Goal: Task Accomplishment & Management: Manage account settings

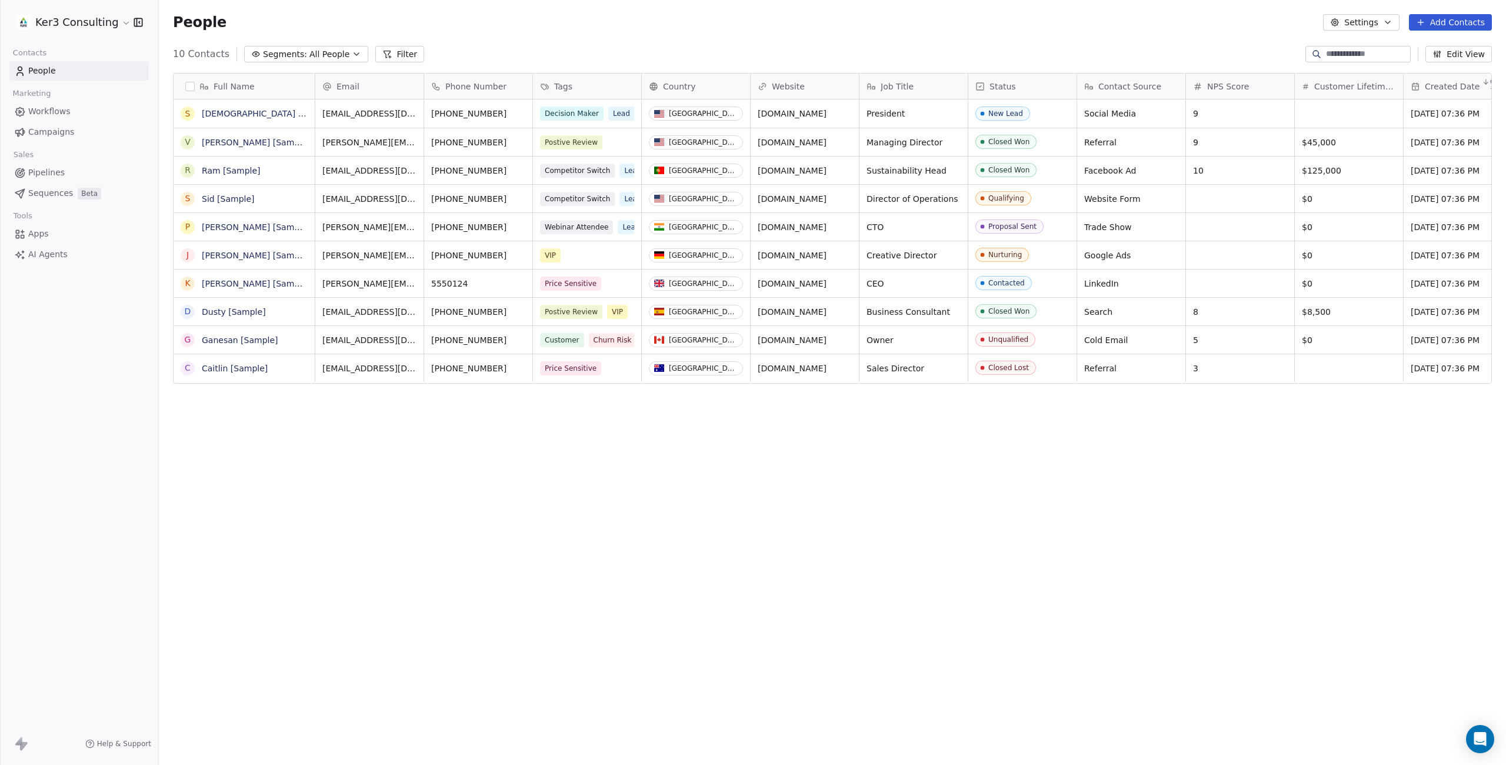
scroll to position [673, 1347]
click at [92, 24] on html "Ker3 Consulting Contacts People Marketing Workflows Campaigns Sales Pipelines S…" at bounding box center [753, 480] width 1506 height 960
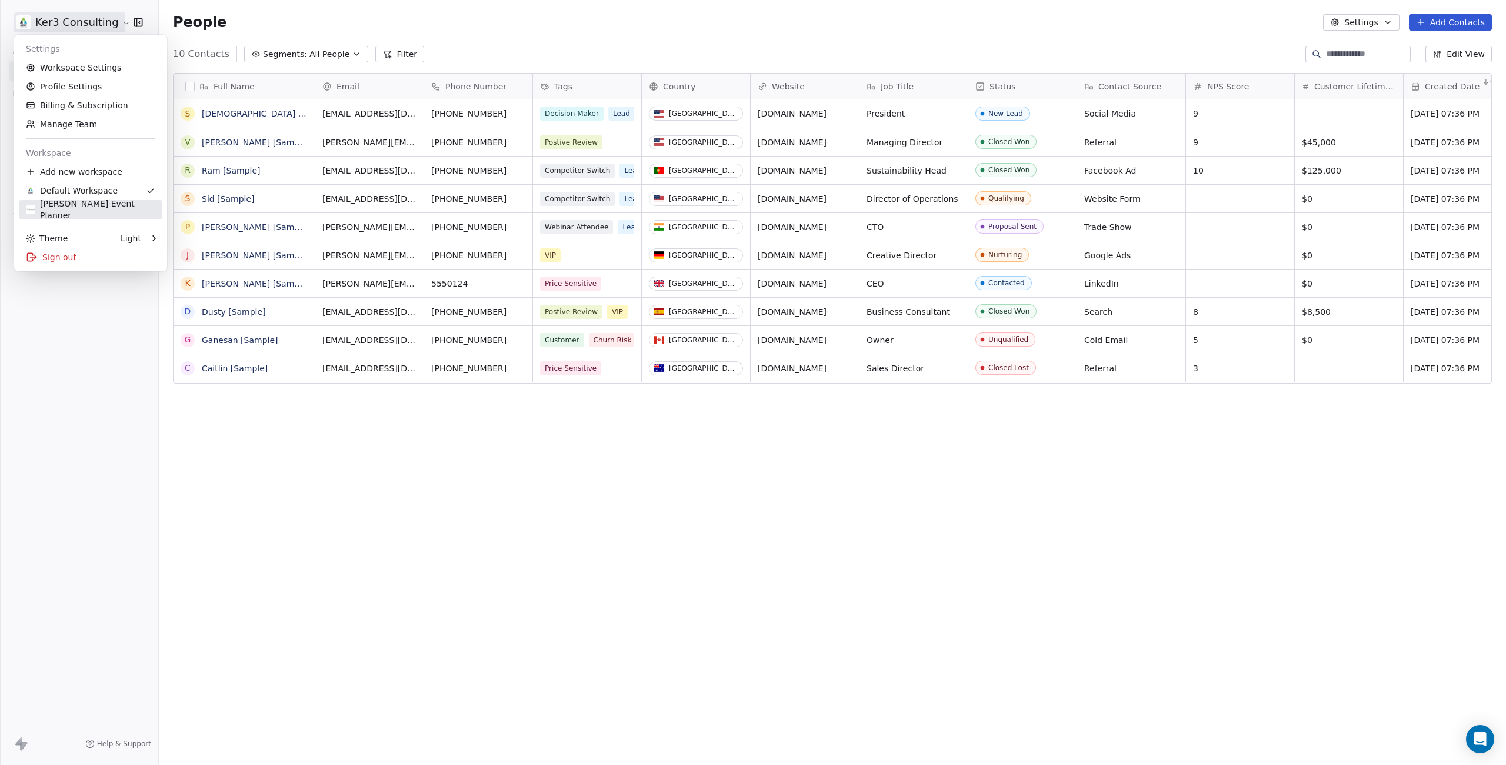
drag, startPoint x: 84, startPoint y: 207, endPoint x: 104, endPoint y: 205, distance: 20.1
click at [84, 207] on div "[PERSON_NAME] Event Planner" at bounding box center [90, 210] width 129 height 24
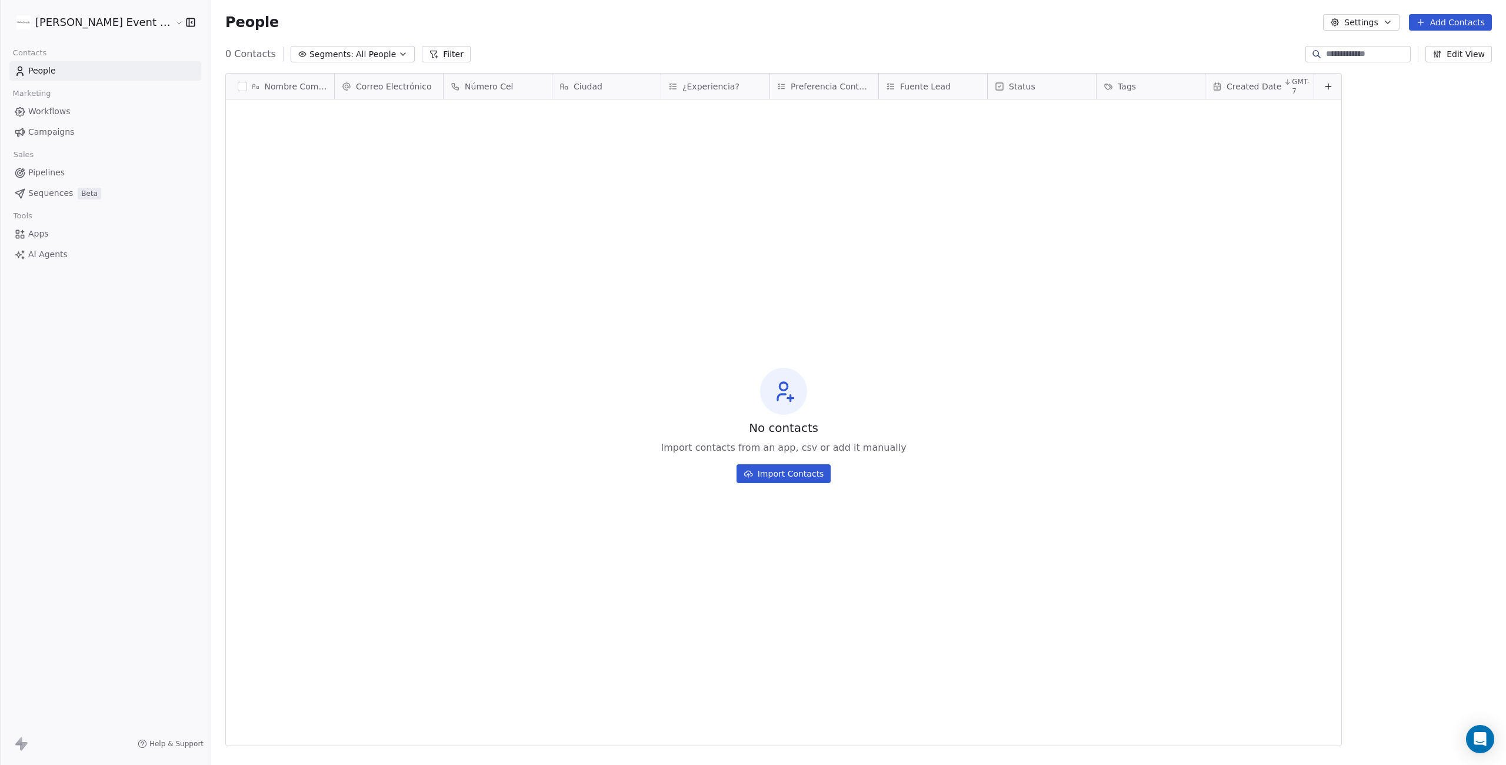
scroll to position [673, 1306]
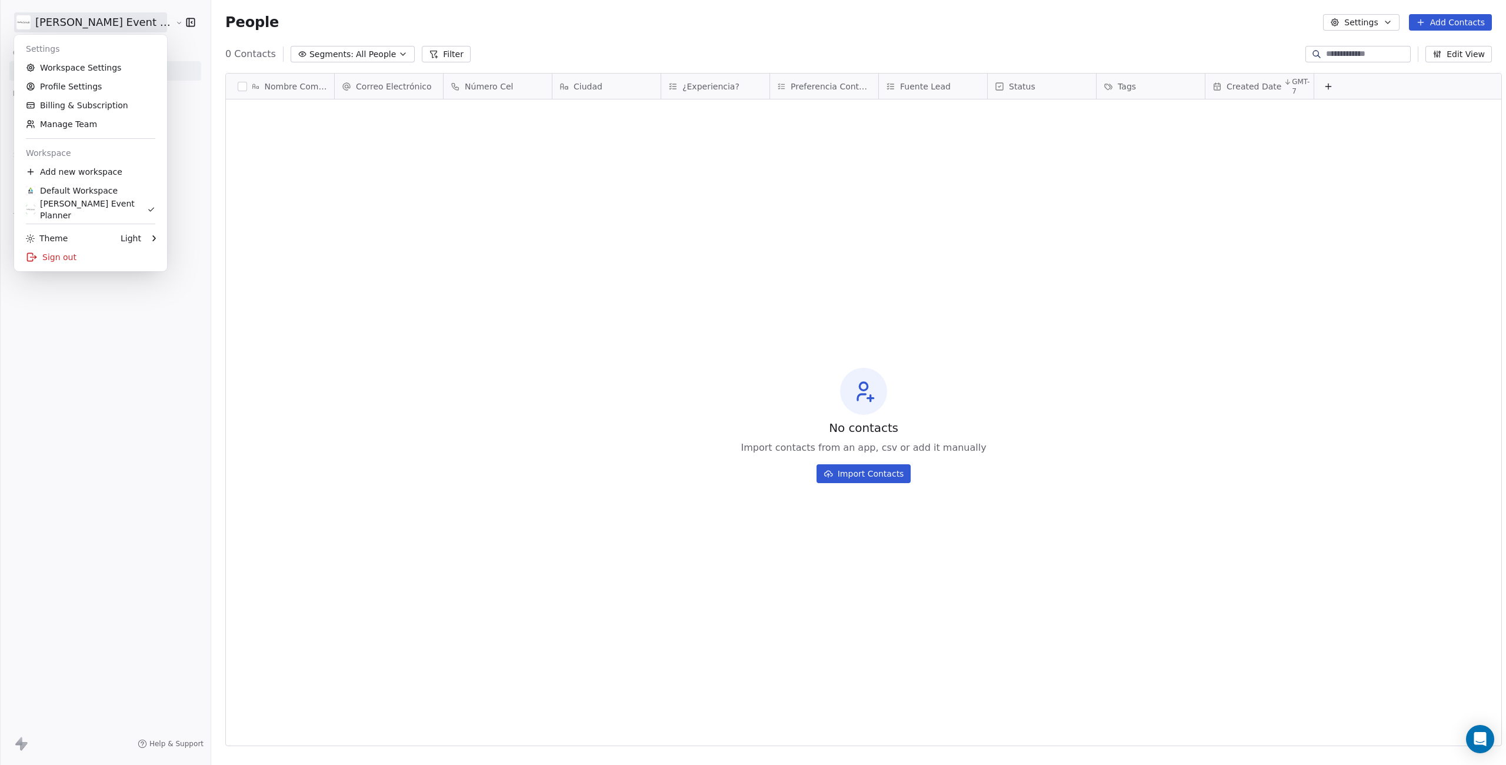
click at [155, 23] on html "Cindhy Camacho Event Planner Contacts People Marketing Workflows Campaigns Sale…" at bounding box center [753, 480] width 1506 height 960
click at [119, 62] on link "Workspace Settings" at bounding box center [91, 67] width 144 height 19
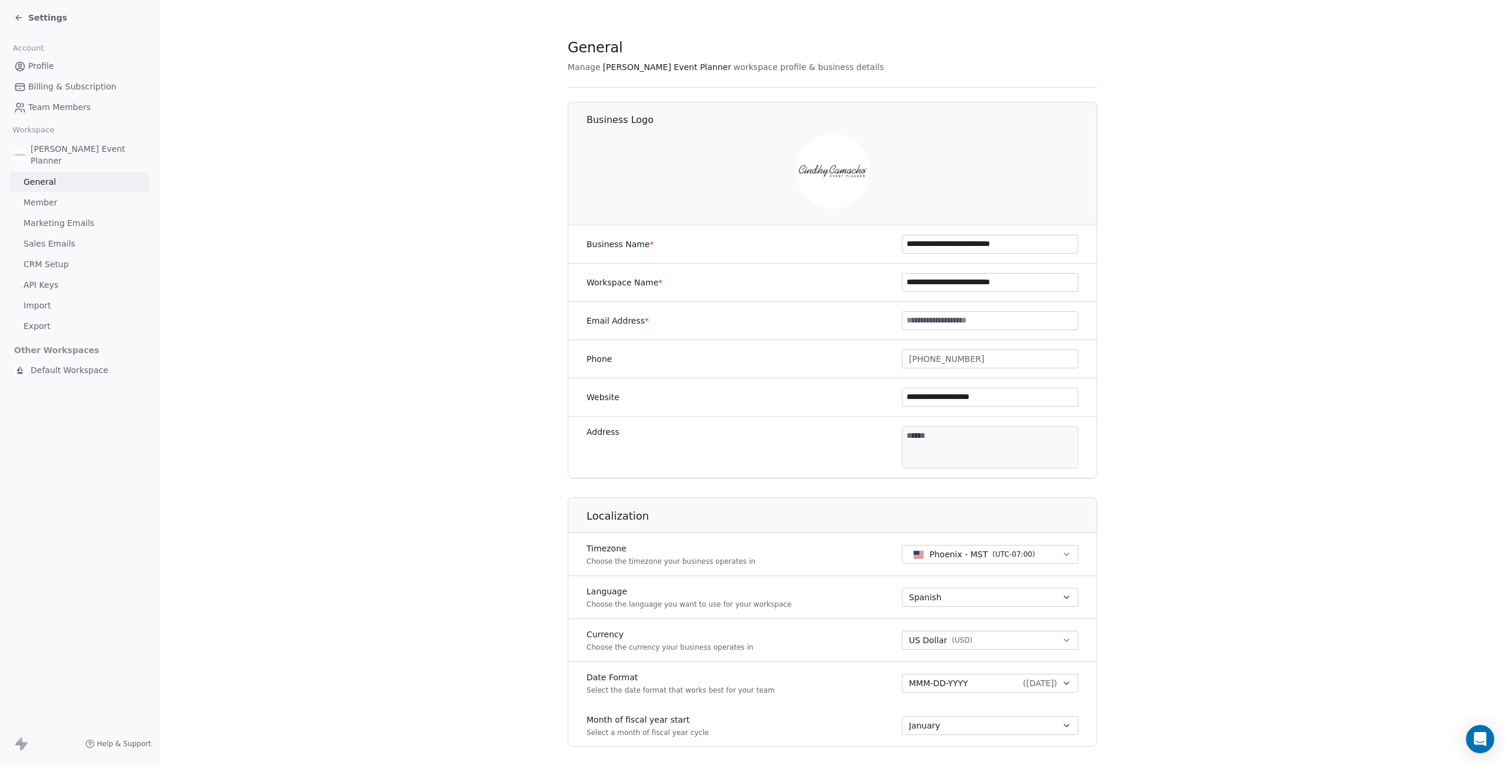
drag, startPoint x: 70, startPoint y: 202, endPoint x: 137, endPoint y: 205, distance: 67.2
click at [70, 202] on link "Member" at bounding box center [78, 202] width 139 height 19
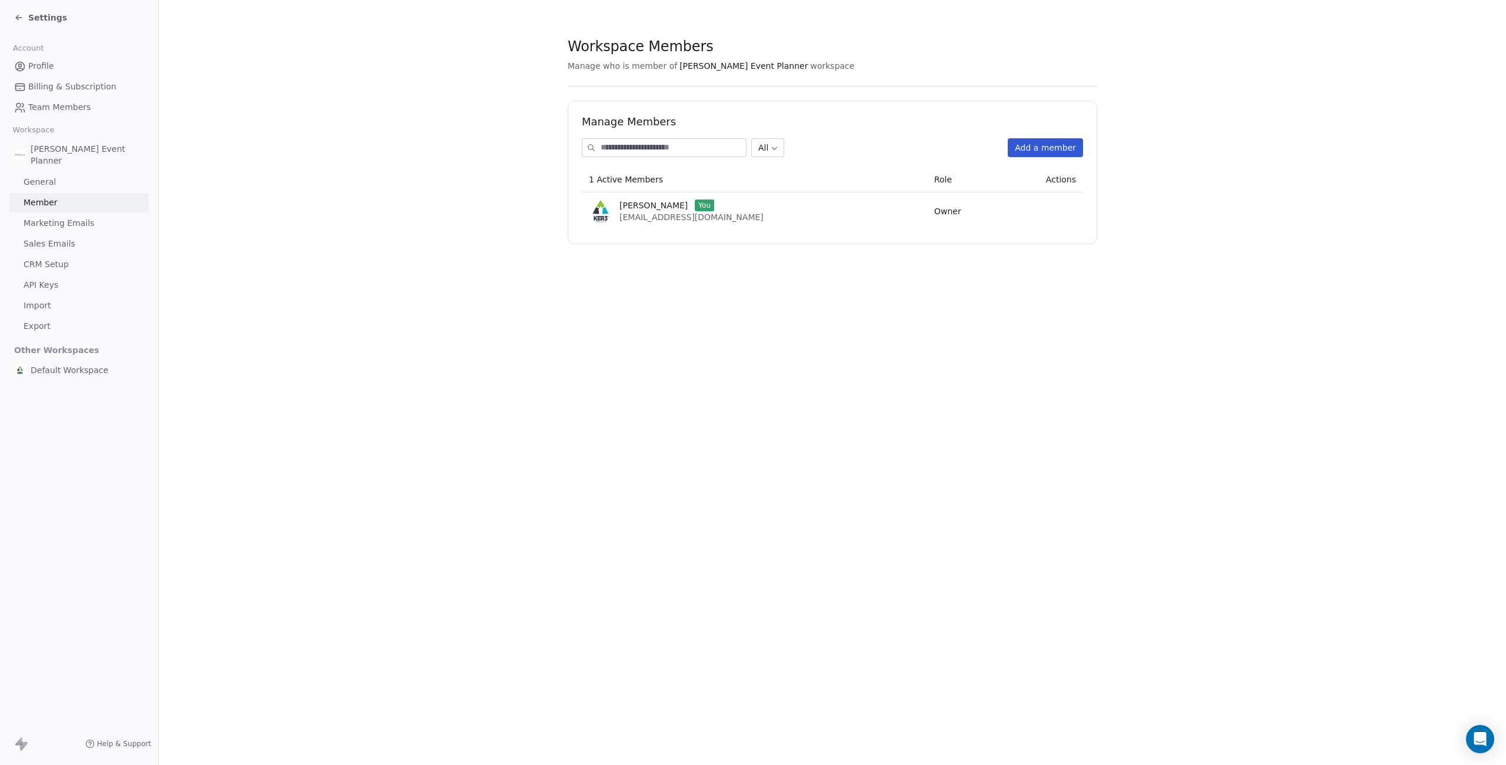
click at [1047, 145] on button "Add a member" at bounding box center [1045, 147] width 75 height 19
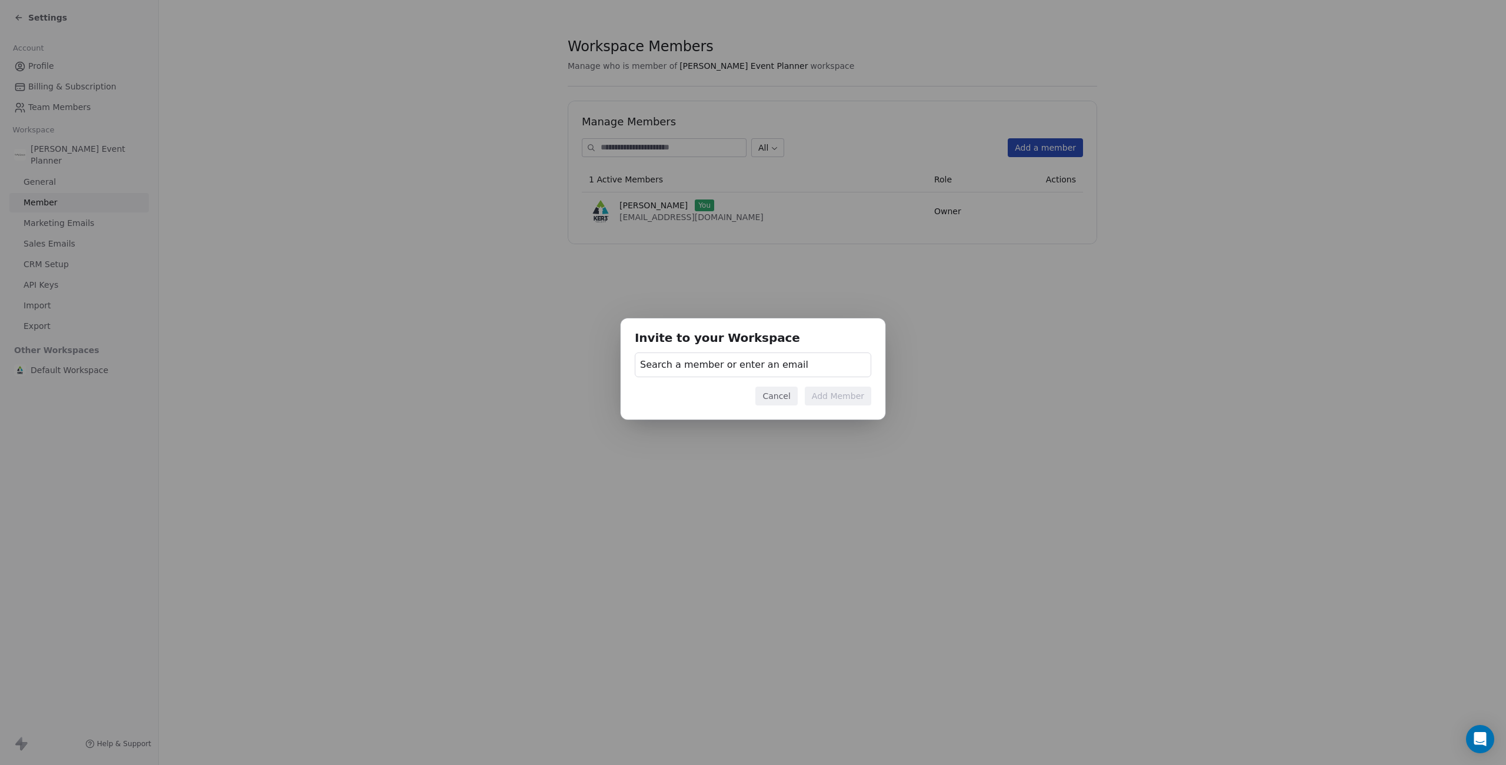
click at [756, 358] on span "Search a member or enter an email" at bounding box center [724, 365] width 168 height 14
click at [757, 358] on div "Invite to your Workspace Search a member or enter an email Cancel Add Member" at bounding box center [753, 381] width 1506 height 165
drag, startPoint x: 768, startPoint y: 368, endPoint x: 780, endPoint y: 368, distance: 11.8
click at [768, 368] on span "Search a member or enter an email" at bounding box center [724, 365] width 168 height 14
type input "**********"
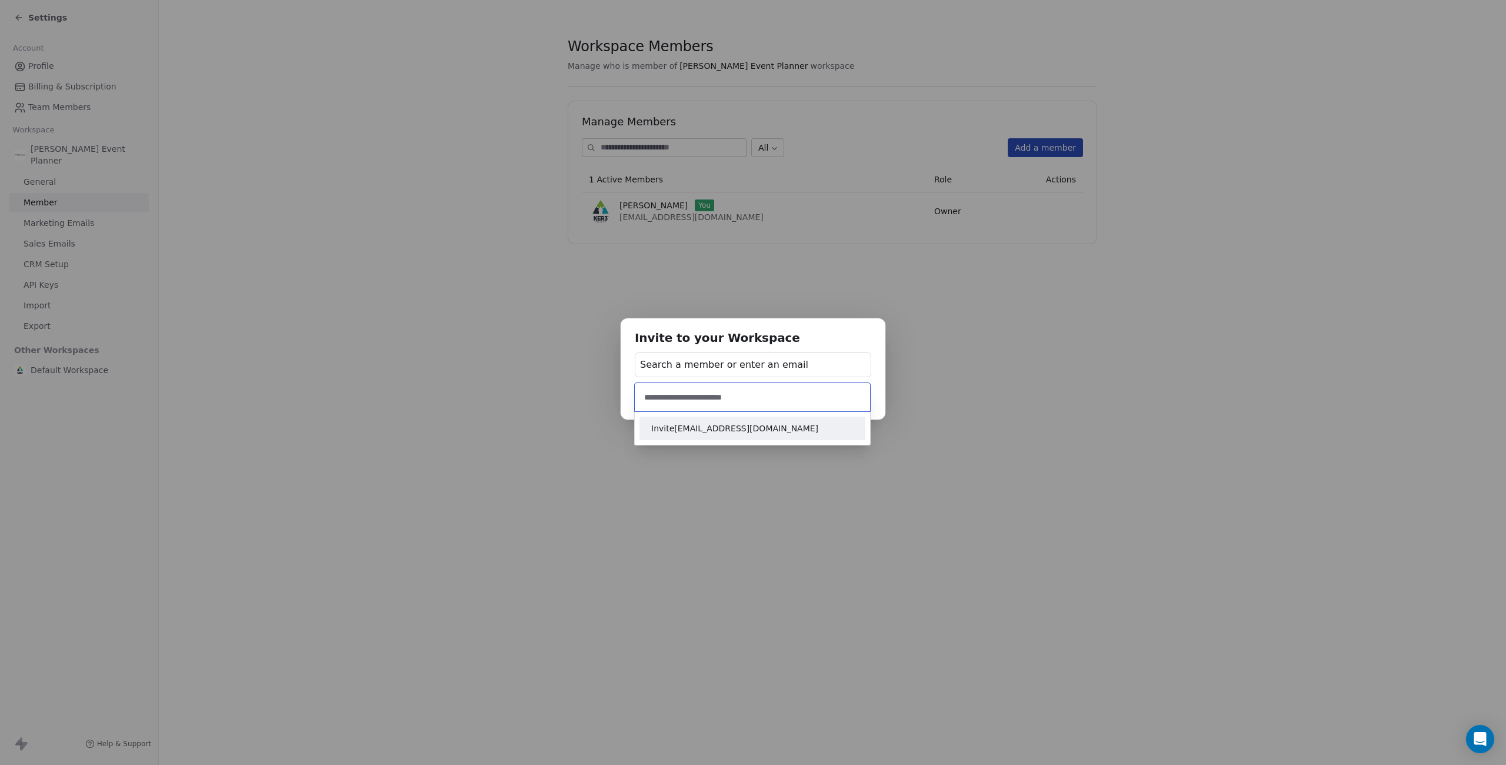
drag, startPoint x: 757, startPoint y: 425, endPoint x: 821, endPoint y: 391, distance: 73.4
click at [757, 425] on span "Invite rompiendosierras@gmail.com" at bounding box center [752, 428] width 202 height 12
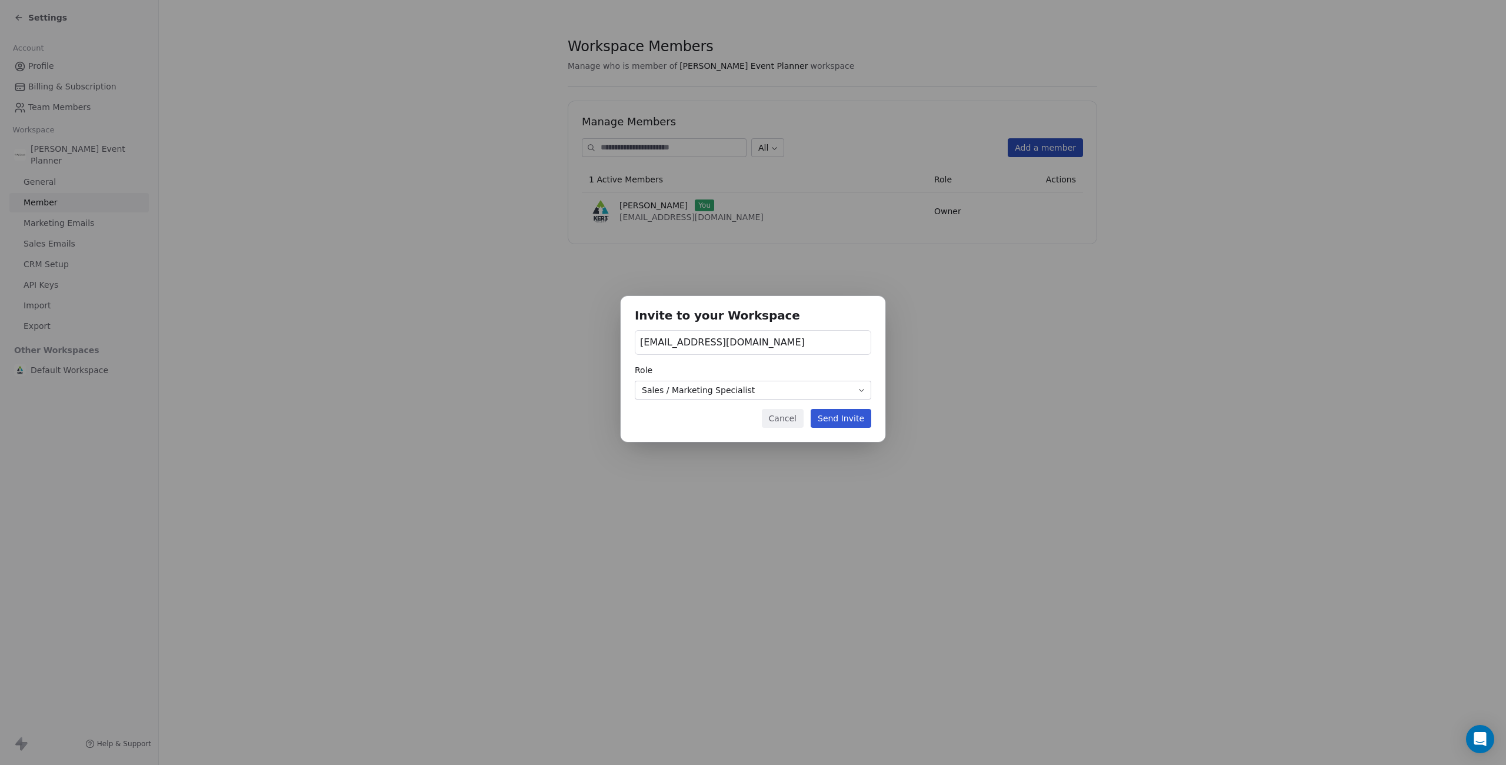
click at [715, 391] on body "Settings Account Profile Billing & Subscription Team Members Workspace Cindhy C…" at bounding box center [753, 480] width 1506 height 960
click at [846, 415] on button "Send Invite" at bounding box center [841, 418] width 61 height 19
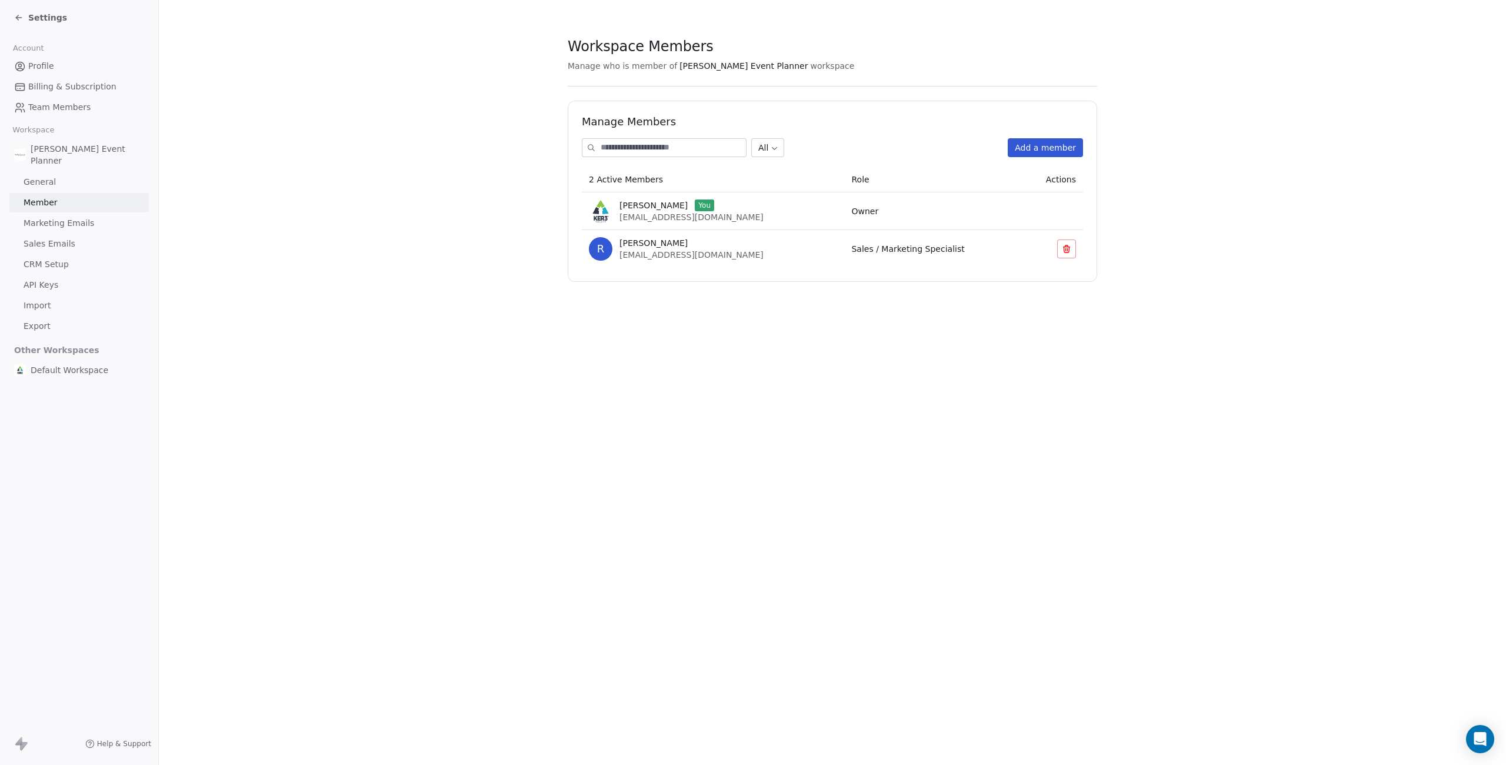
click at [19, 15] on icon at bounding box center [18, 17] width 9 height 9
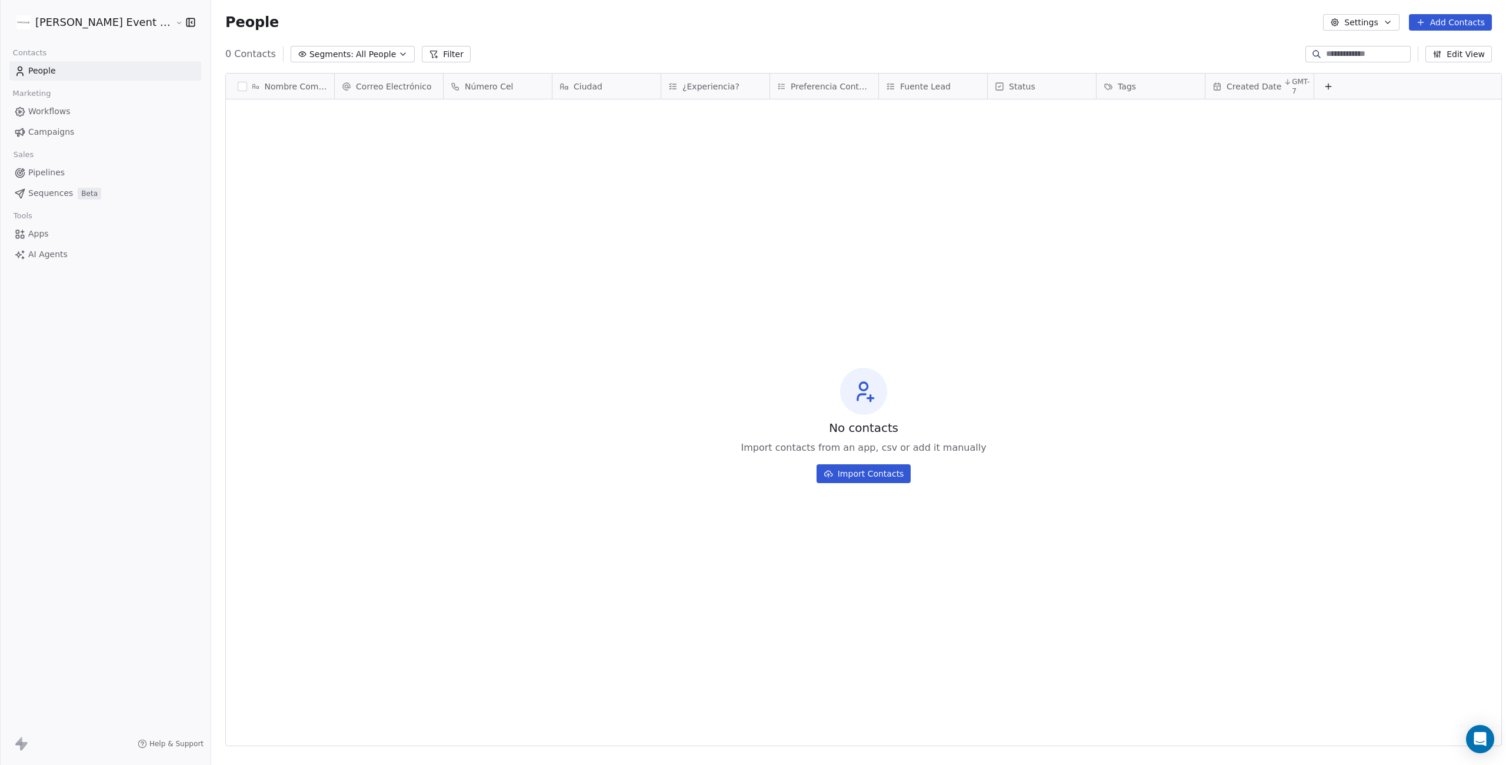
scroll to position [673, 1306]
click at [39, 172] on span "Pipelines" at bounding box center [46, 173] width 36 height 12
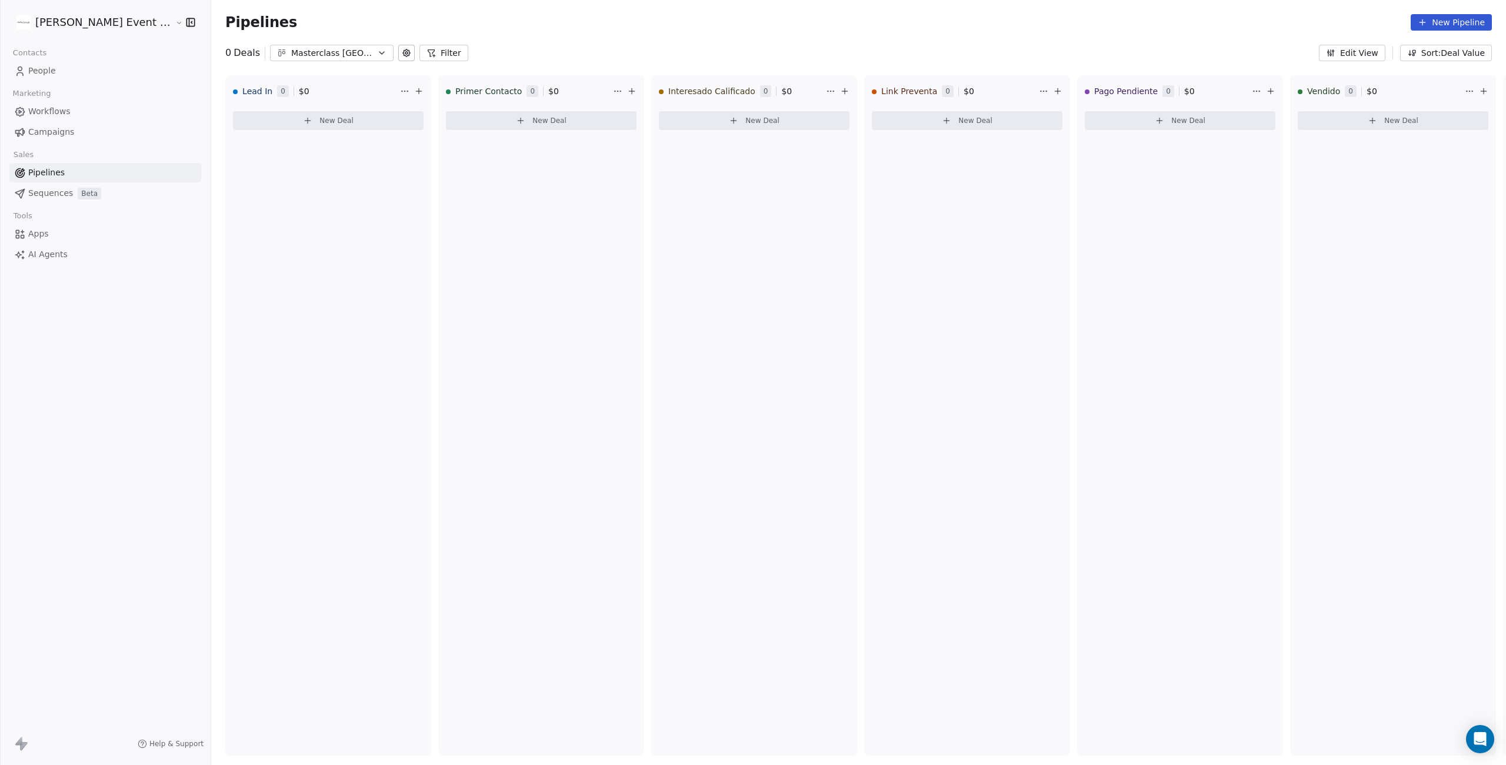
click at [46, 65] on span "People" at bounding box center [42, 71] width 28 height 12
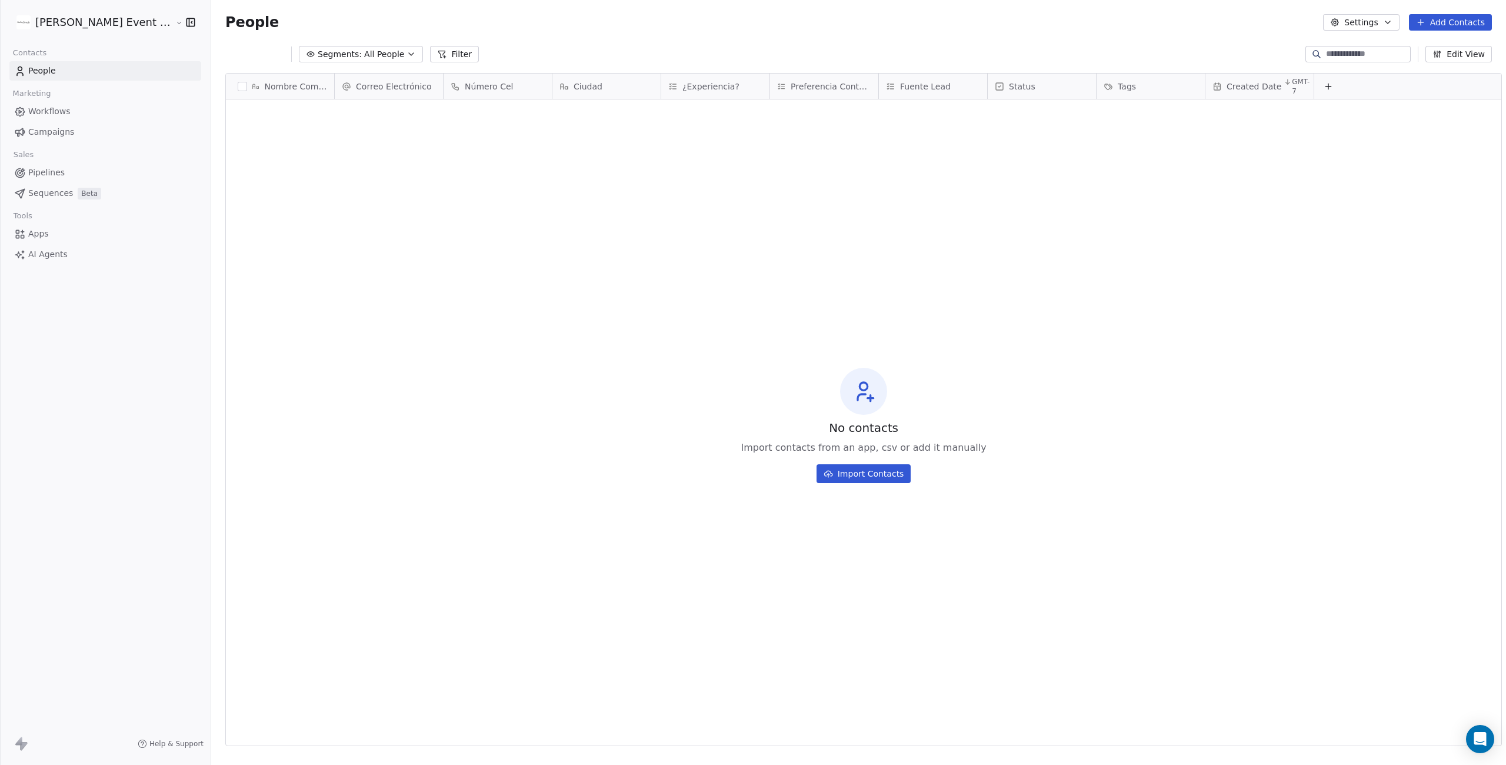
scroll to position [673, 1306]
click at [1461, 18] on button "Add Contacts" at bounding box center [1450, 22] width 83 height 16
click at [1223, 178] on html "[PERSON_NAME] Event Planner Contacts People Marketing Workflows Campaigns Sales…" at bounding box center [753, 480] width 1506 height 960
click at [1458, 21] on button "Add Contacts" at bounding box center [1450, 22] width 83 height 16
click at [1454, 46] on span "Create new contact" at bounding box center [1454, 48] width 81 height 12
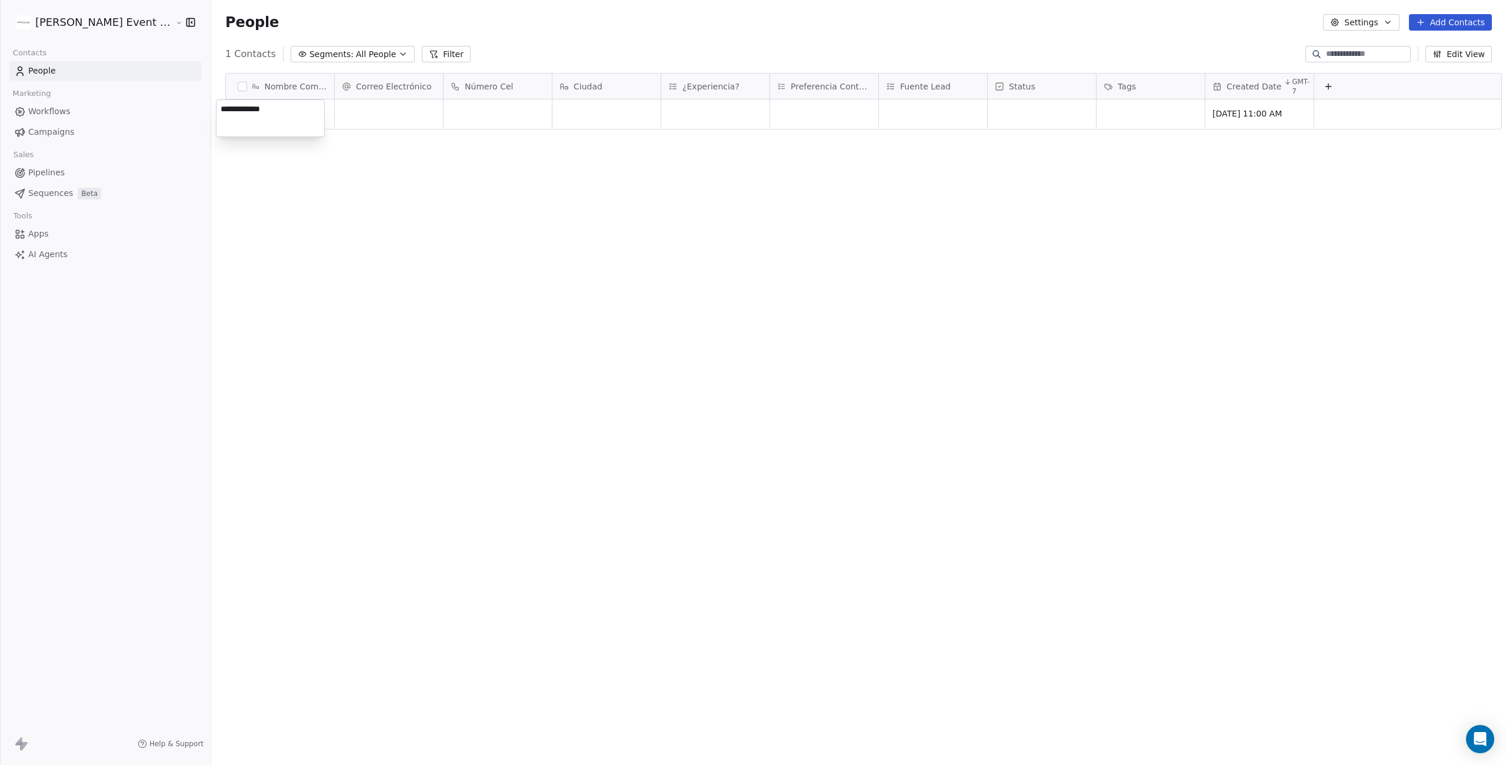
type textarea "**********"
click at [357, 119] on html "**********" at bounding box center [753, 480] width 1506 height 960
click at [379, 113] on div "grid" at bounding box center [389, 113] width 108 height 28
click at [407, 159] on html "[PERSON_NAME] Event Planner Contacts People Marketing Workflows Campaigns Sales…" at bounding box center [753, 480] width 1506 height 960
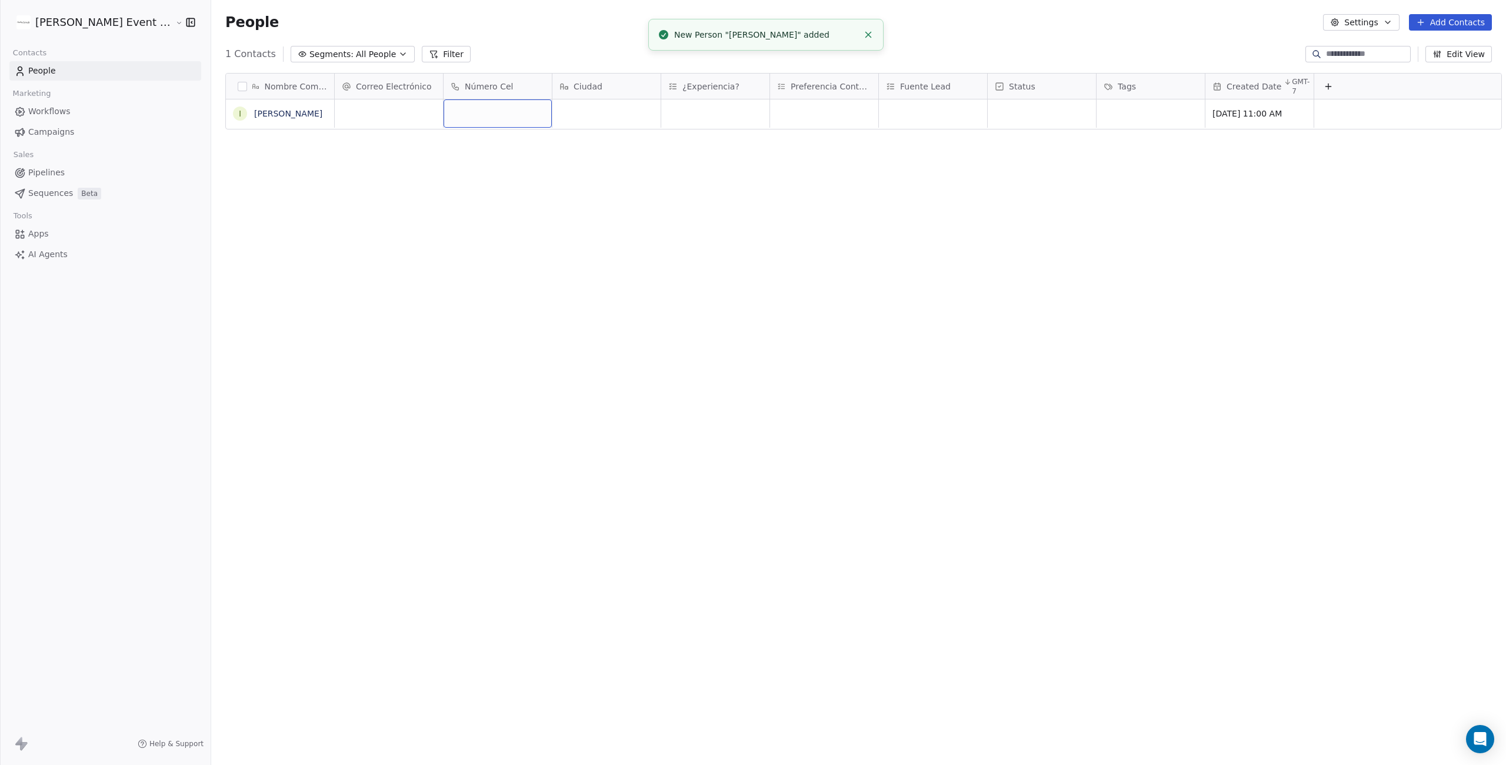
click at [474, 114] on div "grid" at bounding box center [498, 113] width 108 height 28
type input "**********"
click at [550, 139] on div "Nombre Completo I [PERSON_NAME] Correo Electrónico Número Cel Ciudad ¿Experienc…" at bounding box center [858, 400] width 1295 height 673
click at [1457, 21] on button "Add Contacts" at bounding box center [1450, 22] width 83 height 16
click at [1020, 259] on html "[PERSON_NAME] Event Planner Contacts People Marketing Workflows Campaigns Sales…" at bounding box center [753, 480] width 1506 height 960
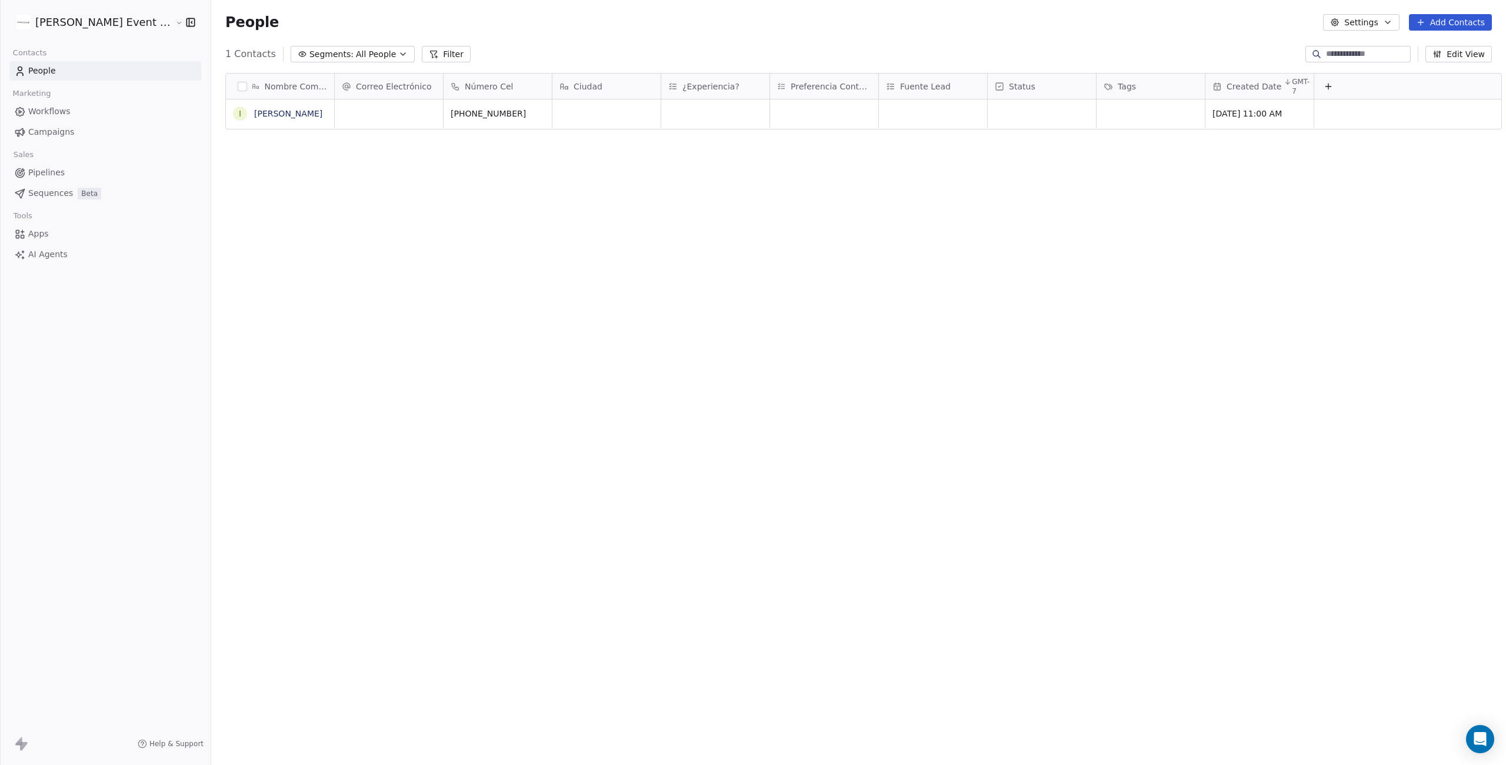
click at [1326, 86] on icon at bounding box center [1328, 86] width 5 height 0
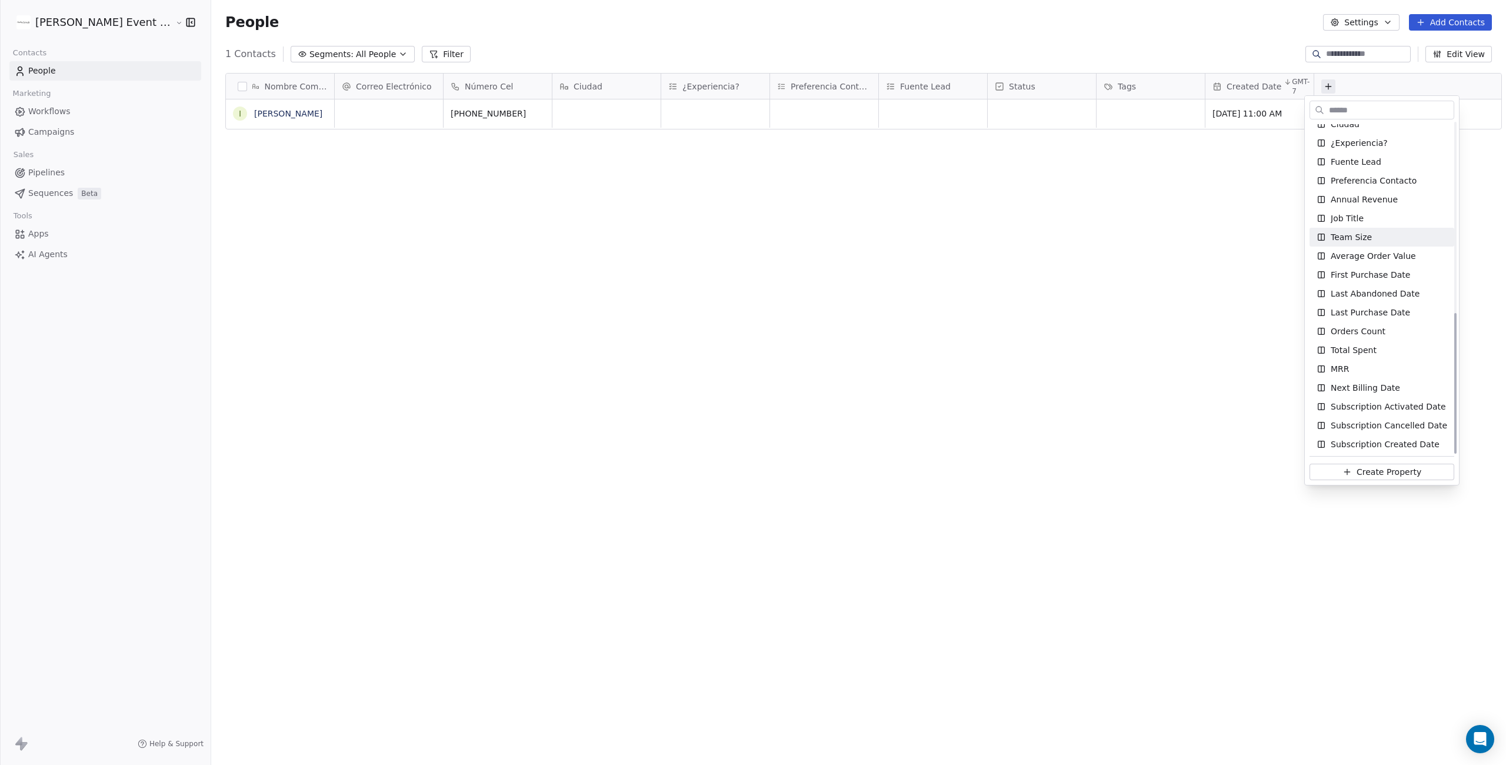
scroll to position [445, 0]
click at [1393, 471] on span "Create Property" at bounding box center [1389, 472] width 65 height 12
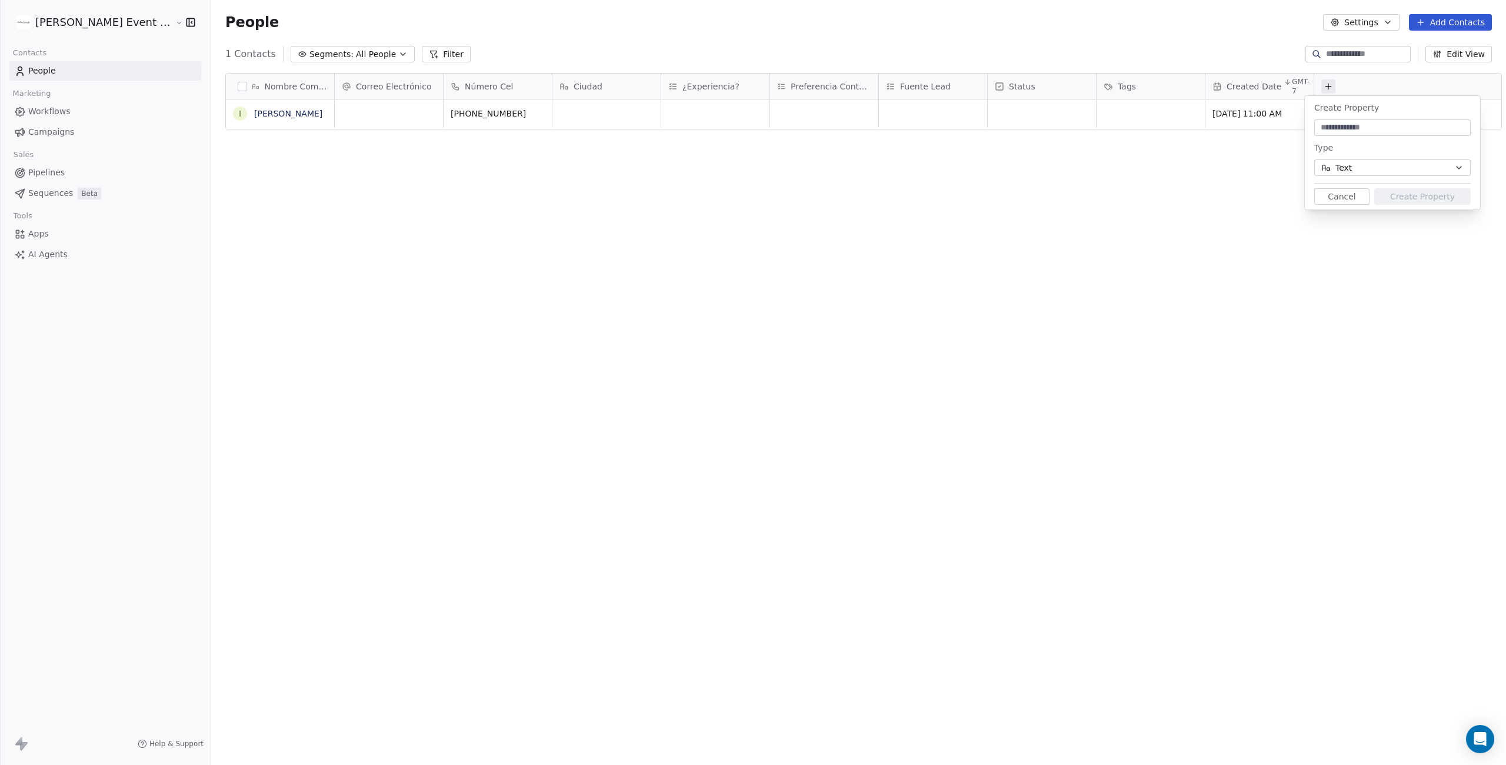
click at [1136, 220] on div "Nombre Completo I [PERSON_NAME] Correo Electrónico Número Cel Ciudad ¿Experienc…" at bounding box center [858, 400] width 1295 height 673
drag, startPoint x: 1141, startPoint y: 225, endPoint x: 1195, endPoint y: 232, distance: 54.6
click at [1174, 229] on div "Nombre Completo I [PERSON_NAME] Correo Electrónico Número Cel Ciudad ¿Experienc…" at bounding box center [858, 400] width 1295 height 673
click at [1327, 192] on button "Cancel" at bounding box center [1341, 196] width 55 height 16
click at [935, 89] on span "Fuente Lead" at bounding box center [925, 87] width 51 height 12
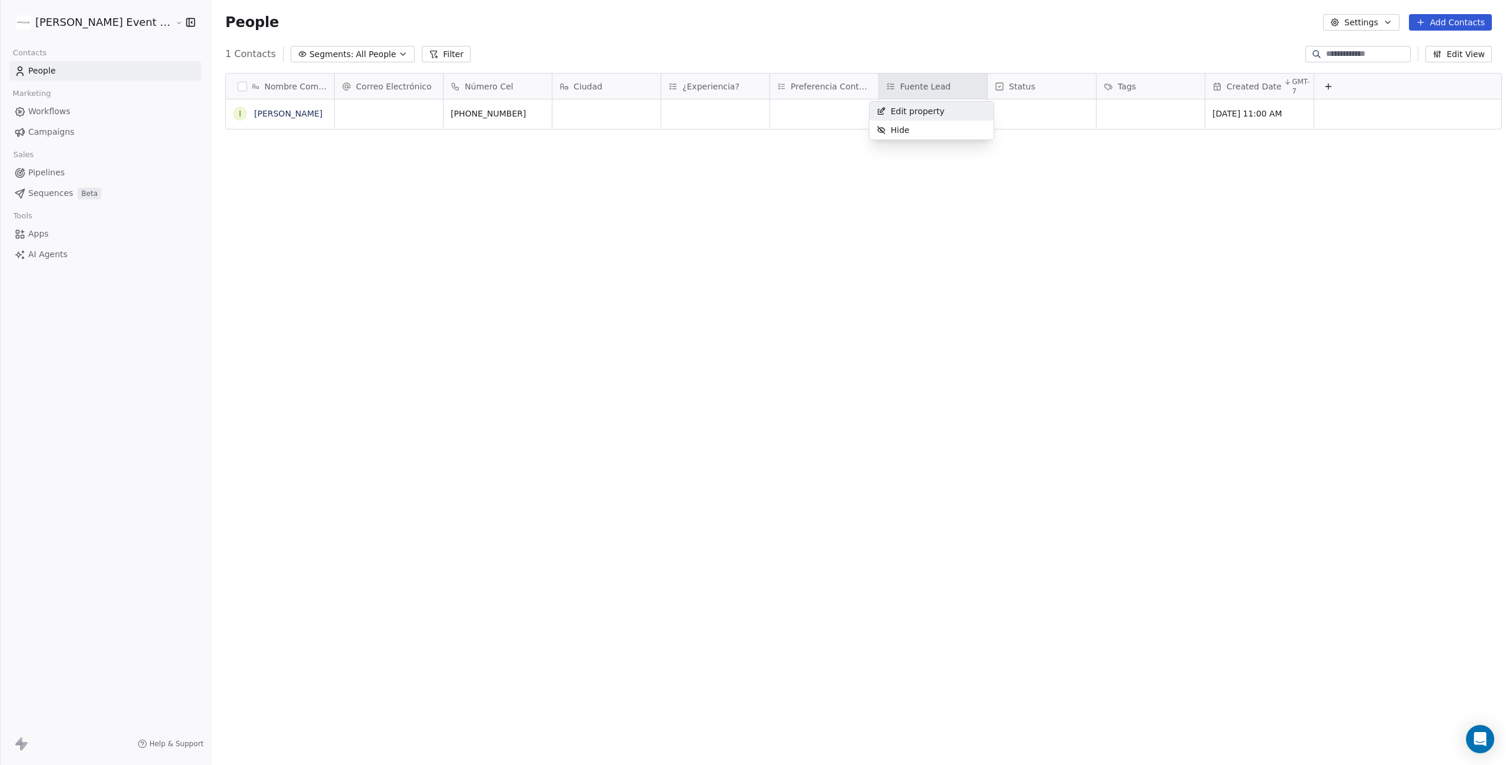
click at [933, 111] on span "Edit property" at bounding box center [918, 111] width 54 height 12
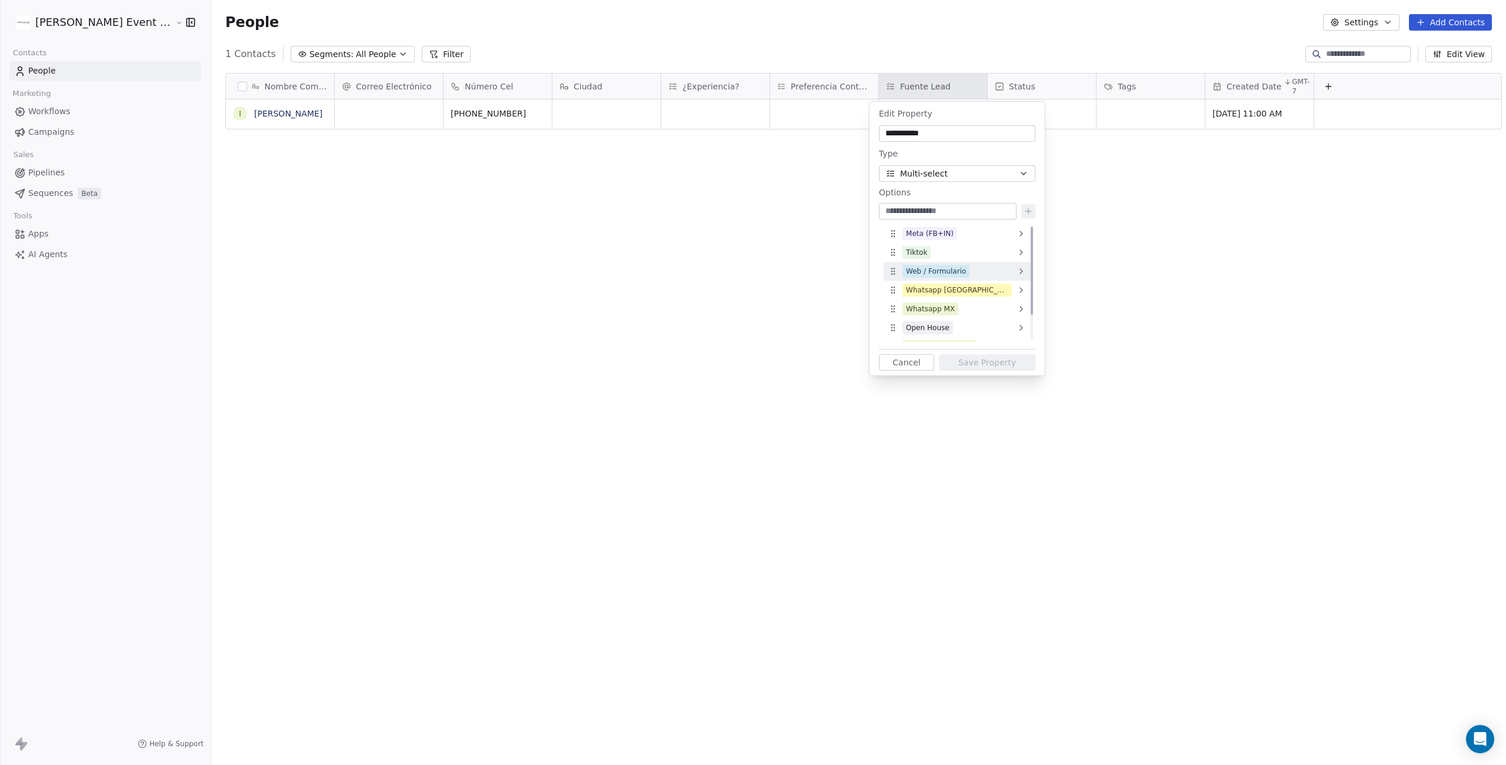
scroll to position [33, 0]
click at [912, 360] on button "Cancel" at bounding box center [906, 362] width 55 height 16
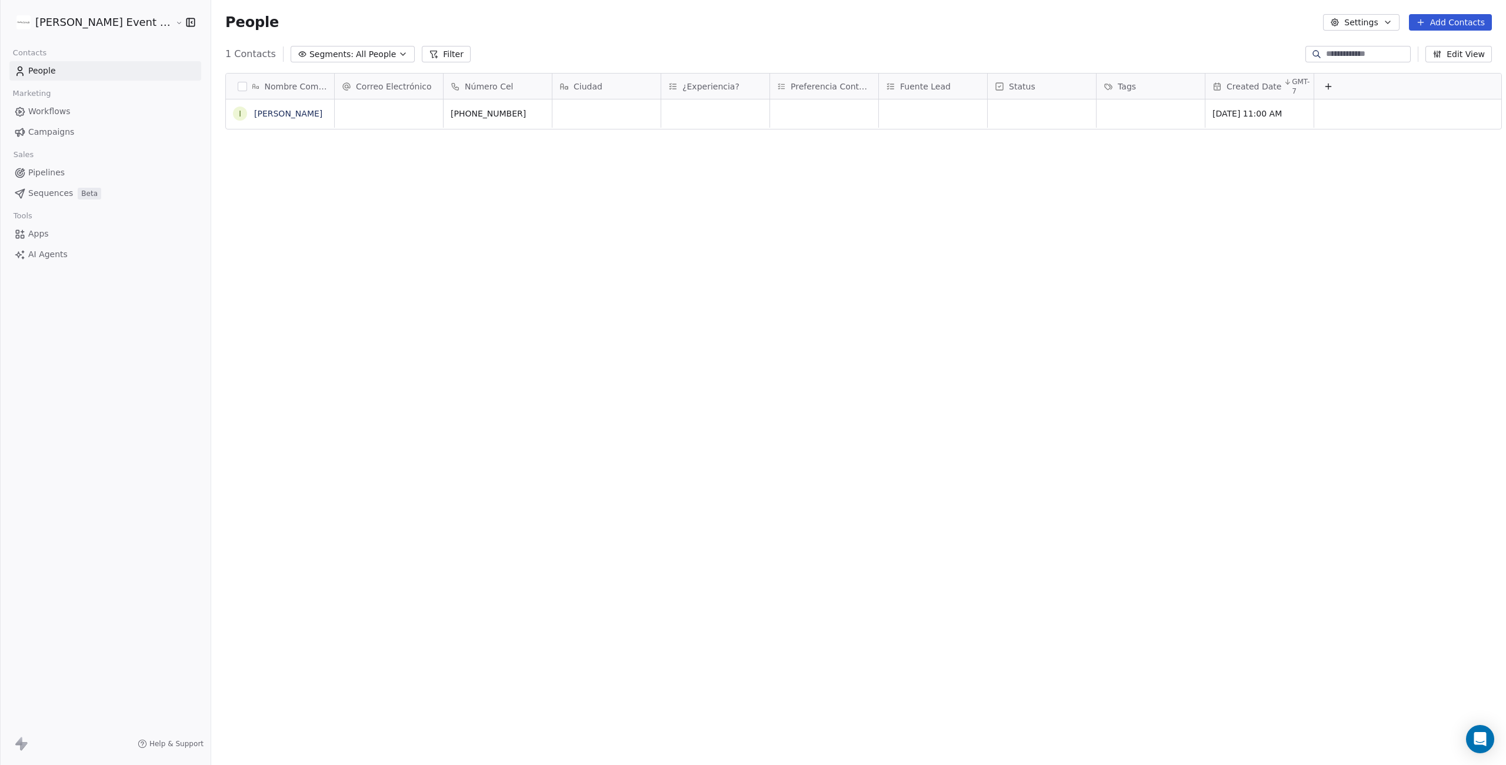
click at [617, 171] on div "Nombre Completo I [PERSON_NAME] Correo Electrónico Número Cel Ciudad ¿Experienc…" at bounding box center [858, 400] width 1295 height 673
click at [720, 109] on div "grid" at bounding box center [715, 113] width 108 height 28
click at [668, 85] on icon at bounding box center [672, 86] width 9 height 9
click at [692, 107] on span "Edit property" at bounding box center [700, 111] width 54 height 12
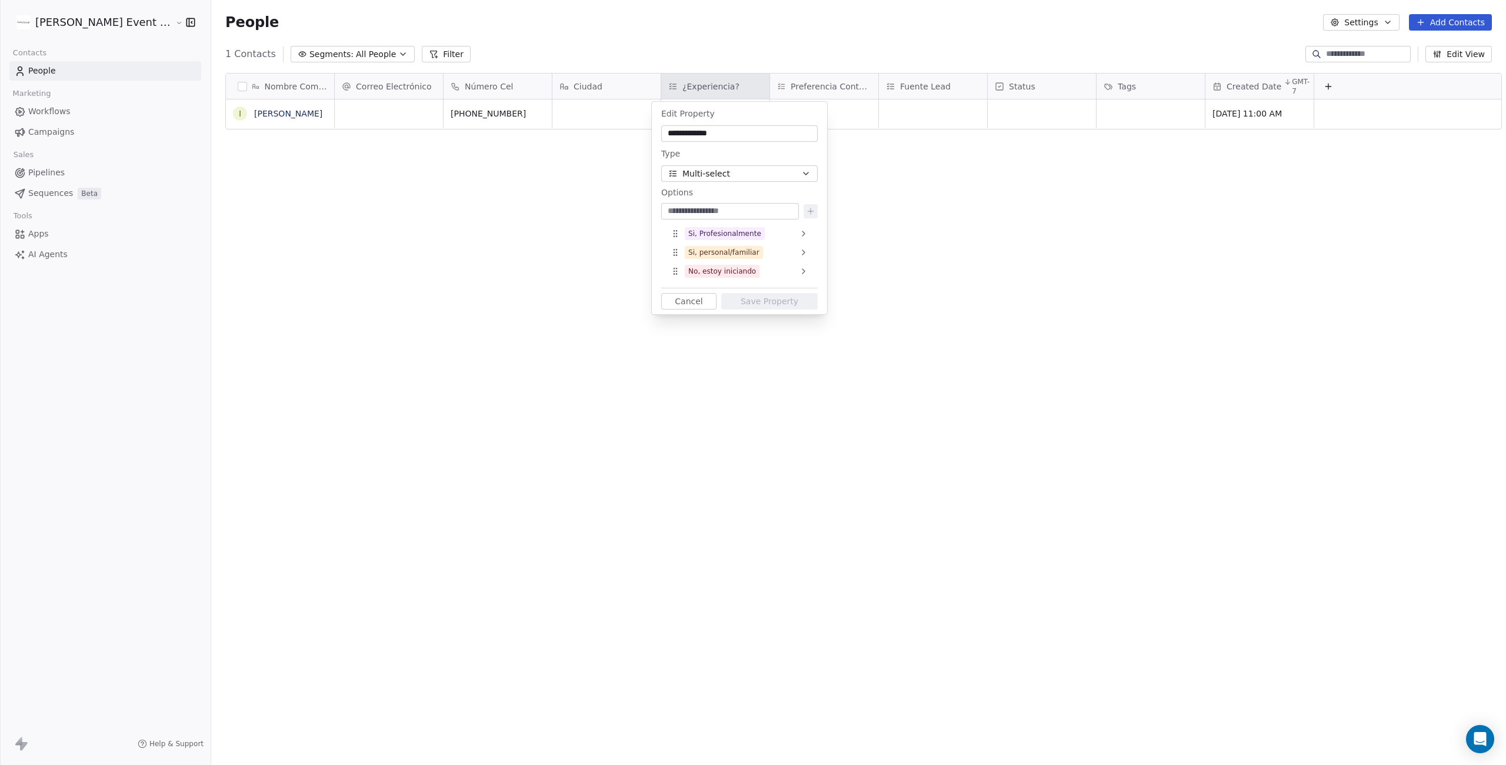
drag, startPoint x: 924, startPoint y: 204, endPoint x: 760, endPoint y: 122, distance: 183.4
click at [920, 202] on html "**********" at bounding box center [753, 470] width 1506 height 941
drag, startPoint x: 884, startPoint y: 214, endPoint x: 858, endPoint y: 216, distance: 26.0
click at [882, 214] on html "**********" at bounding box center [753, 470] width 1506 height 941
click at [689, 306] on button "Cancel" at bounding box center [688, 301] width 55 height 16
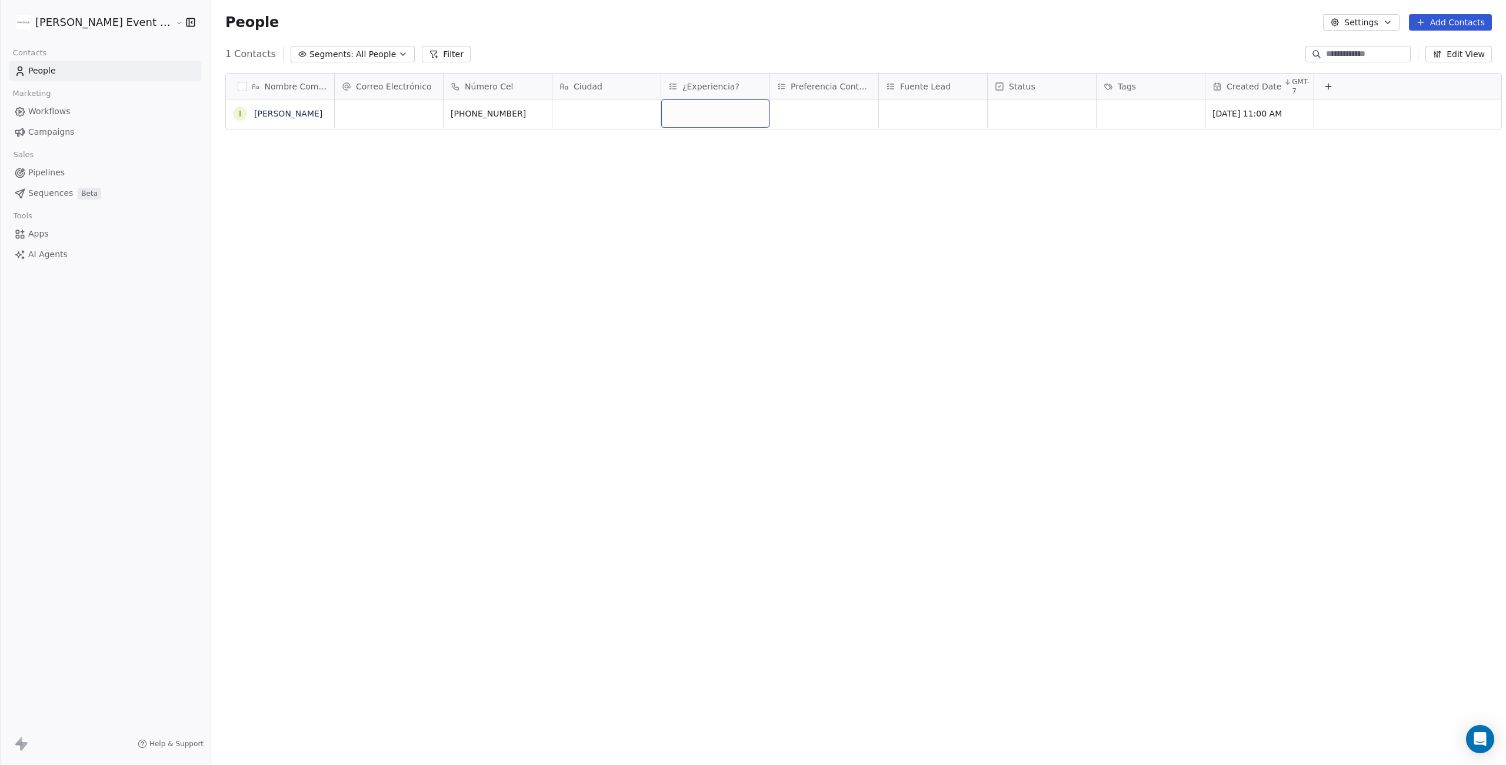
click at [695, 115] on div "grid" at bounding box center [715, 113] width 108 height 28
click at [883, 171] on html "[PERSON_NAME] Event Planner Contacts People Marketing Workflows Campaigns Sales…" at bounding box center [753, 470] width 1506 height 941
click at [815, 110] on div "grid" at bounding box center [824, 113] width 108 height 28
click at [868, 82] on html "[PERSON_NAME] Event Planner Contacts People Marketing Workflows Campaigns Sales…" at bounding box center [753, 470] width 1506 height 941
drag, startPoint x: 869, startPoint y: 82, endPoint x: 880, endPoint y: 83, distance: 10.6
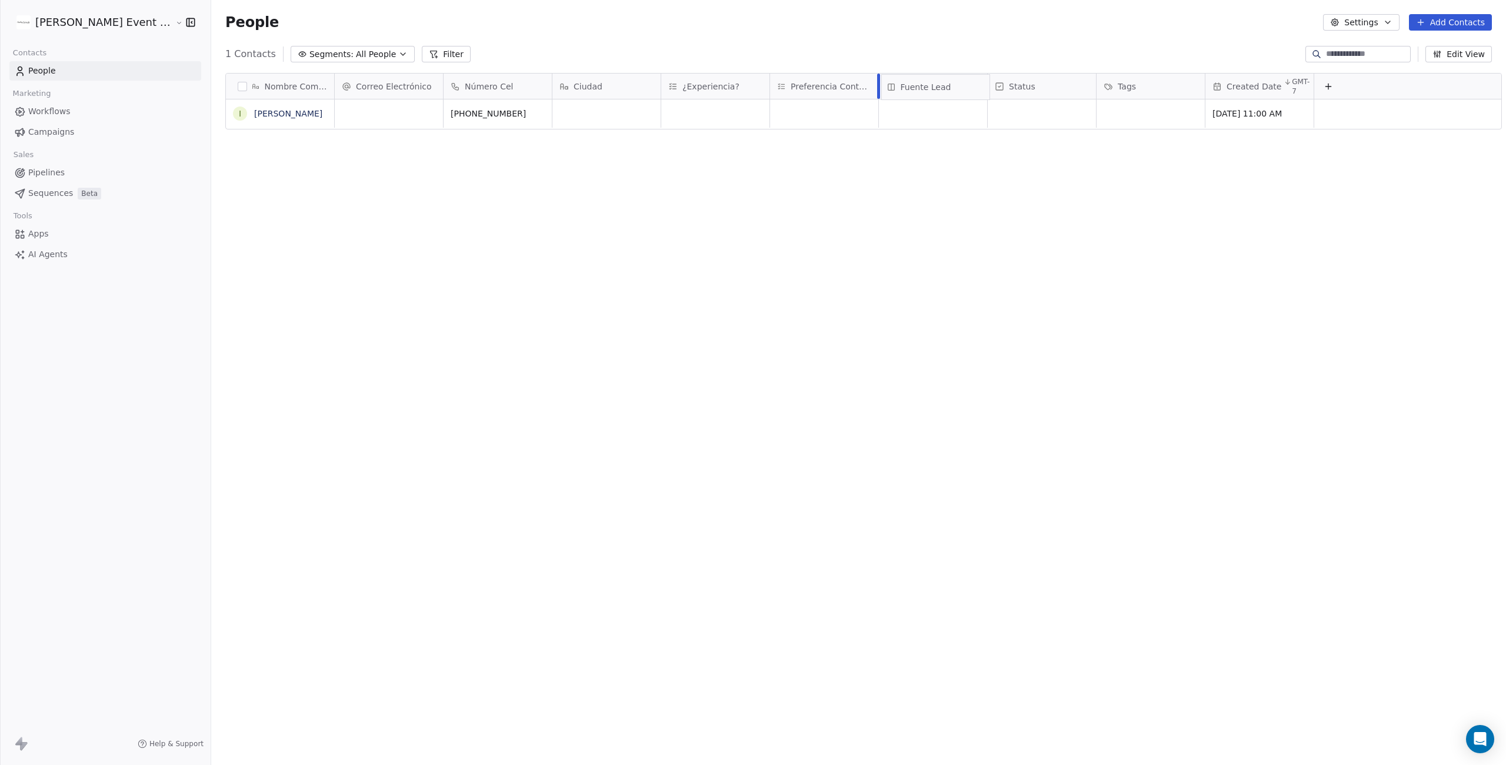
click at [880, 83] on div "Fuente Lead" at bounding box center [933, 86] width 108 height 25
drag, startPoint x: 867, startPoint y: 84, endPoint x: 878, endPoint y: 84, distance: 10.6
click at [888, 84] on div at bounding box center [889, 86] width 3 height 25
click at [826, 85] on span "Preferencia Contacto" at bounding box center [834, 87] width 86 height 12
click at [825, 85] on html "[PERSON_NAME] Event Planner Contacts People Marketing Workflows Campaigns Sales…" at bounding box center [753, 470] width 1506 height 941
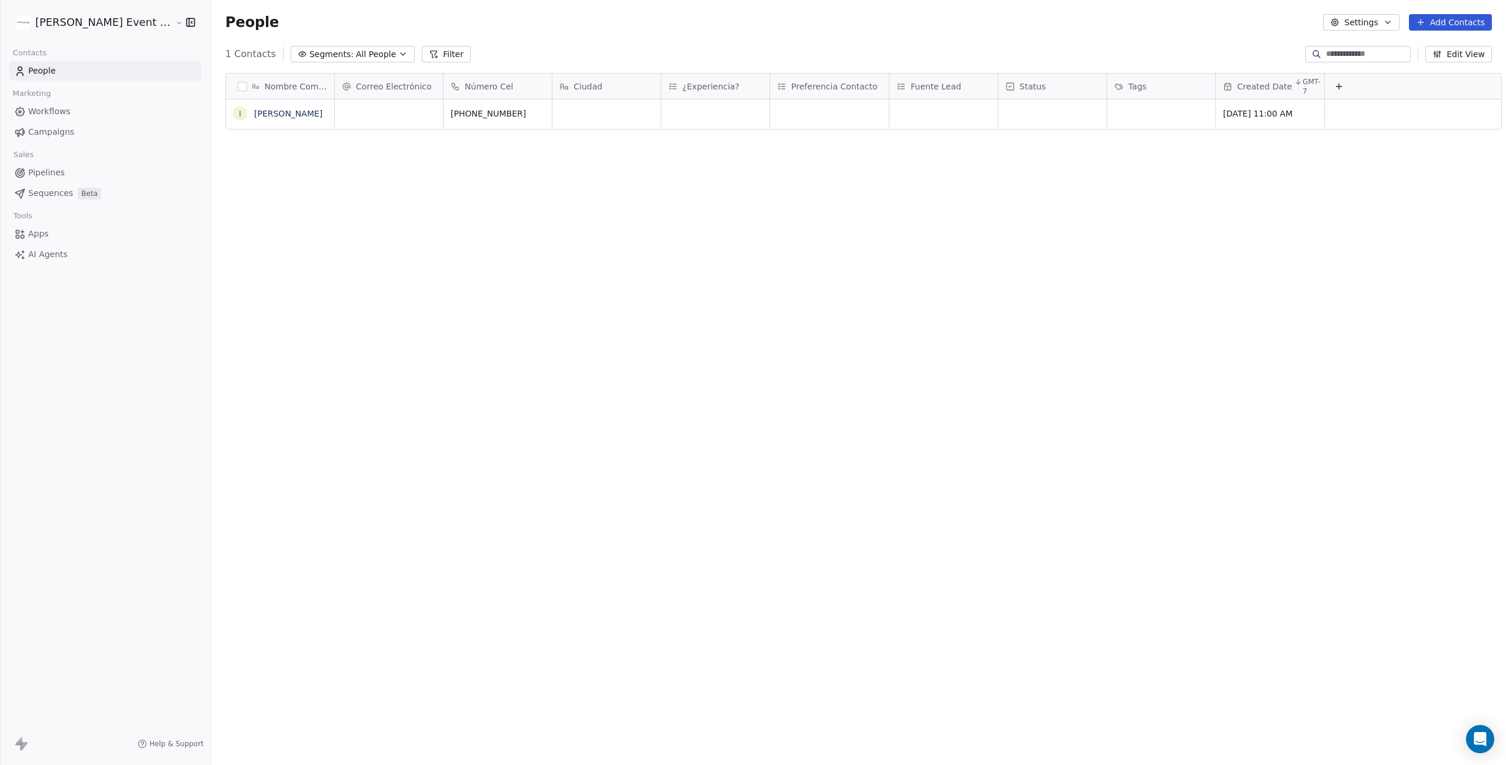
click at [819, 86] on span "Preferencia Contacto" at bounding box center [834, 87] width 86 height 12
click at [971, 216] on html "[PERSON_NAME] Event Planner Contacts People Marketing Workflows Campaigns Sales…" at bounding box center [753, 470] width 1506 height 941
click at [825, 114] on div "grid" at bounding box center [829, 113] width 119 height 28
click at [784, 174] on button "Suggestions" at bounding box center [781, 172] width 9 height 9
click at [780, 145] on button "Suggestions" at bounding box center [781, 144] width 9 height 9
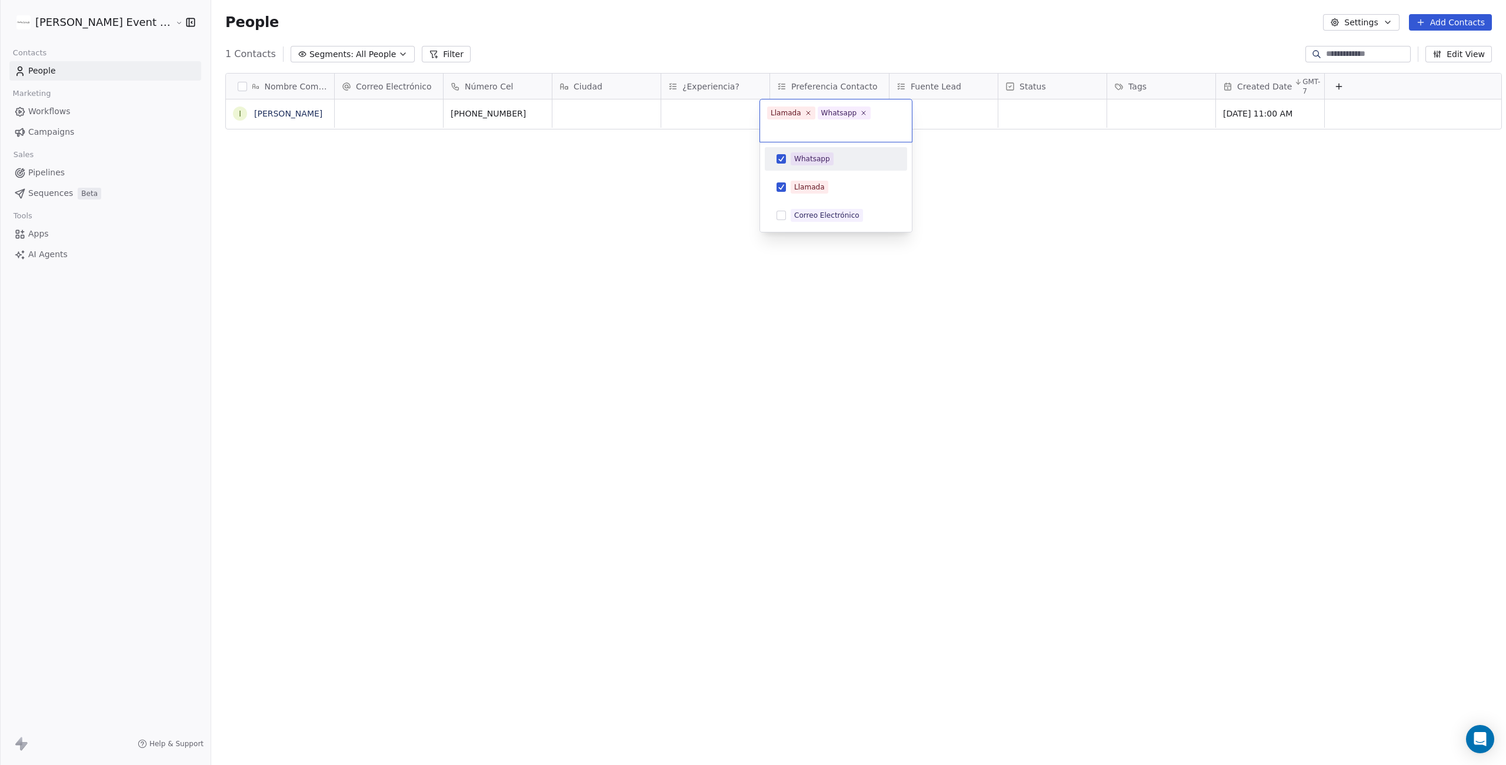
drag, startPoint x: 1021, startPoint y: 219, endPoint x: 821, endPoint y: 143, distance: 214.0
click at [1018, 218] on html "[PERSON_NAME] Event Planner Contacts People Marketing Workflows Campaigns Sales…" at bounding box center [753, 470] width 1506 height 941
click at [709, 111] on div "grid" at bounding box center [715, 113] width 108 height 28
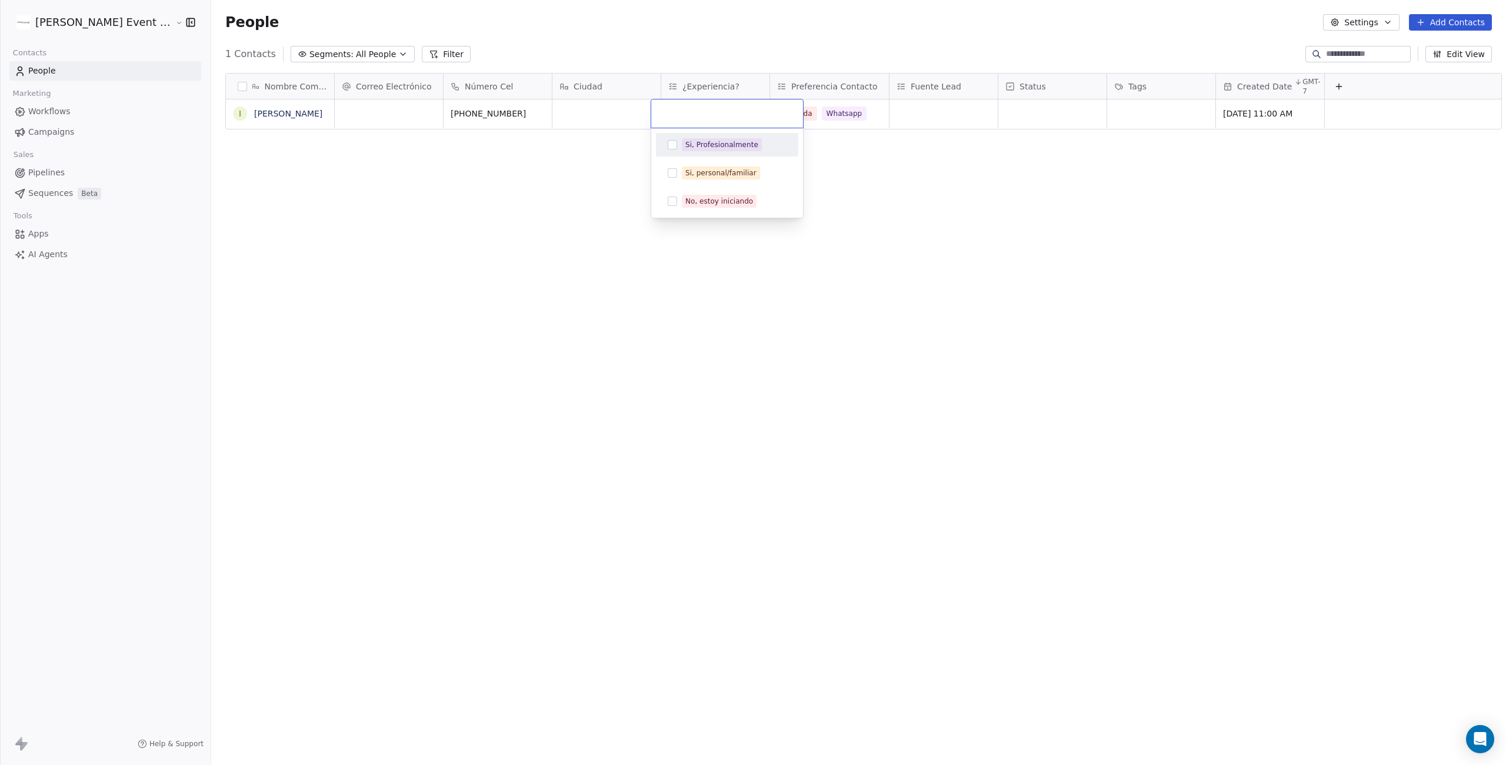
click at [674, 144] on button "Suggestions" at bounding box center [672, 144] width 9 height 9
drag, startPoint x: 922, startPoint y: 189, endPoint x: 944, endPoint y: 189, distance: 22.4
click at [922, 190] on html "[PERSON_NAME] Event Planner Contacts People Marketing Workflows Campaigns Sales…" at bounding box center [753, 470] width 1506 height 941
click at [730, 112] on span "Si, Profesionalmente" at bounding box center [710, 113] width 82 height 14
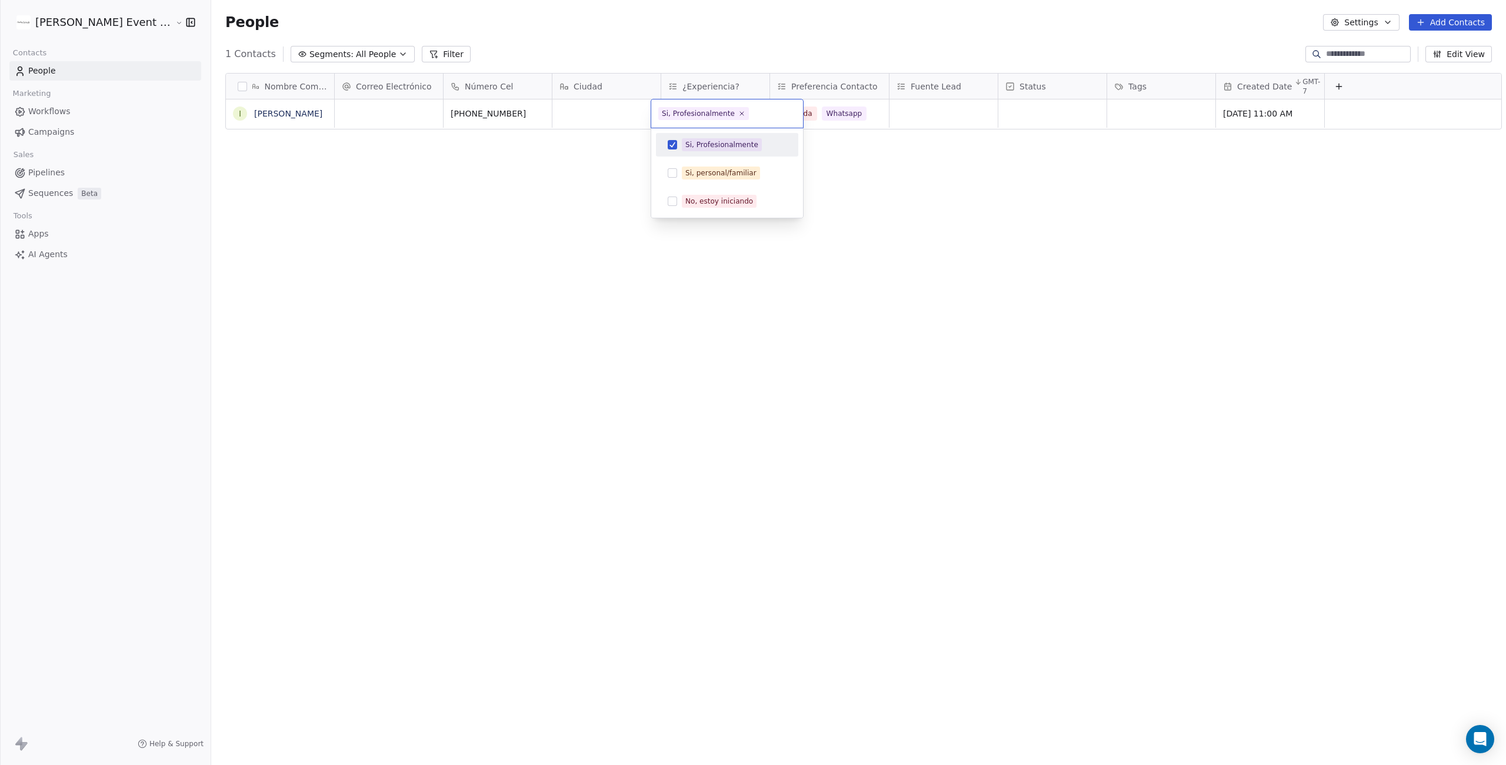
click at [674, 144] on button "Suggestions" at bounding box center [672, 144] width 9 height 9
drag, startPoint x: 925, startPoint y: 210, endPoint x: 665, endPoint y: 94, distance: 285.0
click at [904, 199] on html "[PERSON_NAME] Event Planner Contacts People Marketing Workflows Campaigns Sales…" at bounding box center [753, 470] width 1506 height 941
click at [678, 105] on div "grid" at bounding box center [715, 113] width 108 height 28
click at [733, 82] on html "[PERSON_NAME] Event Planner Contacts People Marketing Workflows Campaigns Sales…" at bounding box center [753, 470] width 1506 height 941
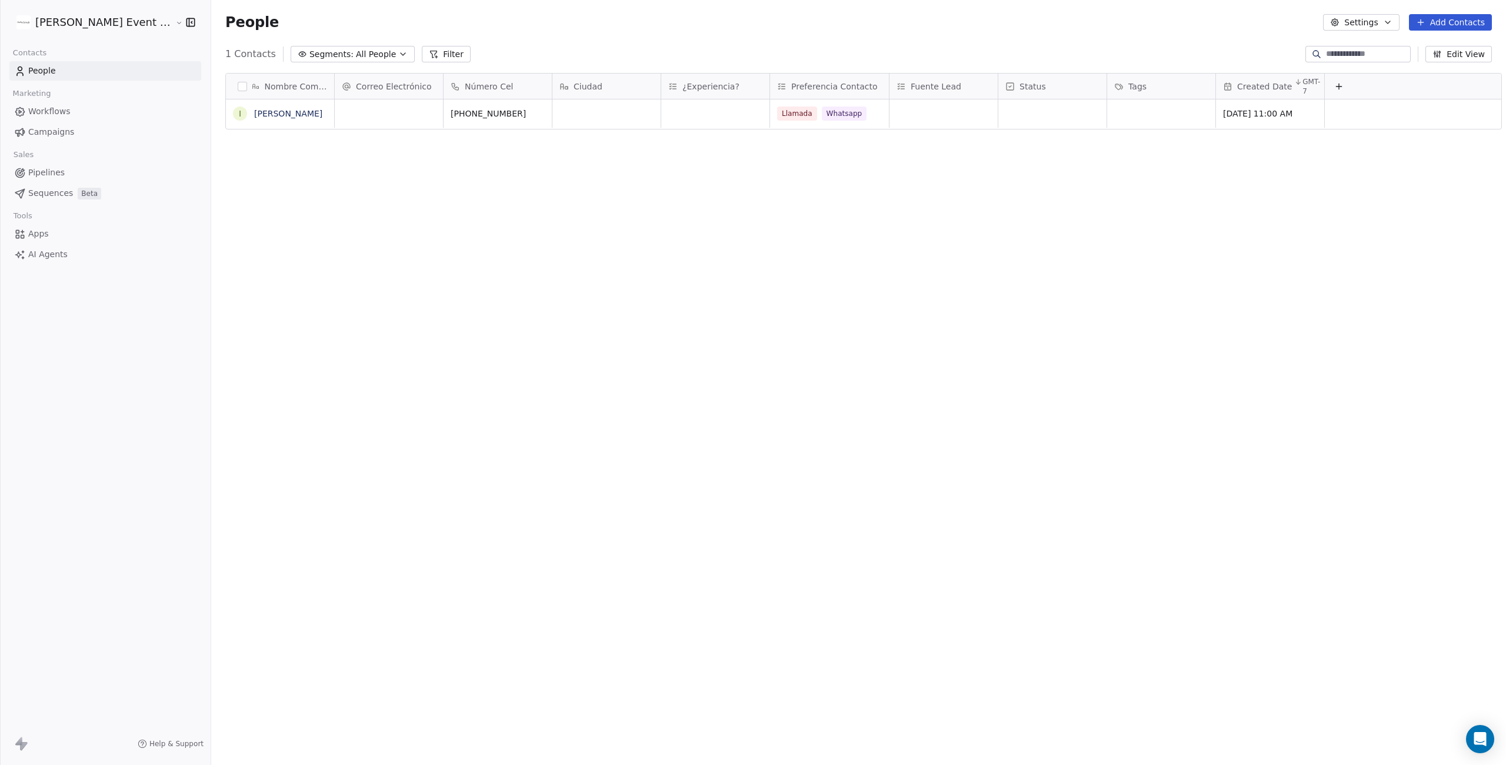
drag, startPoint x: 729, startPoint y: 82, endPoint x: 736, endPoint y: 85, distance: 7.6
click at [729, 82] on div "¿Experiencia?" at bounding box center [714, 87] width 92 height 12
click at [724, 107] on div "Edit property" at bounding box center [693, 111] width 82 height 19
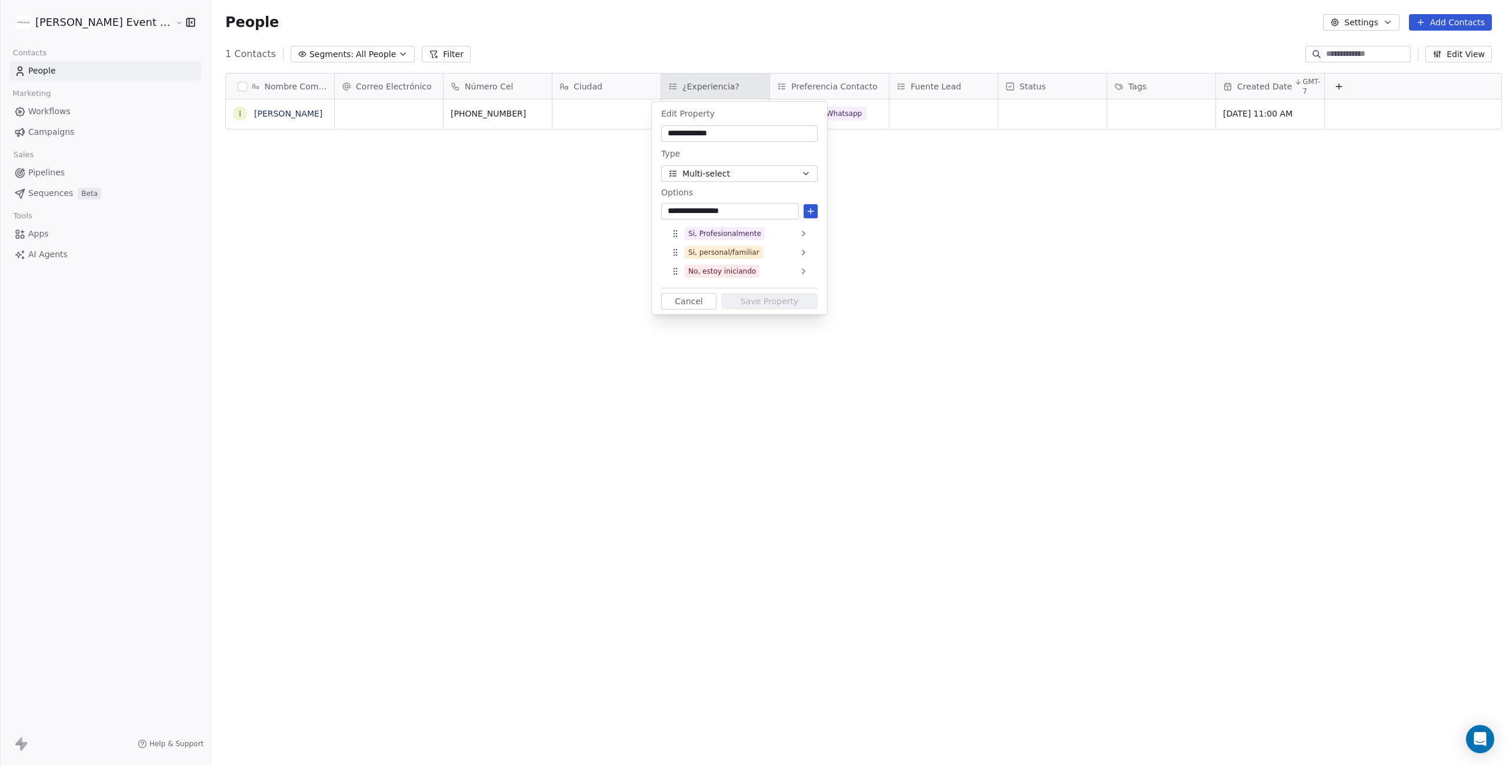
type input "**********"
click at [812, 210] on icon at bounding box center [810, 211] width 9 height 9
drag, startPoint x: 676, startPoint y: 291, endPoint x: 678, endPoint y: 255, distance: 36.0
drag, startPoint x: 755, startPoint y: 315, endPoint x: 815, endPoint y: 311, distance: 60.7
click at [755, 315] on button "Save Property" at bounding box center [769, 320] width 96 height 16
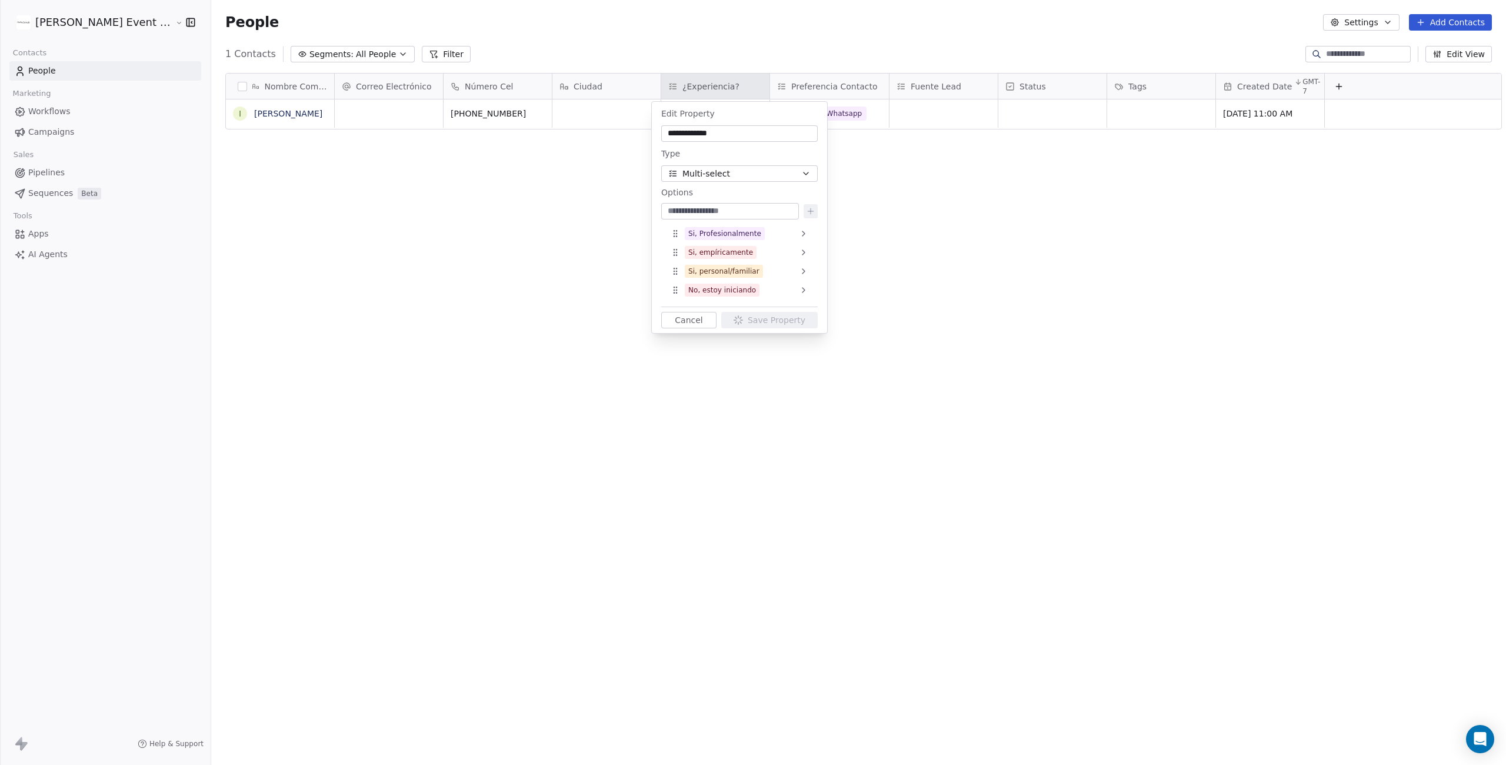
click at [945, 235] on html "**********" at bounding box center [753, 470] width 1506 height 941
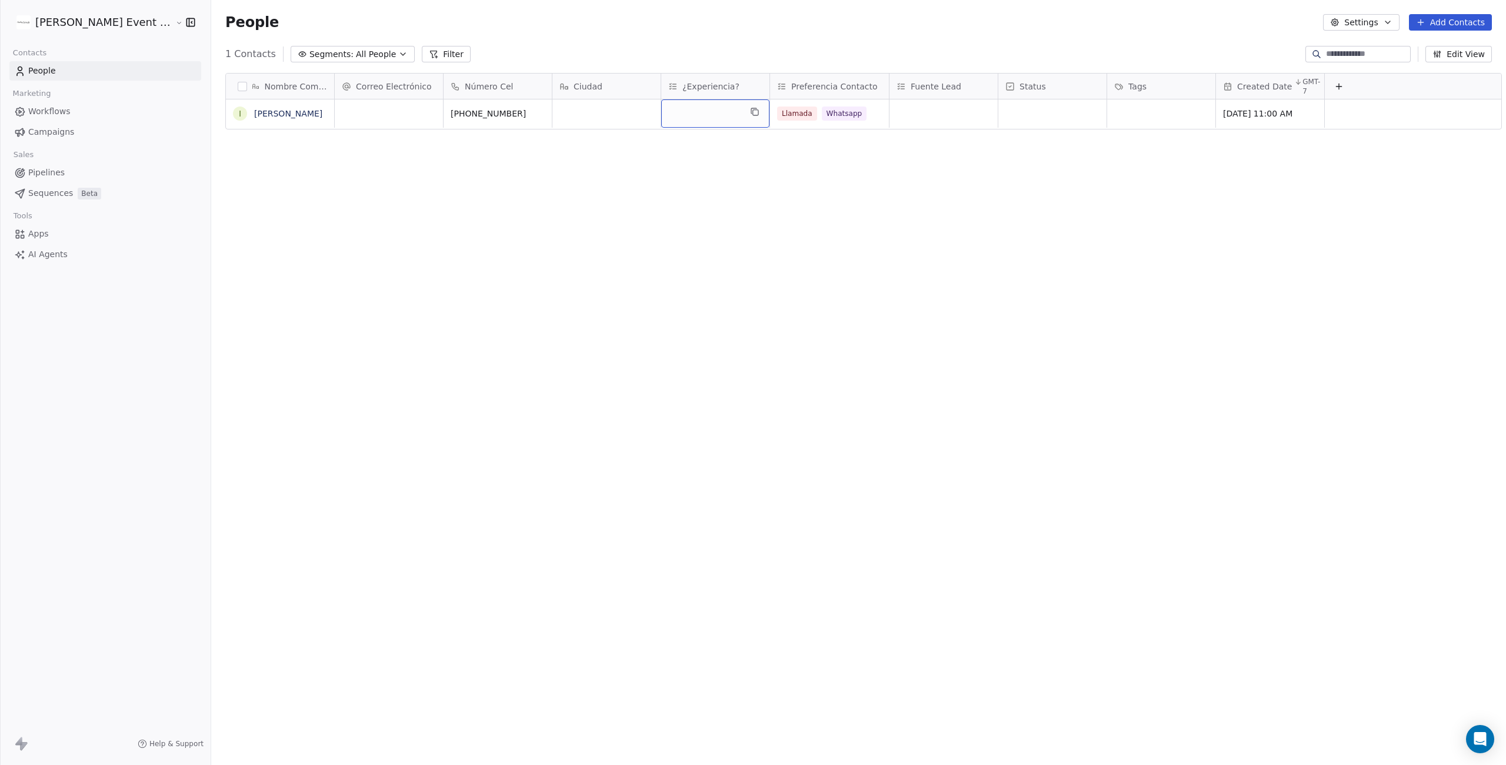
click at [704, 111] on div "grid" at bounding box center [715, 113] width 108 height 28
click at [693, 167] on span "Si, empíricamente" at bounding box center [718, 173] width 72 height 13
drag, startPoint x: 838, startPoint y: 188, endPoint x: 860, endPoint y: 175, distance: 25.3
click at [838, 188] on html "[PERSON_NAME] Event Planner Contacts People Marketing Workflows Campaigns Sales…" at bounding box center [753, 470] width 1506 height 941
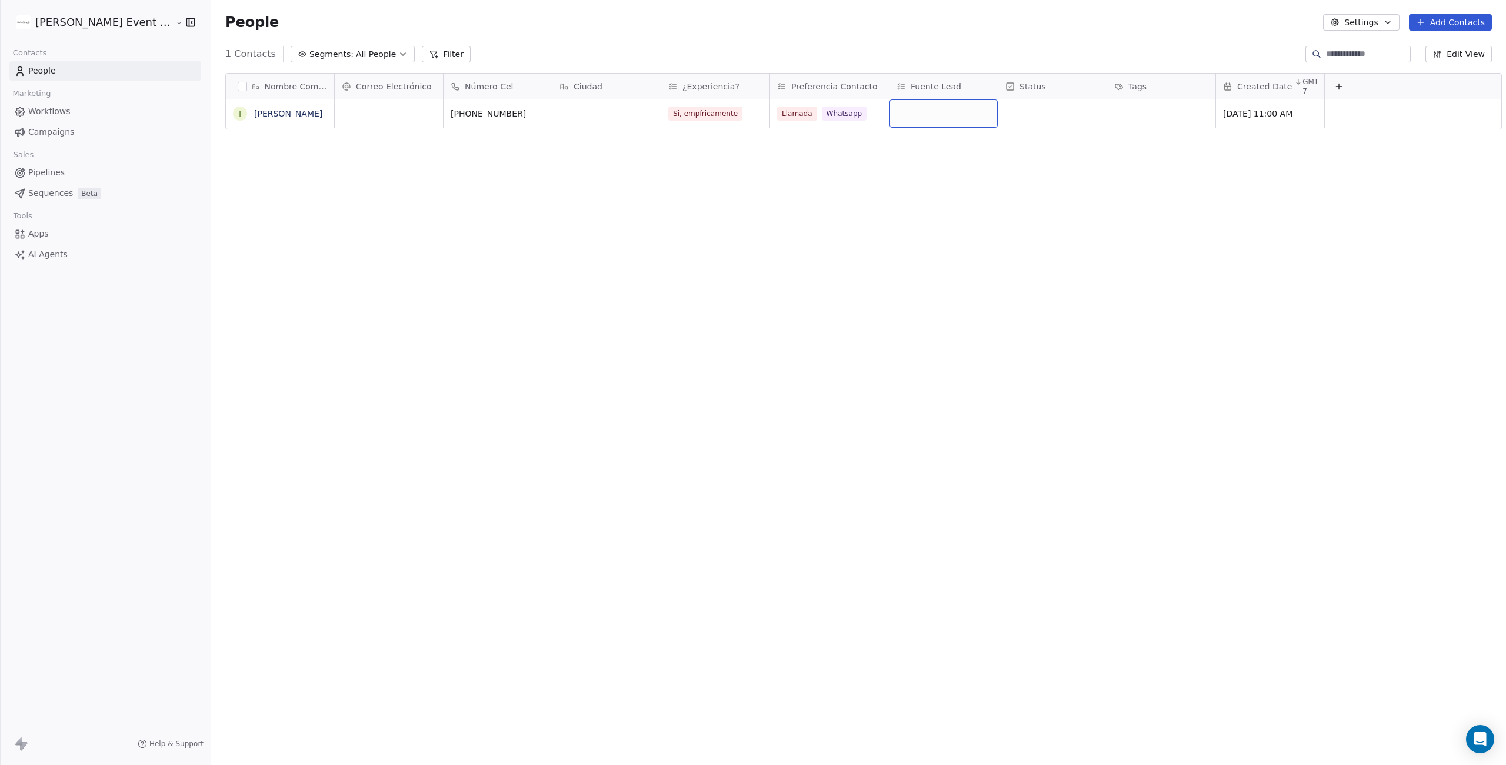
click at [917, 113] on div "grid" at bounding box center [944, 113] width 108 height 28
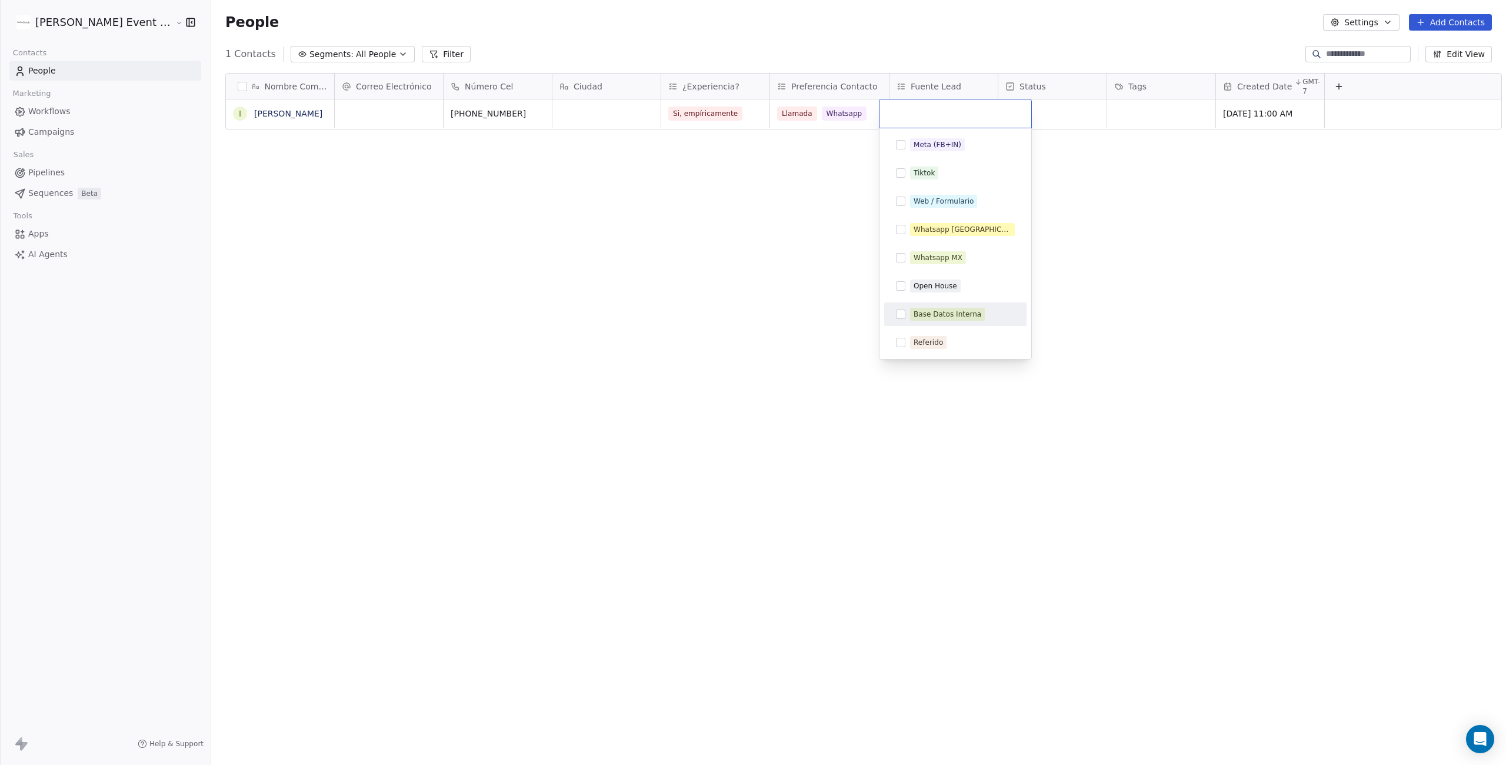
click at [925, 304] on div "Base Datos Interna" at bounding box center [955, 314] width 142 height 24
click at [1166, 287] on html "[PERSON_NAME] Event Planner Contacts People Marketing Workflows Campaigns Sales…" at bounding box center [753, 470] width 1506 height 941
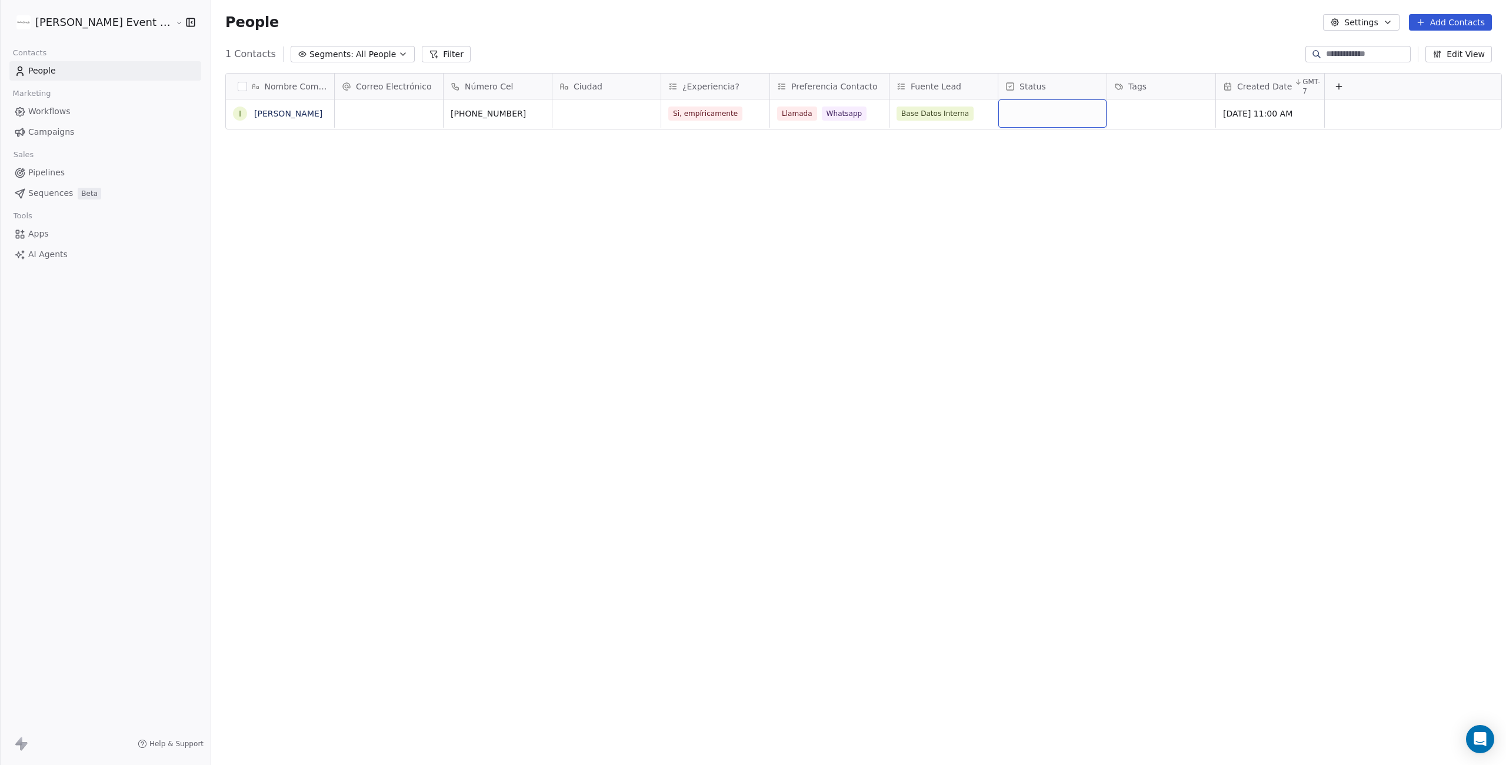
click at [1033, 106] on div "grid" at bounding box center [1052, 113] width 108 height 28
click at [1038, 143] on div "Nuevo Lead" at bounding box center [1034, 142] width 42 height 8
click at [1031, 111] on div "Nuevo Lead" at bounding box center [1040, 113] width 42 height 8
click at [1037, 186] on div "No Calificado" at bounding box center [1036, 189] width 46 height 8
click at [1030, 112] on div "No Calificado" at bounding box center [1042, 113] width 46 height 8
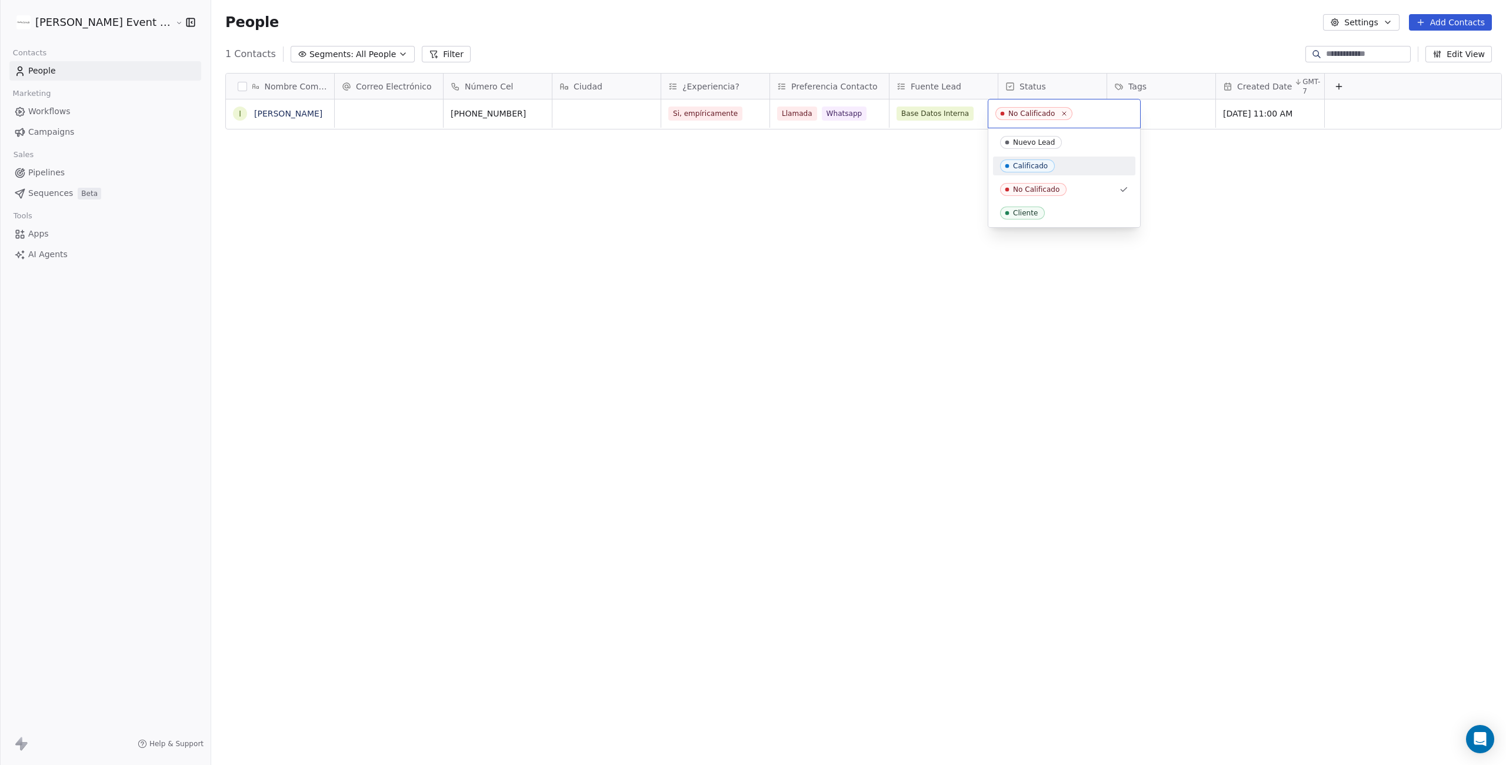
click at [1038, 164] on div "Calificado" at bounding box center [1030, 166] width 35 height 8
click at [1019, 116] on div "Calificado" at bounding box center [1036, 113] width 35 height 8
click at [941, 264] on html "[PERSON_NAME] Event Planner Contacts People Marketing Workflows Campaigns Sales…" at bounding box center [753, 470] width 1506 height 941
click at [1148, 203] on html "[PERSON_NAME] Event Planner Contacts People Marketing Workflows Campaigns Sales…" at bounding box center [753, 470] width 1506 height 941
click at [1138, 107] on div "grid" at bounding box center [1161, 113] width 108 height 28
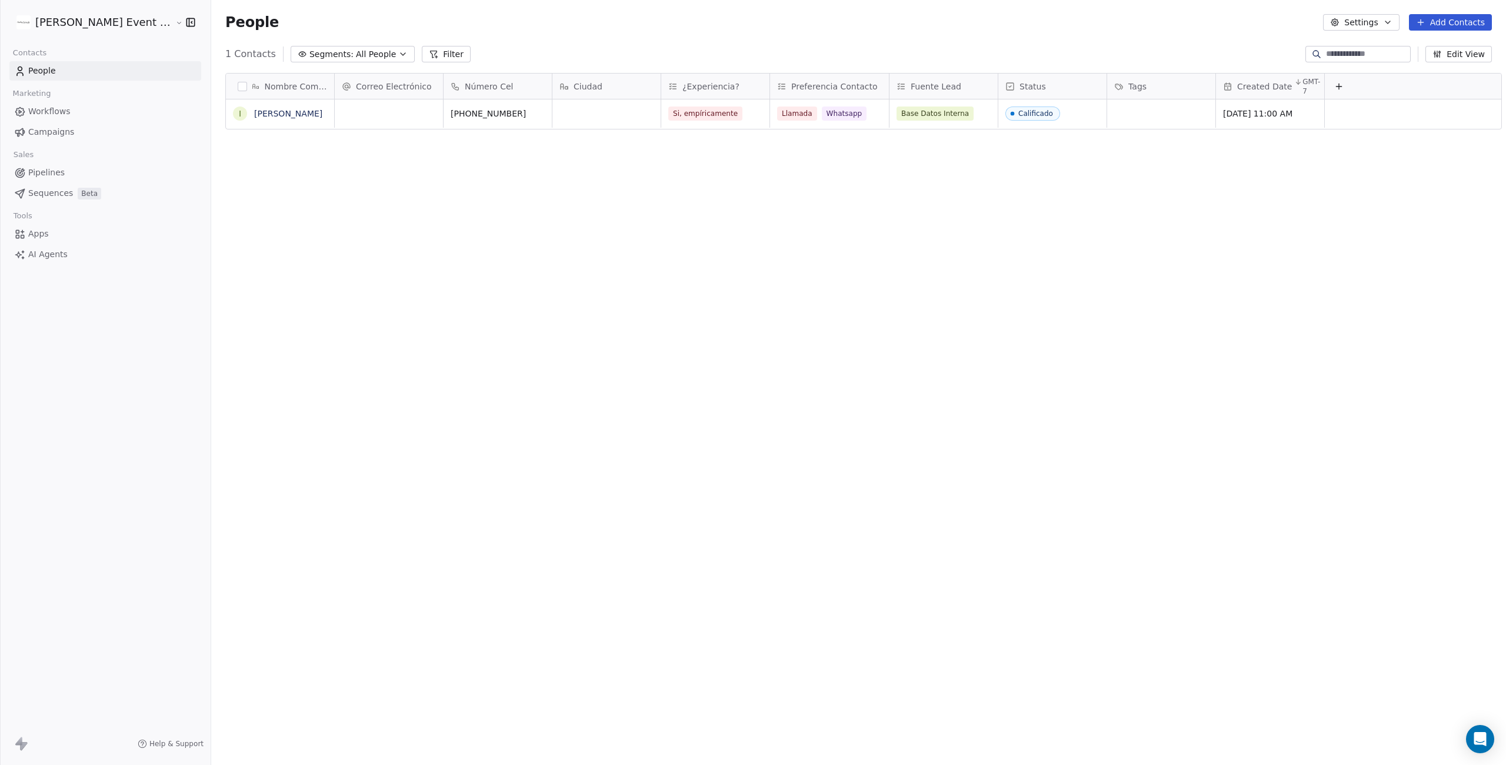
drag, startPoint x: 1061, startPoint y: 264, endPoint x: 1097, endPoint y: 204, distance: 69.9
click at [1064, 262] on html "[PERSON_NAME] Event Planner Contacts People Marketing Workflows Campaigns Sales…" at bounding box center [753, 470] width 1506 height 941
click at [1148, 114] on div "grid" at bounding box center [1161, 113] width 108 height 28
click at [1198, 144] on div "Masterclass [GEOGRAPHIC_DATA] Pierres 2025" at bounding box center [1167, 144] width 81 height 11
drag, startPoint x: 1088, startPoint y: 260, endPoint x: 1178, endPoint y: 247, distance: 91.0
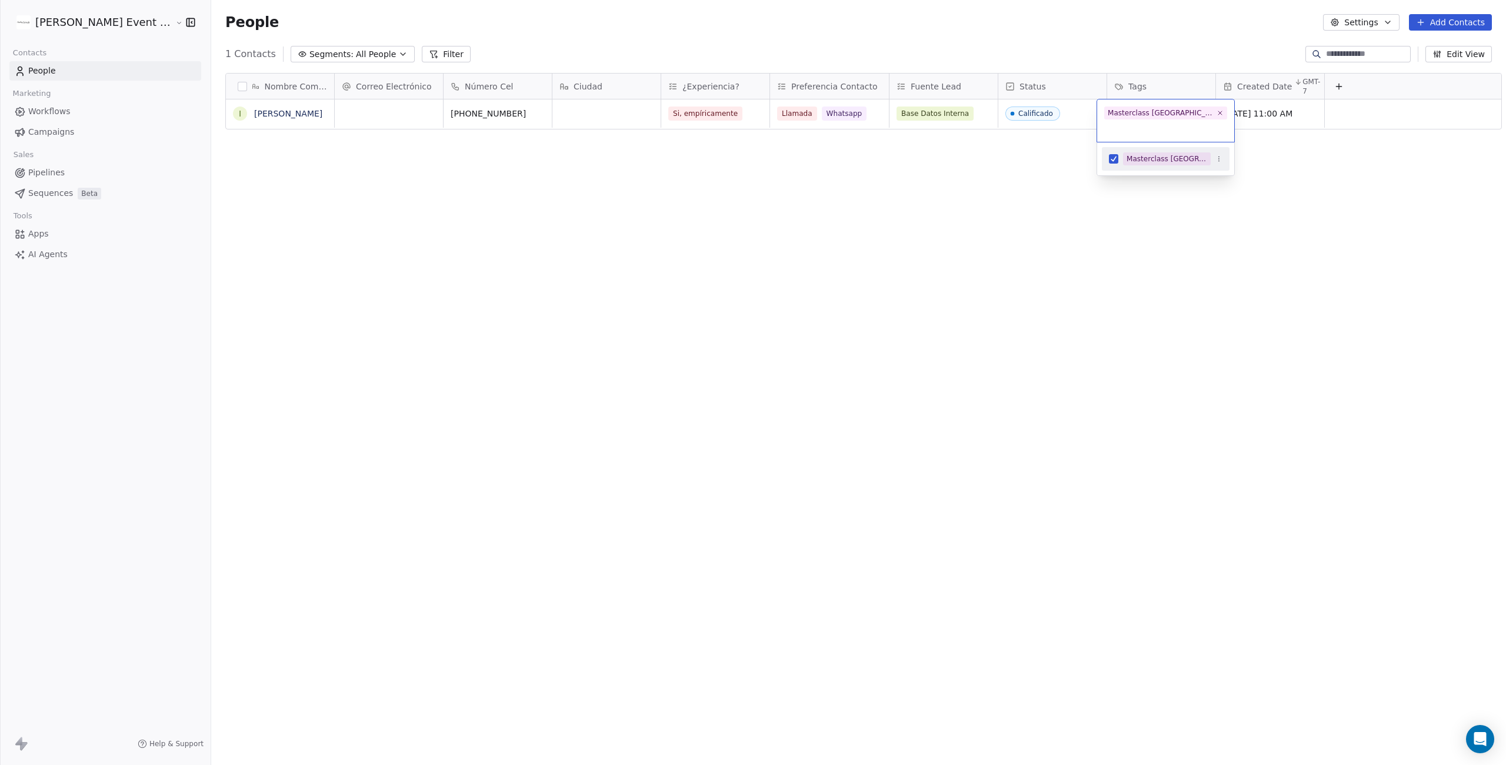
click at [1088, 260] on html "[PERSON_NAME] Event Planner Contacts People Marketing Workflows Campaigns Sales…" at bounding box center [753, 470] width 1506 height 941
drag, startPoint x: 1206, startPoint y: 92, endPoint x: 1214, endPoint y: 91, distance: 8.3
click at [1214, 91] on div "Nombre Completo I [PERSON_NAME] Correo Electrónico Número Cel Ciudad ¿Experienc…" at bounding box center [864, 102] width 1276 height 56
drag, startPoint x: 1205, startPoint y: 87, endPoint x: 1240, endPoint y: 89, distance: 35.3
click at [1247, 89] on div at bounding box center [1248, 86] width 3 height 25
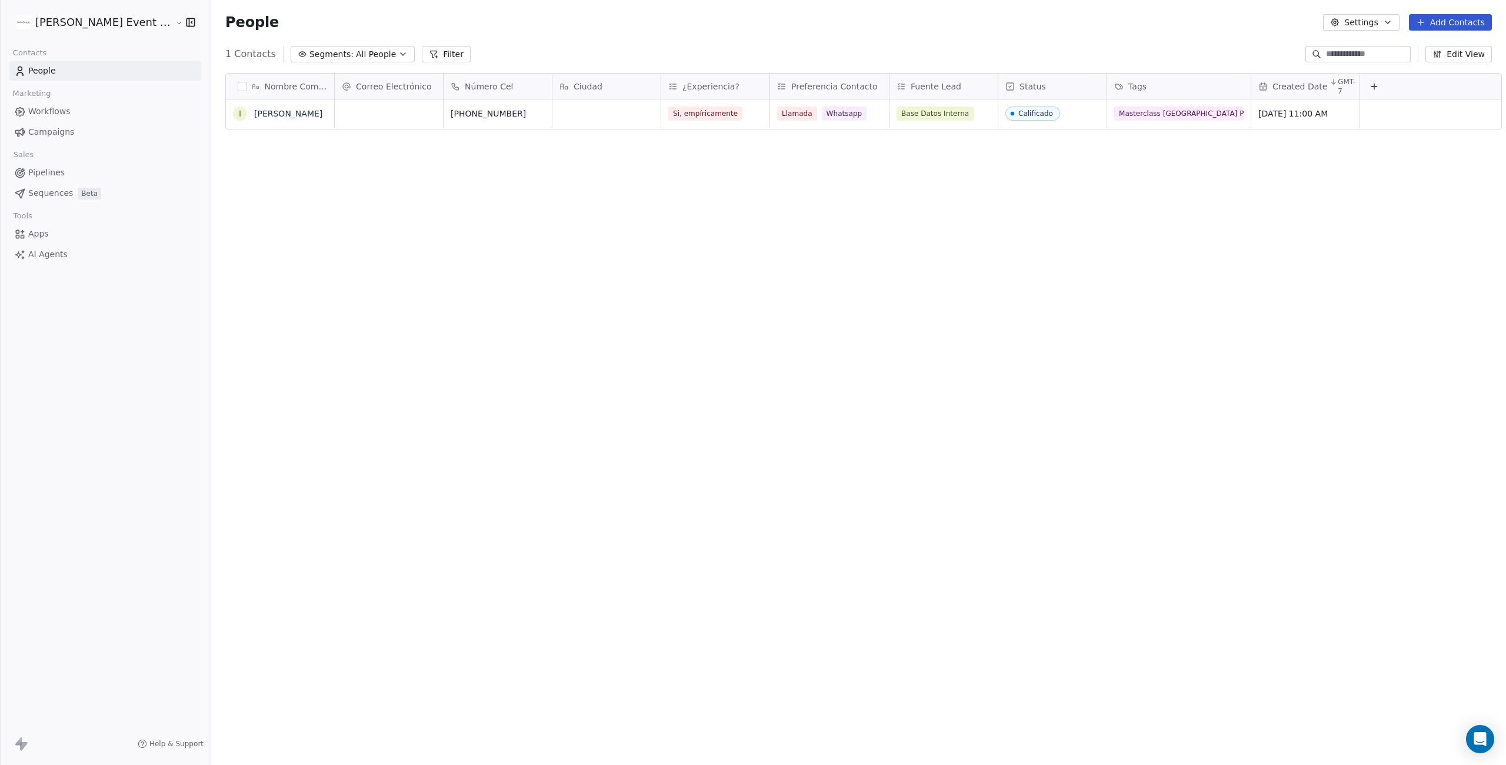
click at [41, 172] on span "Pipelines" at bounding box center [46, 173] width 36 height 12
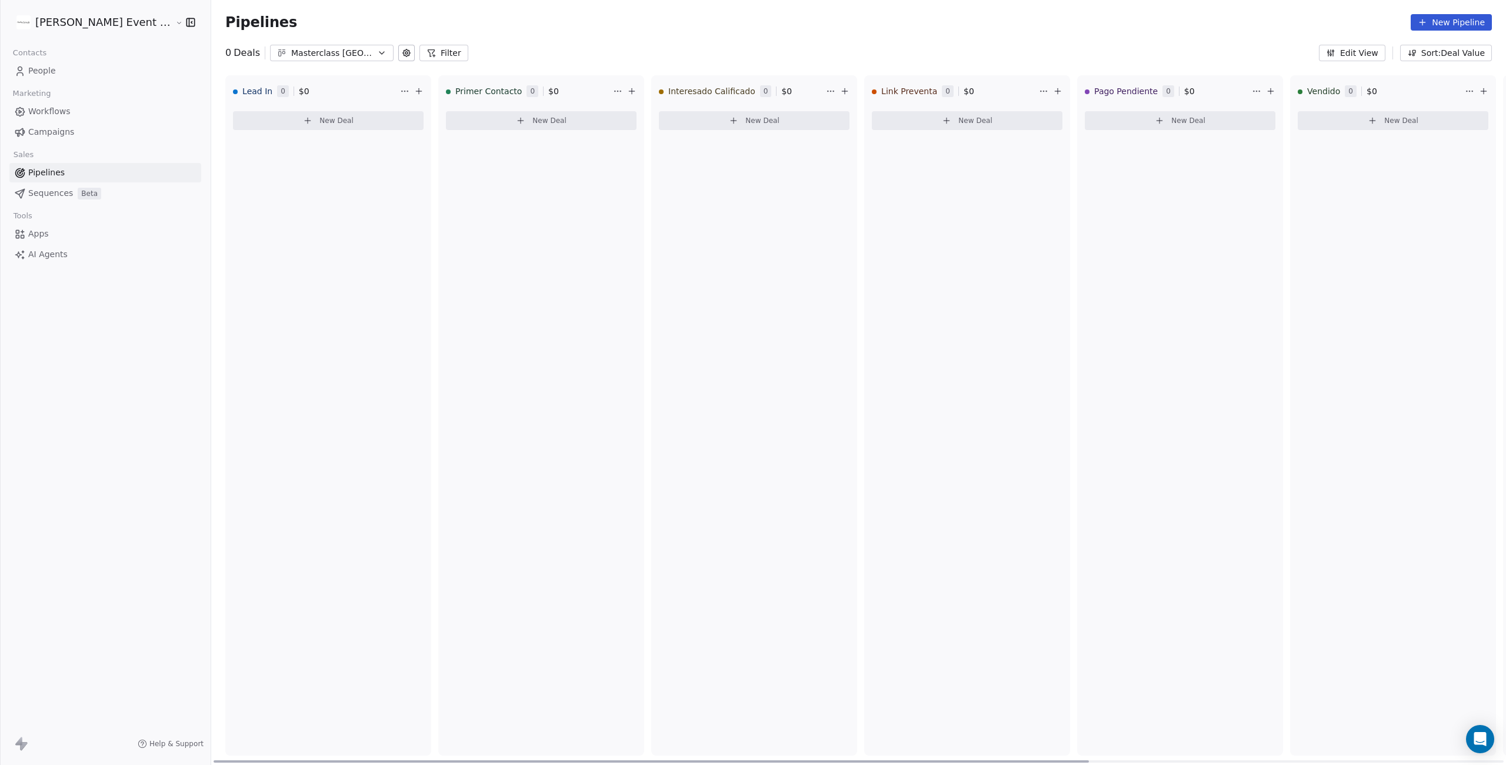
click at [326, 124] on span "New Deal" at bounding box center [336, 120] width 34 height 9
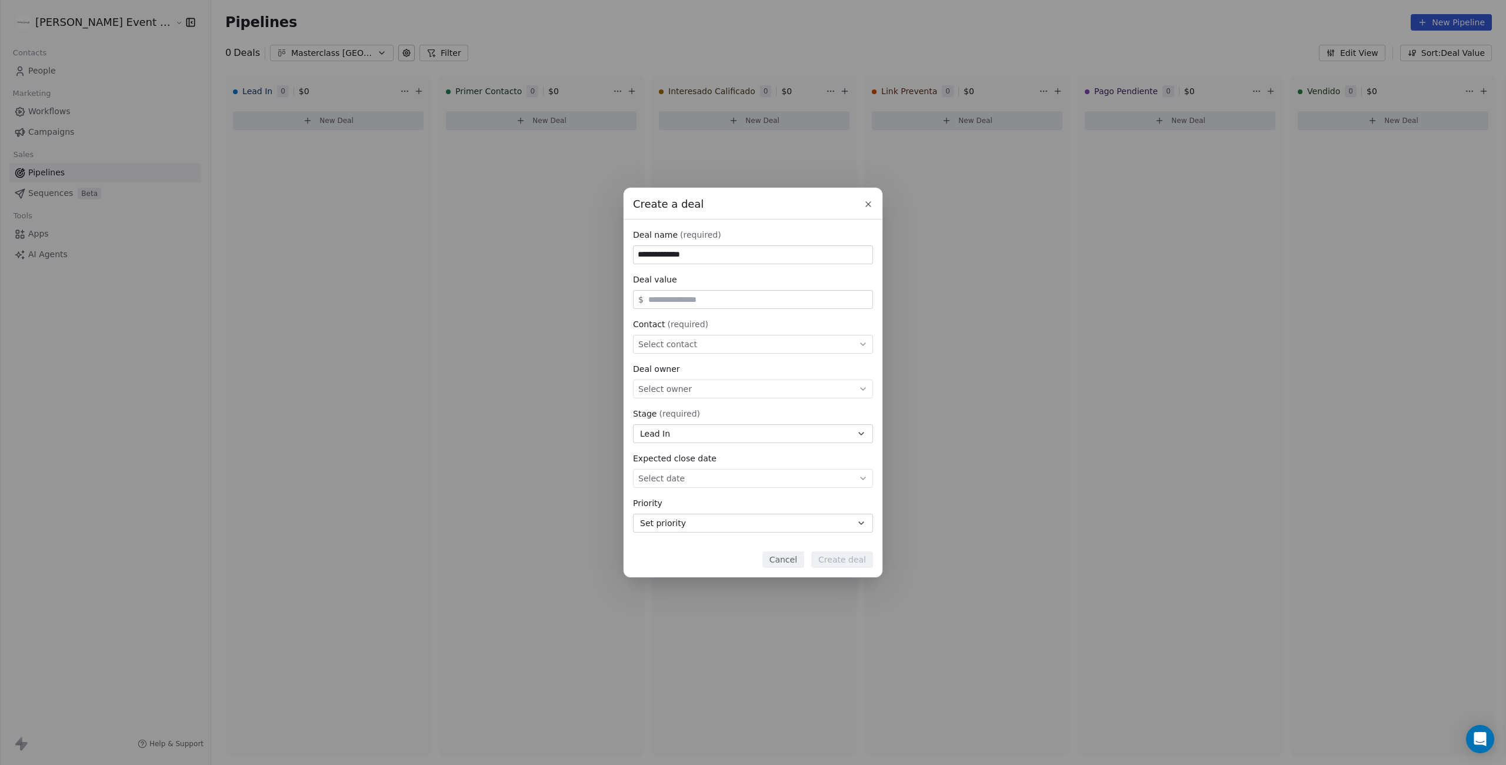
type input "**********"
click at [661, 301] on input "text" at bounding box center [758, 299] width 224 height 9
type input "*****"
click at [715, 349] on div "Select contact" at bounding box center [753, 344] width 240 height 19
type input "*****"
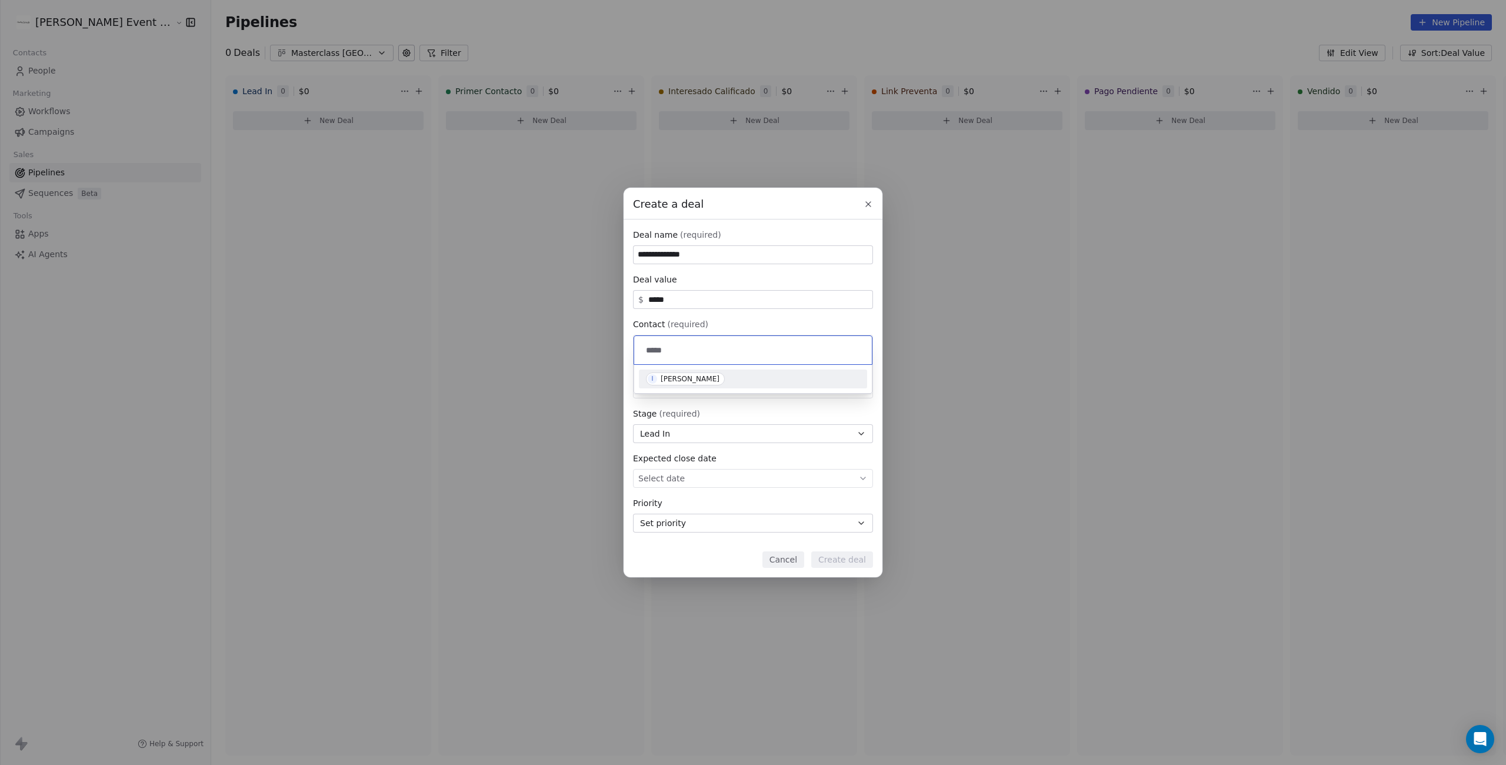
click at [712, 381] on div "I [PERSON_NAME]" at bounding box center [753, 378] width 214 height 13
click at [695, 391] on div "Select owner" at bounding box center [753, 388] width 240 height 19
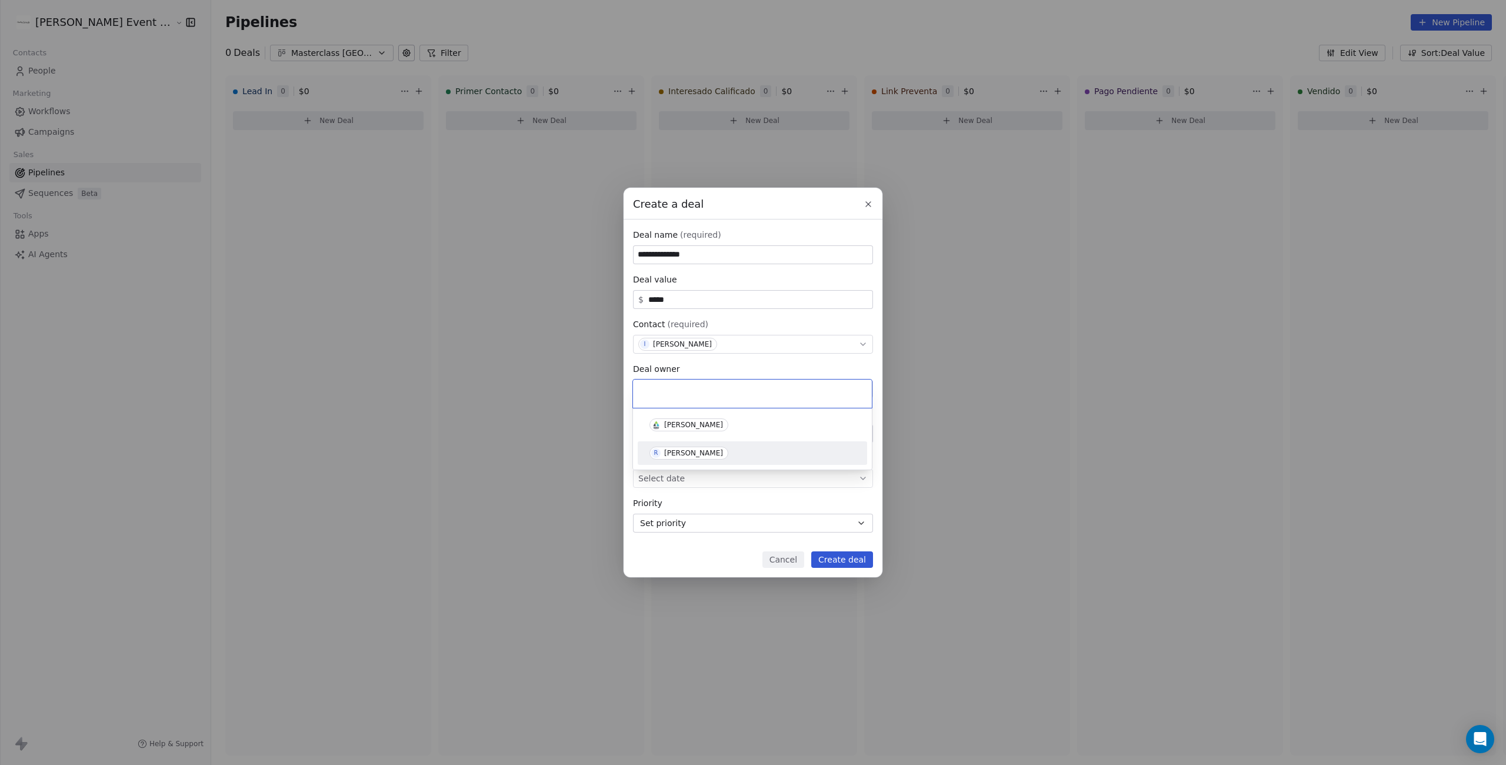
drag, startPoint x: 687, startPoint y: 454, endPoint x: 735, endPoint y: 455, distance: 48.3
click at [687, 454] on div "[PERSON_NAME]" at bounding box center [693, 453] width 59 height 8
drag, startPoint x: 627, startPoint y: 368, endPoint x: 678, endPoint y: 369, distance: 51.8
click at [678, 369] on div "**********" at bounding box center [753, 380] width 259 height 322
click at [679, 369] on div "Deal owner" at bounding box center [753, 369] width 240 height 12
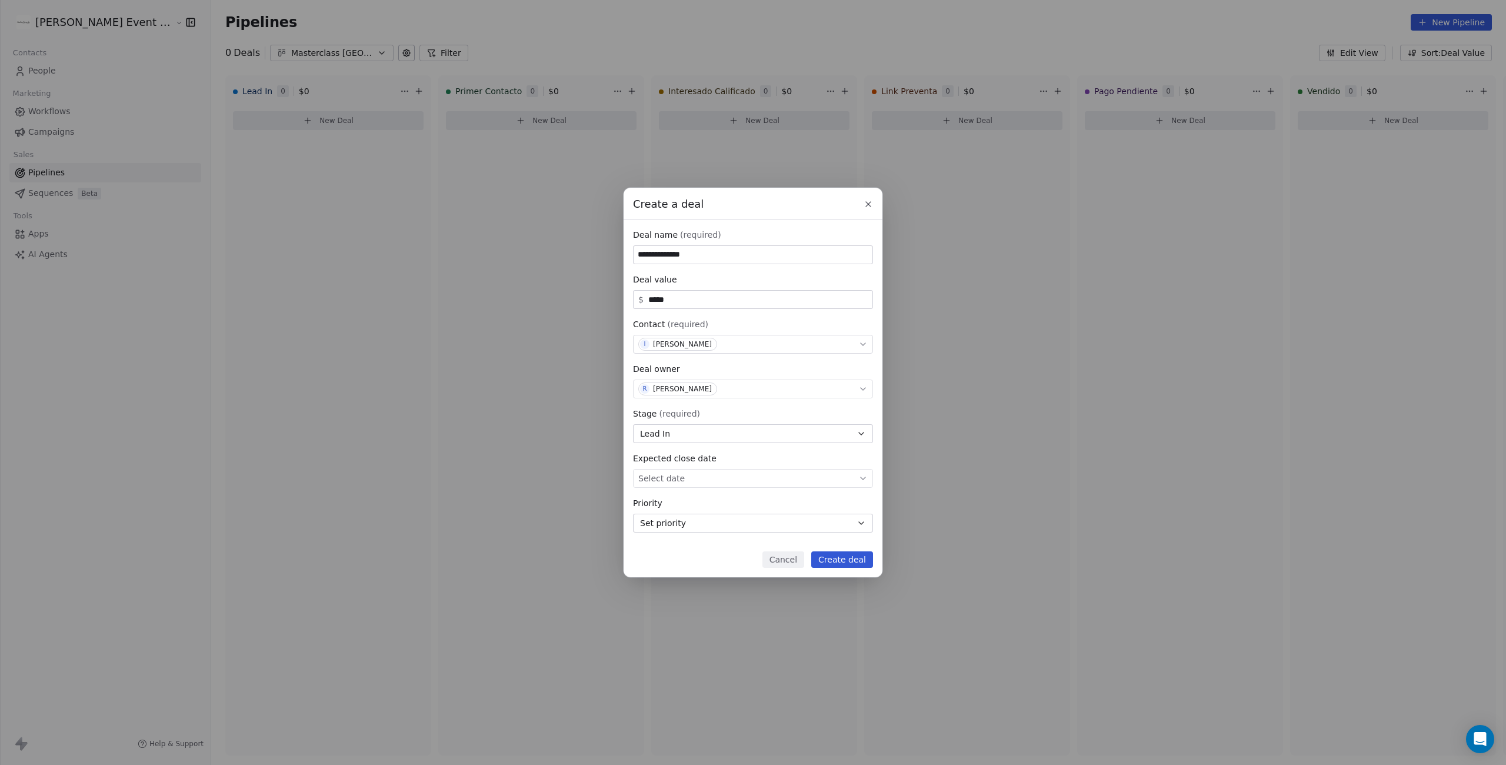
click at [703, 477] on body "**********" at bounding box center [753, 470] width 1506 height 941
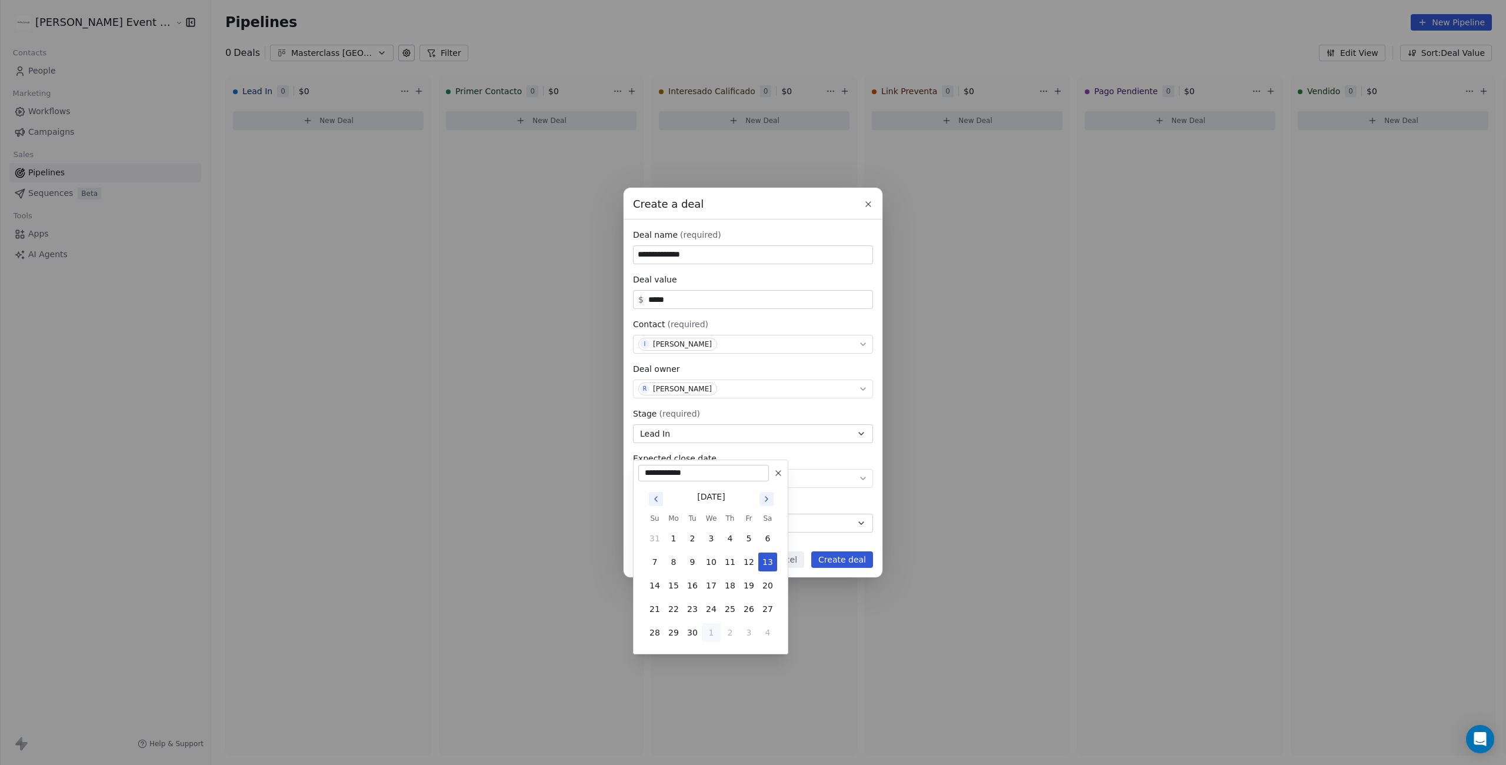
click at [690, 630] on button "30" at bounding box center [692, 632] width 19 height 19
type input "**********"
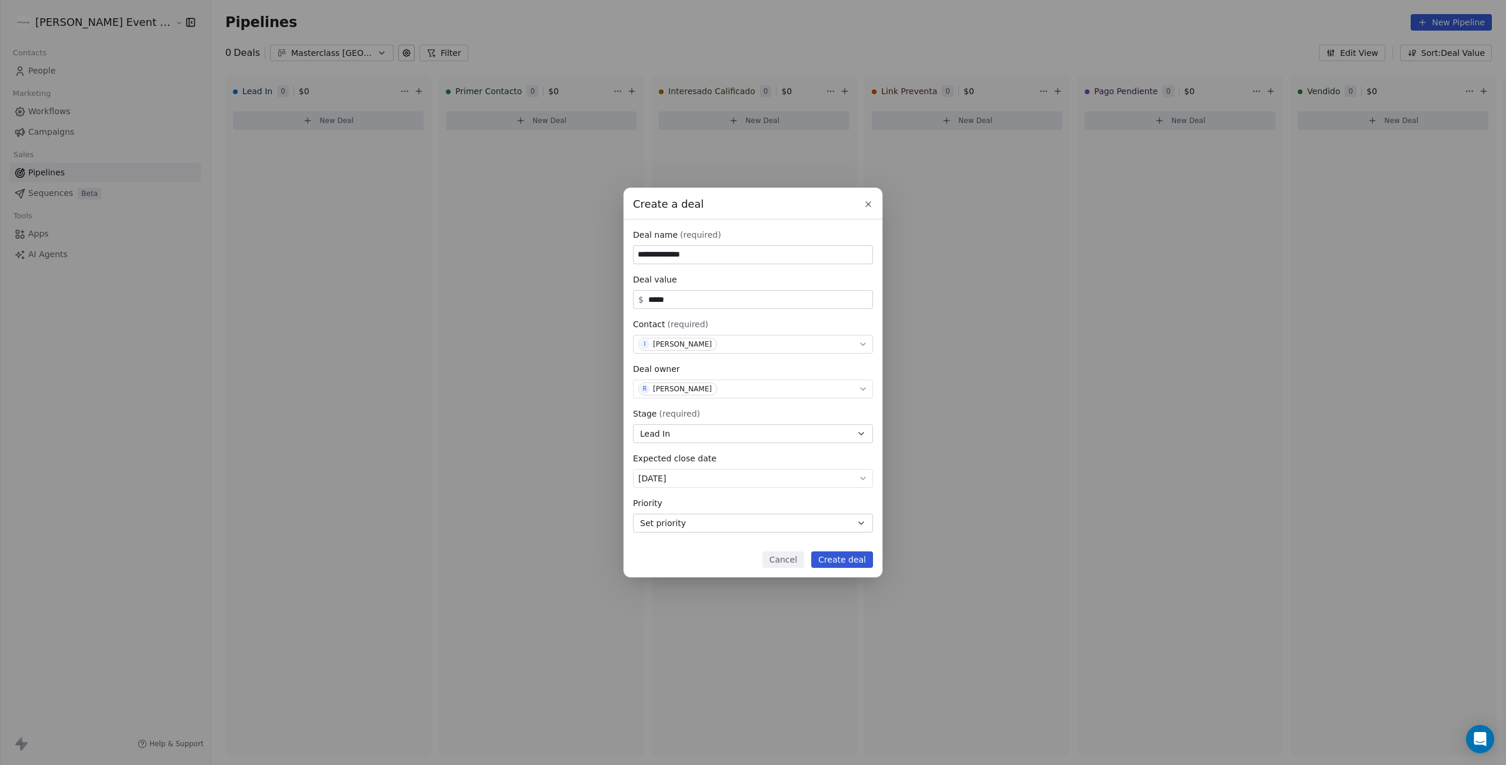
click at [733, 522] on button "Set priority" at bounding box center [753, 523] width 240 height 19
drag, startPoint x: 679, startPoint y: 566, endPoint x: 692, endPoint y: 565, distance: 13.0
click at [679, 566] on span "Medium" at bounding box center [675, 568] width 28 height 9
click at [846, 561] on button "Create deal" at bounding box center [842, 559] width 62 height 16
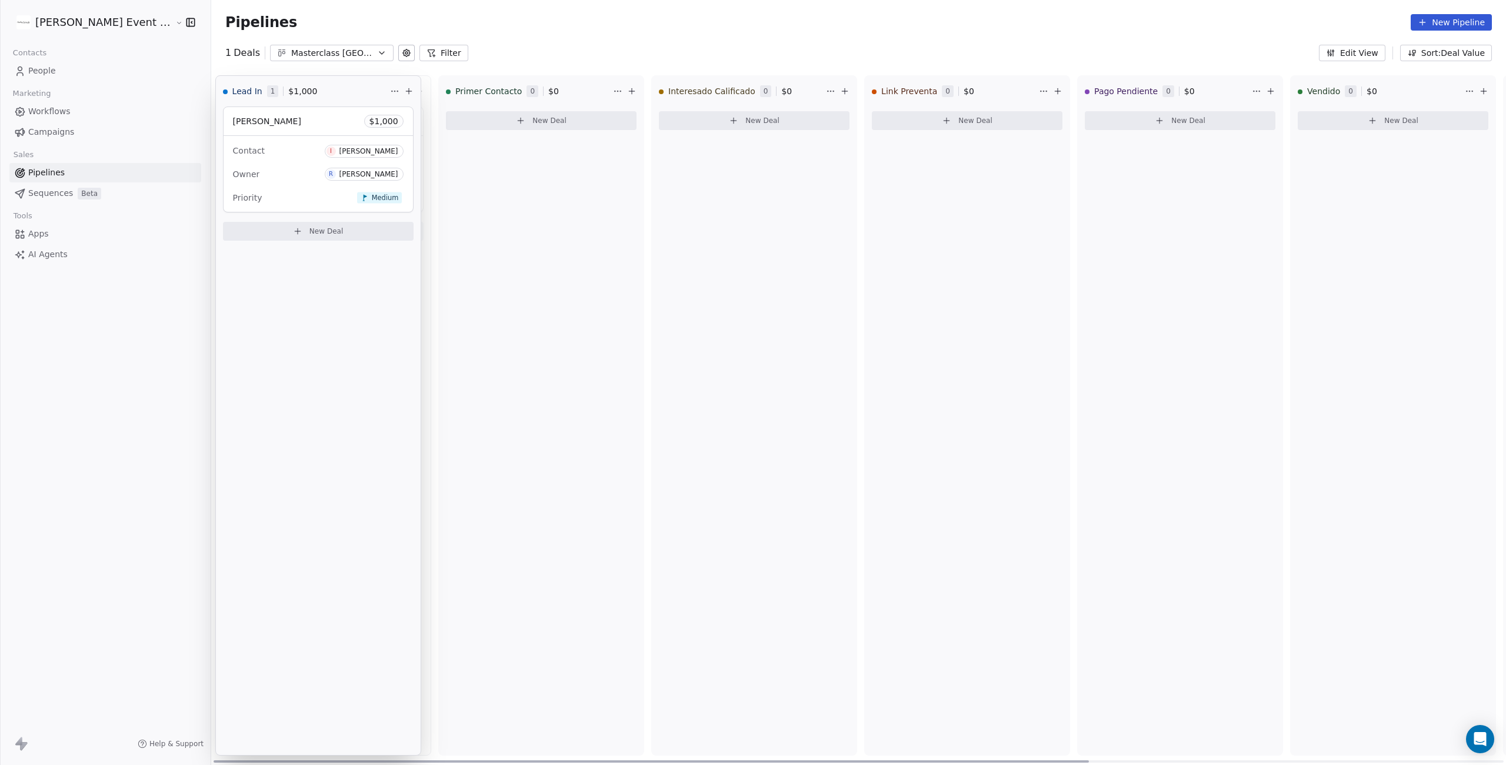
drag, startPoint x: 320, startPoint y: 88, endPoint x: 362, endPoint y: 138, distance: 65.1
click at [362, 138] on div "Lead In 1 $ 1,000 [PERSON_NAME] $ 1,000 Contact I [PERSON_NAME] Owner R [PERSON…" at bounding box center [858, 420] width 1295 height 690
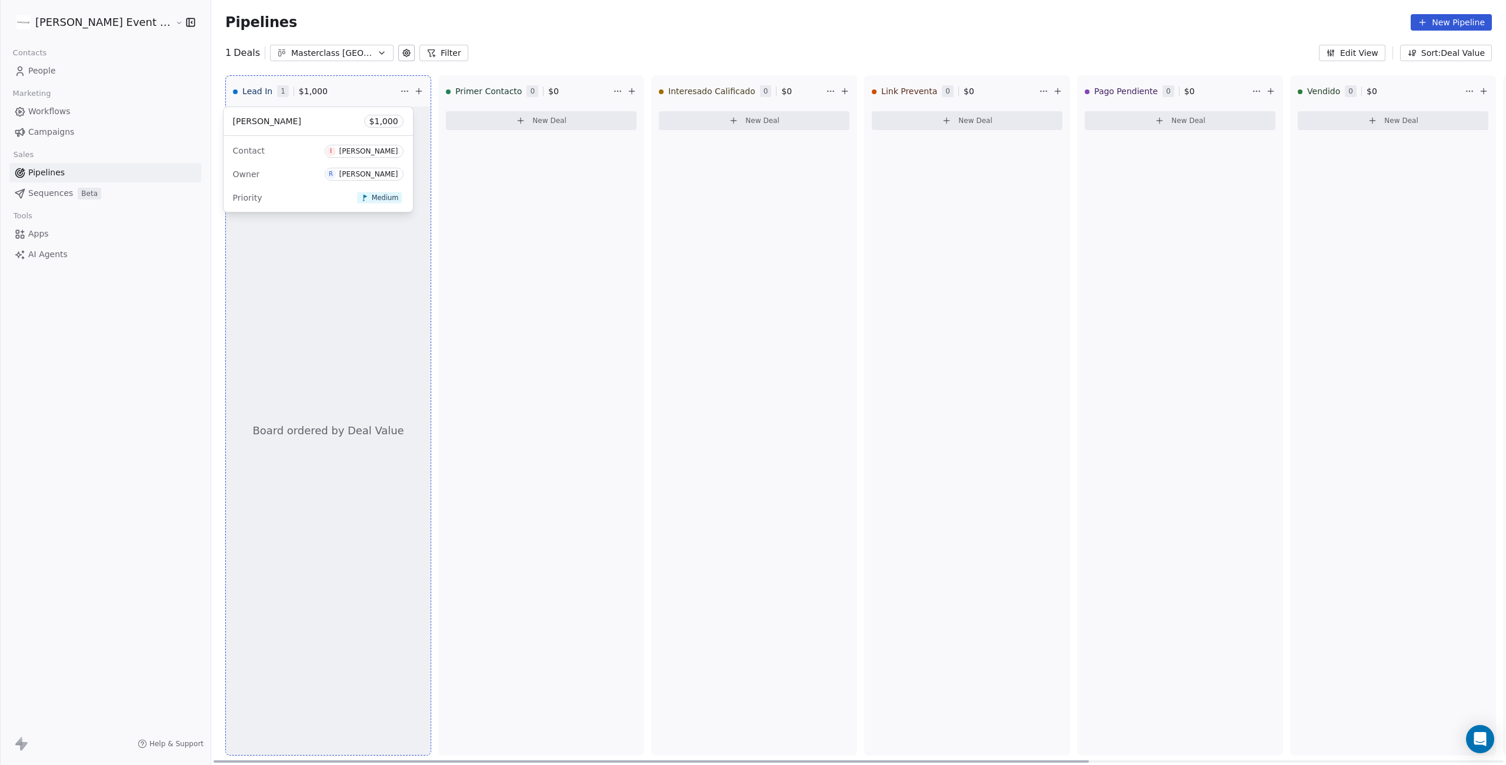
drag, startPoint x: 296, startPoint y: 121, endPoint x: 534, endPoint y: 153, distance: 239.8
click at [534, 153] on div "Lead In 1 $ 1,000 Board ordered by Deal Value [PERSON_NAME] $ 1,000 Contact I […" at bounding box center [858, 420] width 1295 height 690
drag, startPoint x: 302, startPoint y: 122, endPoint x: 525, endPoint y: 140, distance: 224.3
click at [510, 141] on div "Lead In 1 $ 1,000 Board ordered by Deal Value [PERSON_NAME] $ 1,000 Contact I […" at bounding box center [858, 420] width 1295 height 690
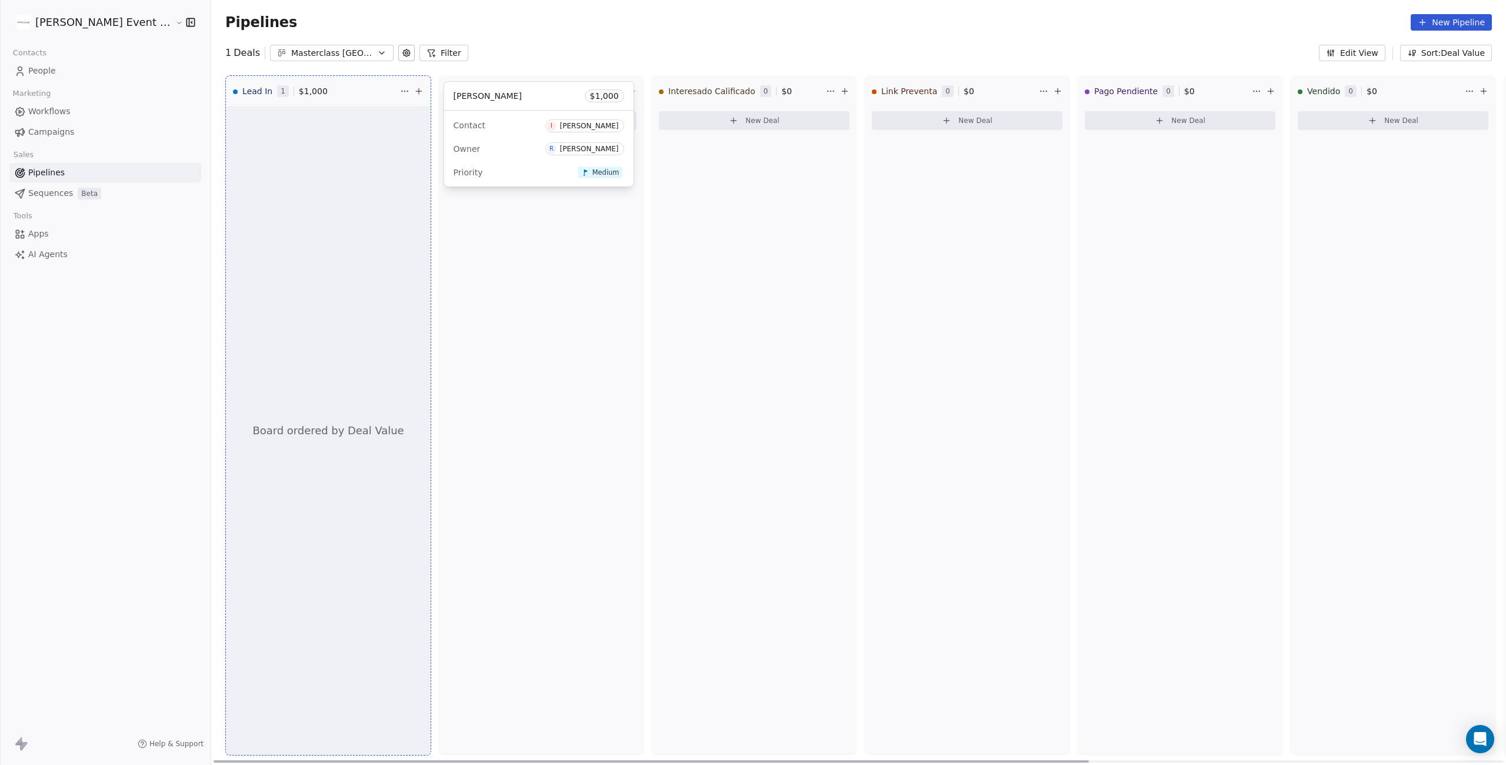
drag, startPoint x: 317, startPoint y: 122, endPoint x: 537, endPoint y: 97, distance: 222.1
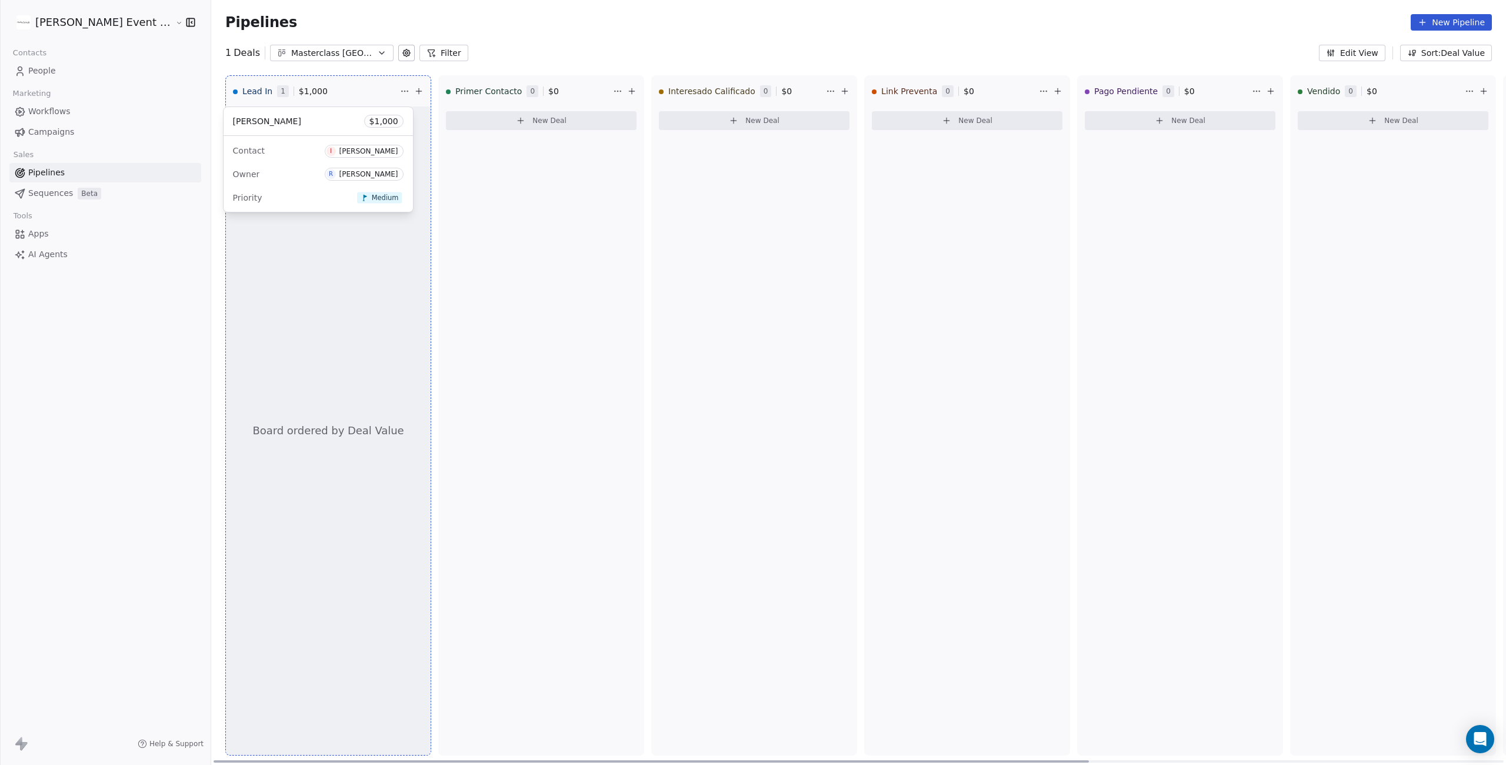
click at [537, 97] on div "Lead In 1 $ 1,000 Board ordered by Deal Value [PERSON_NAME] $ 1,000 Contact I […" at bounding box center [858, 420] width 1295 height 690
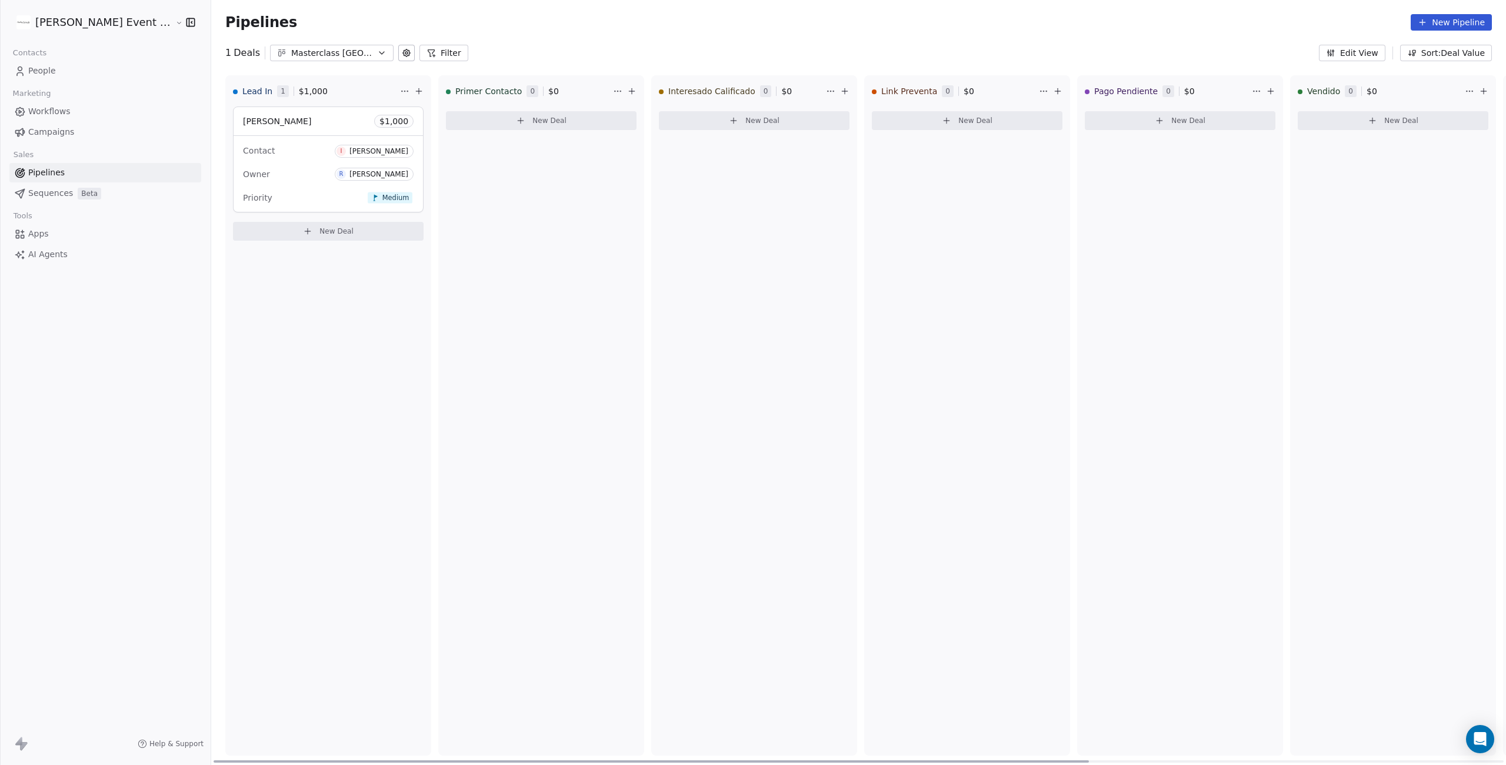
drag, startPoint x: 307, startPoint y: 116, endPoint x: 355, endPoint y: 126, distance: 49.3
click at [307, 116] on div "[PERSON_NAME] $ 1,000" at bounding box center [328, 121] width 189 height 28
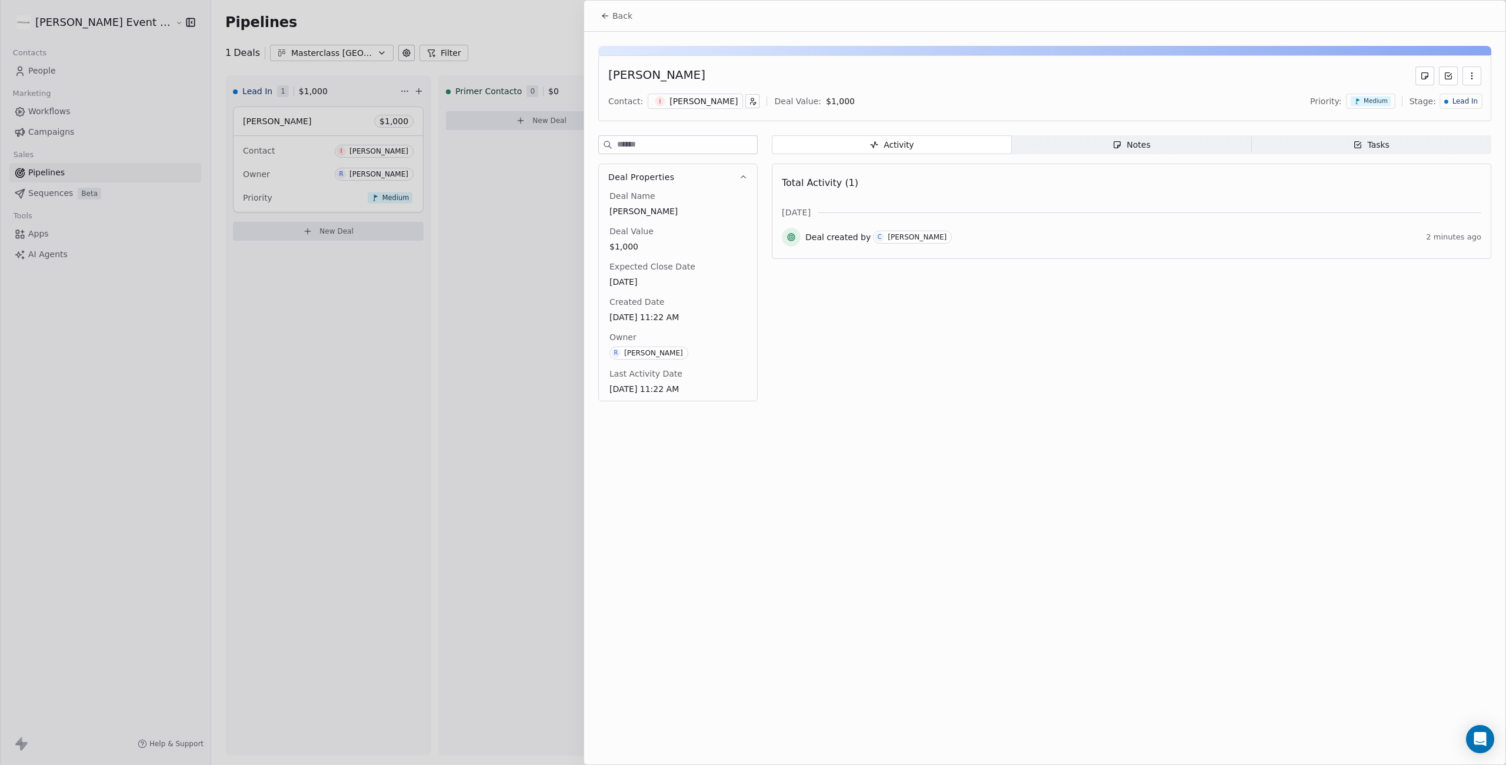
click at [1157, 152] on span "Notes Notes" at bounding box center [1132, 144] width 240 height 19
click at [946, 147] on span "Activity Activity" at bounding box center [892, 144] width 240 height 19
click at [1477, 72] on button "button" at bounding box center [1472, 75] width 19 height 19
click at [1230, 77] on div "[PERSON_NAME]" at bounding box center [1044, 75] width 873 height 19
click at [1459, 99] on span "Lead In" at bounding box center [1465, 101] width 25 height 10
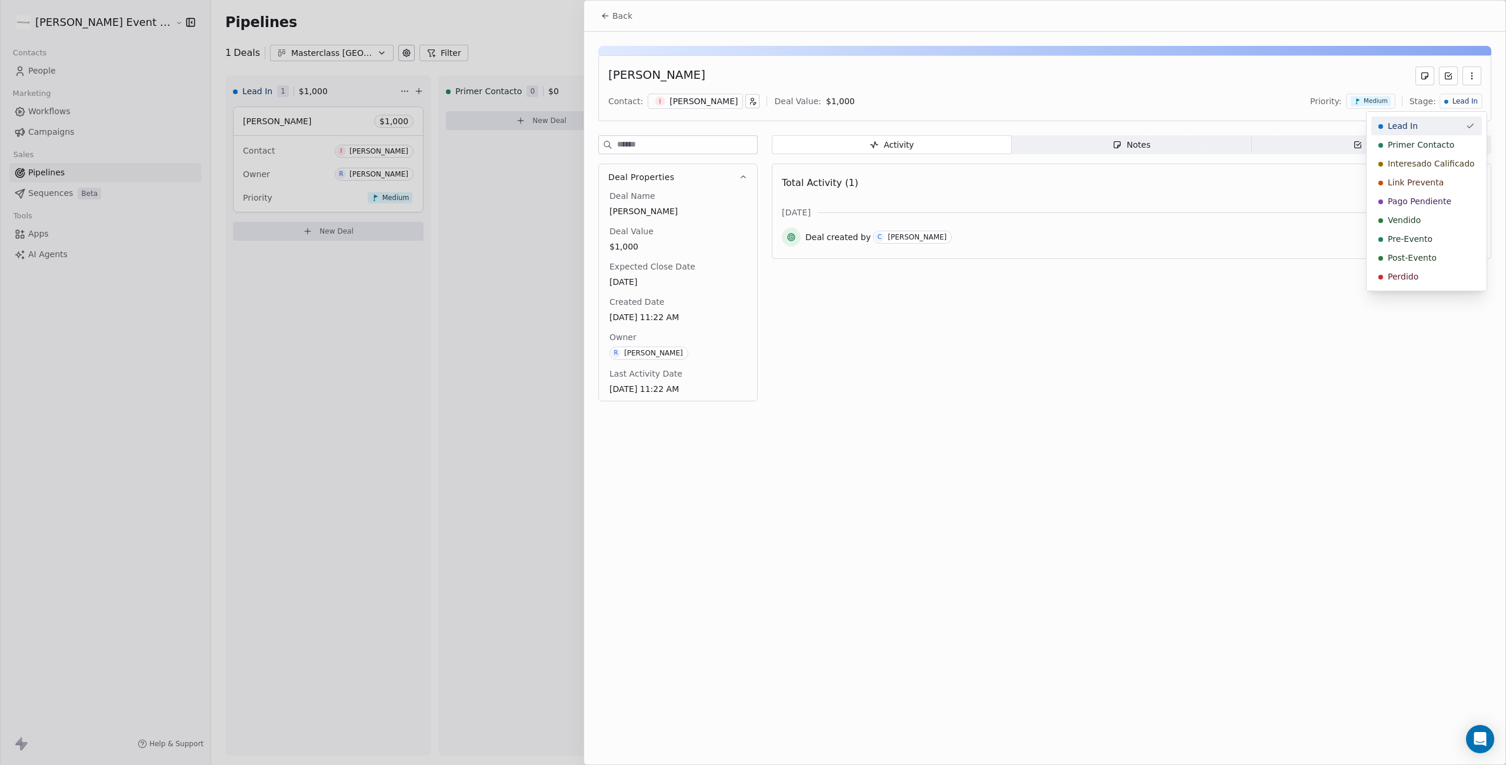
click at [1208, 76] on html "[PERSON_NAME] Event Planner Contacts People Marketing Workflows Campaigns Sales…" at bounding box center [753, 470] width 1506 height 941
click at [1460, 102] on span "Lead In" at bounding box center [1465, 101] width 25 height 10
click at [1037, 84] on html "[PERSON_NAME] Event Planner Contacts People Marketing Workflows Campaigns Sales…" at bounding box center [753, 470] width 1506 height 941
click at [616, 16] on span "Back" at bounding box center [622, 16] width 20 height 12
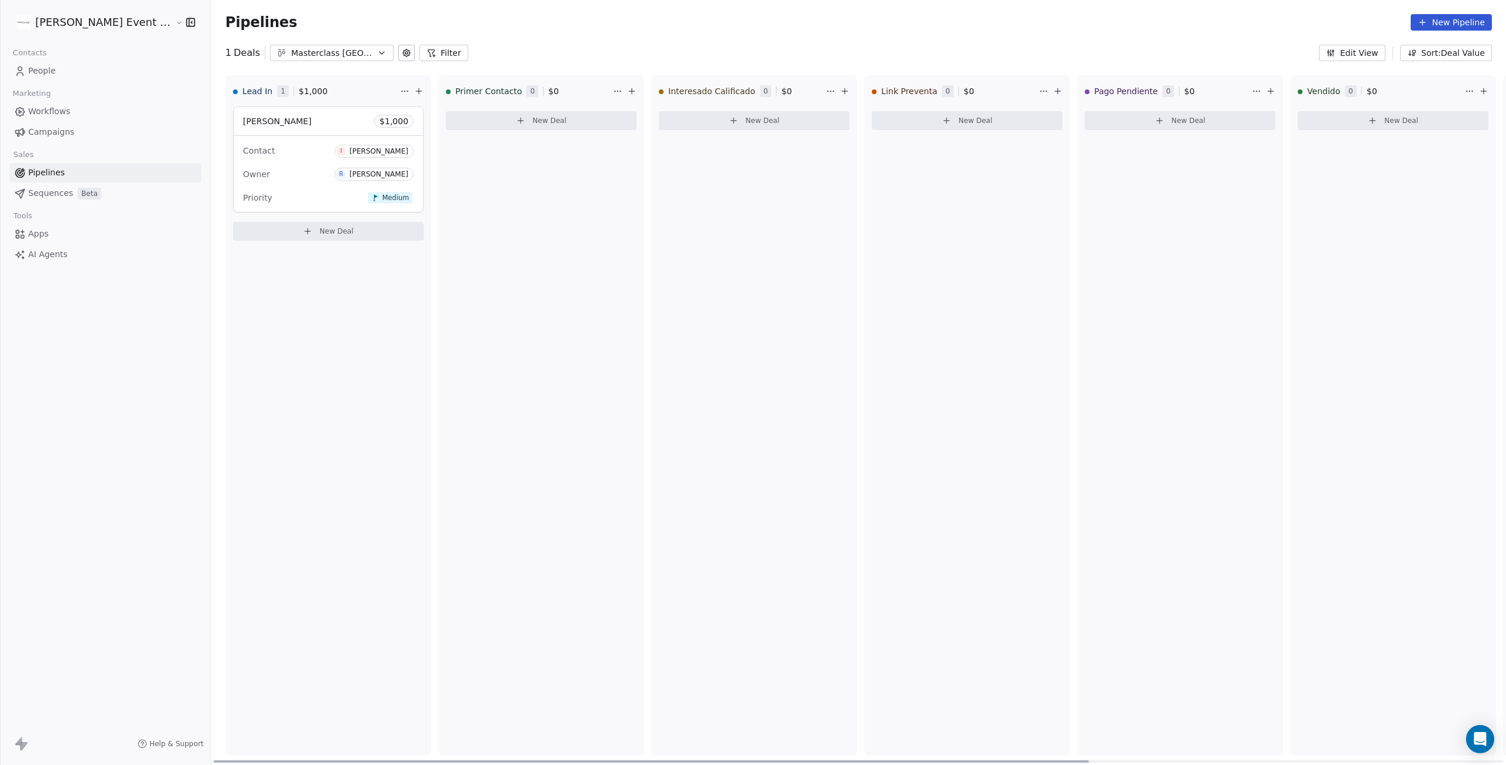
click at [311, 121] on div "[PERSON_NAME] $ 1,000" at bounding box center [328, 121] width 189 height 28
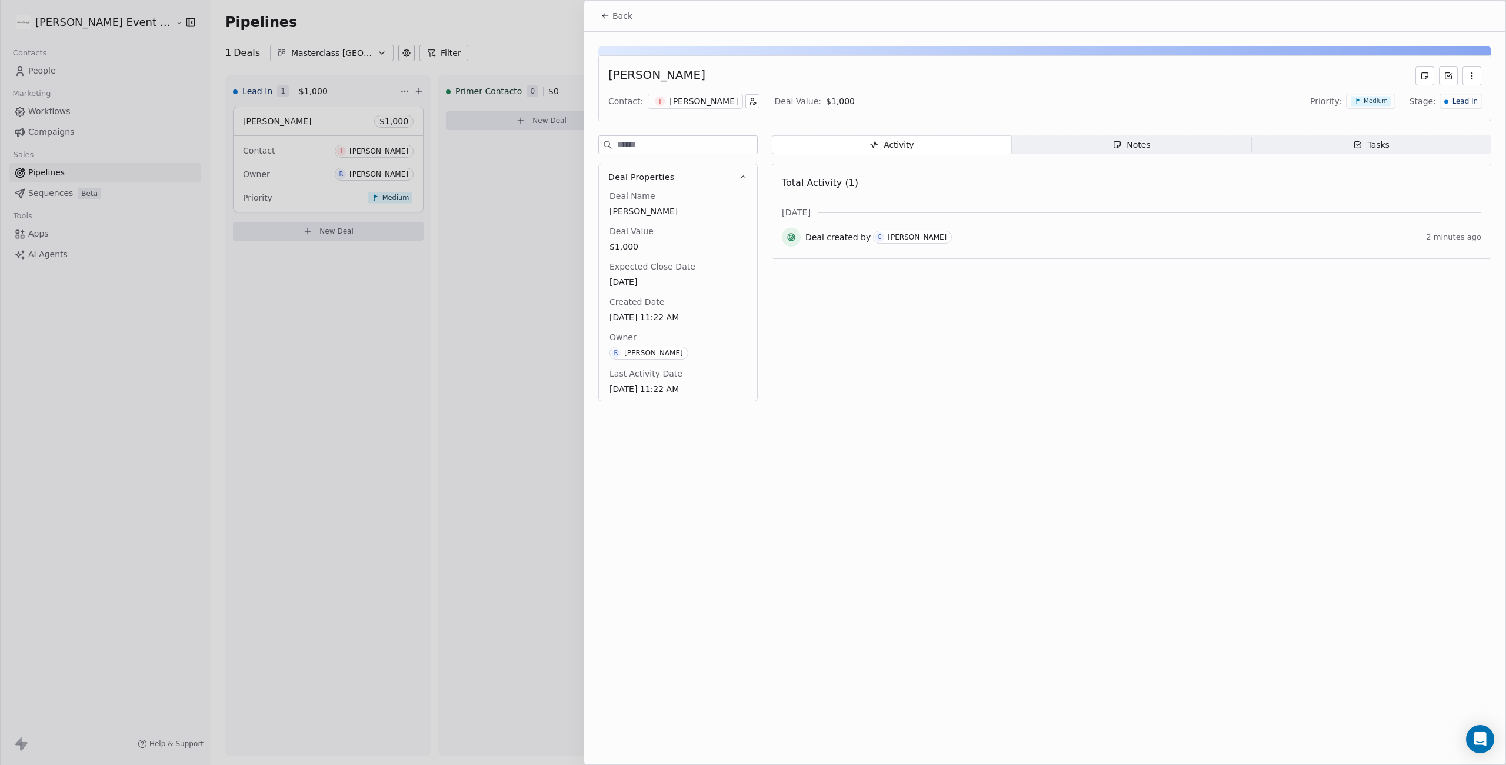
click at [1122, 144] on icon "button" at bounding box center [1117, 144] width 9 height 9
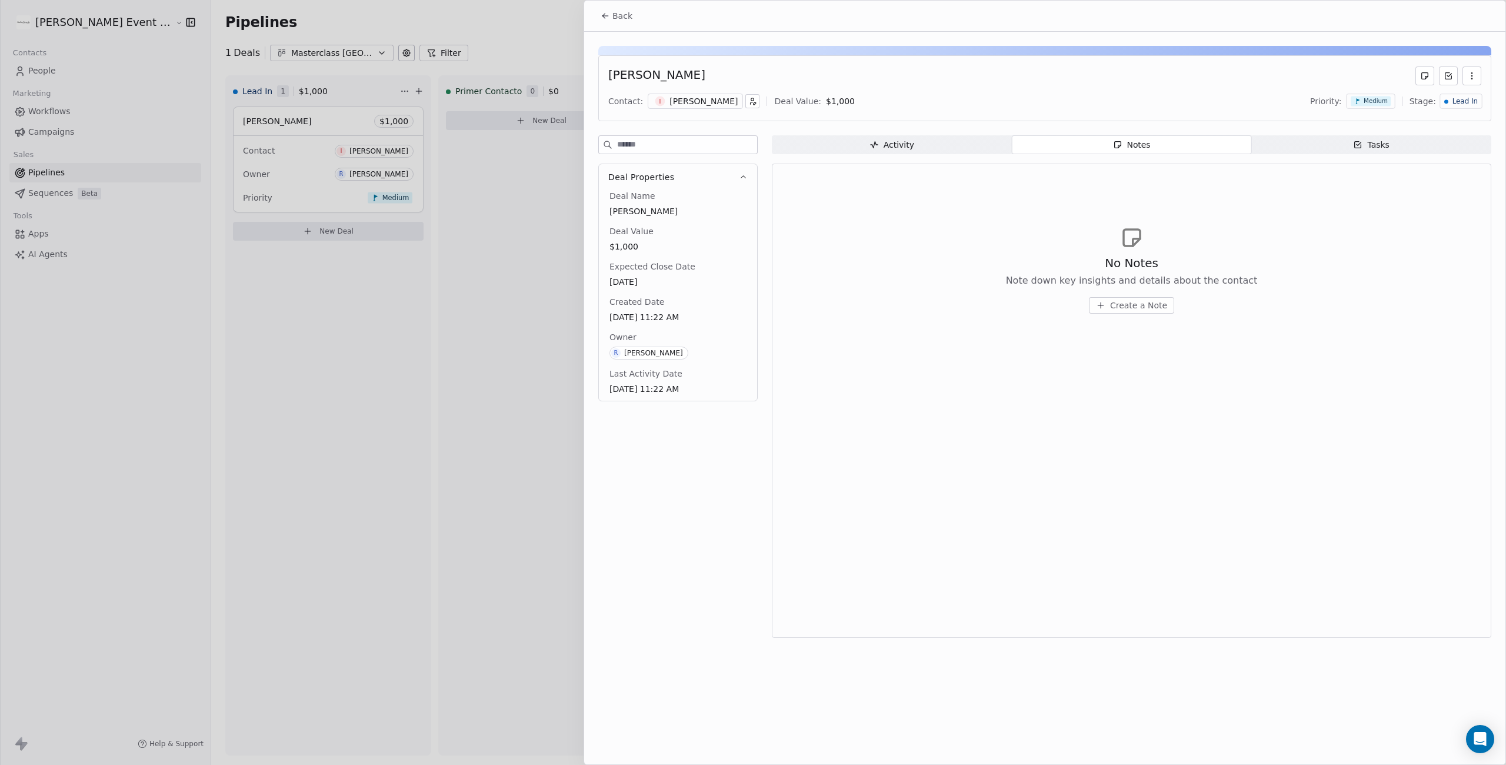
click at [851, 137] on span "Activity Activity" at bounding box center [892, 144] width 240 height 19
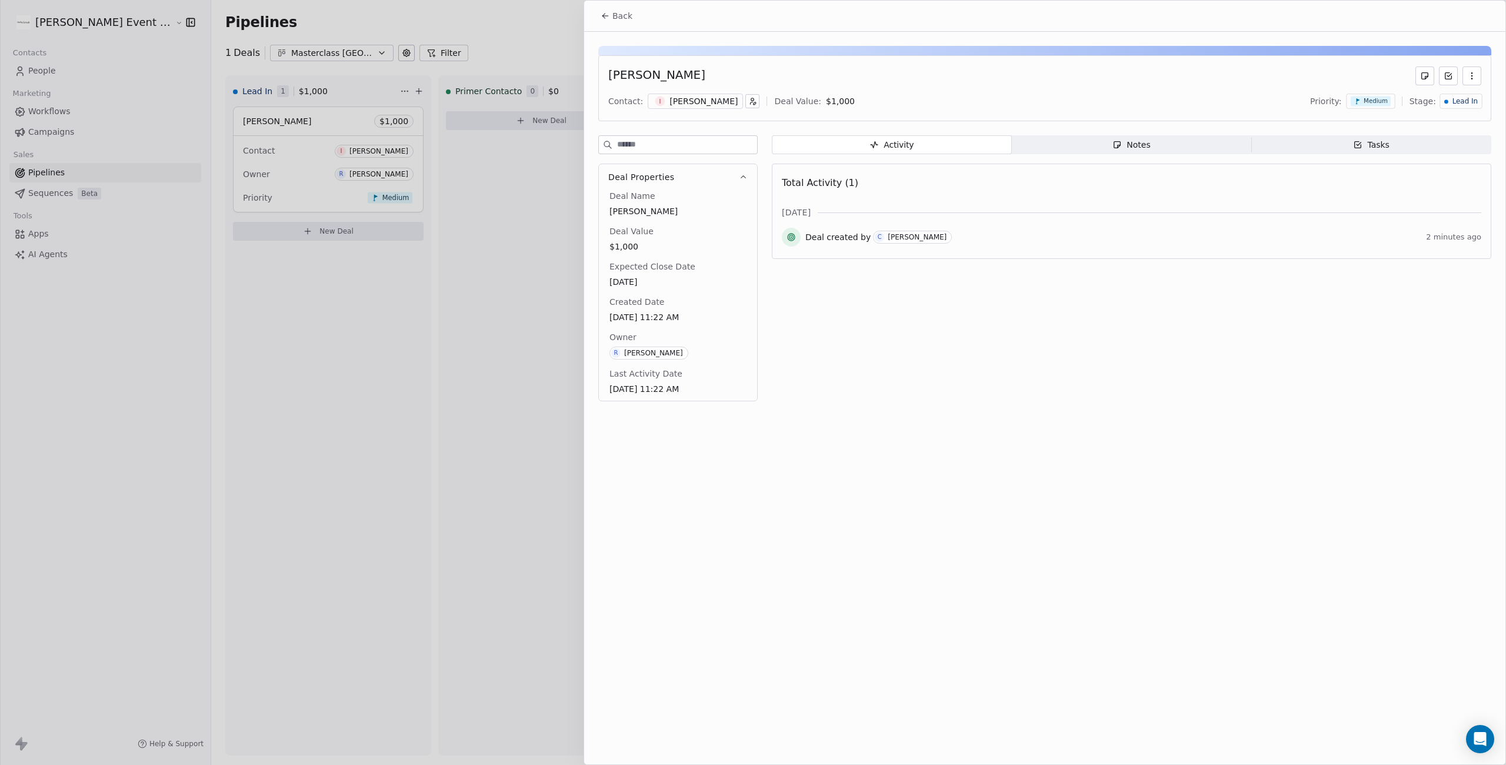
drag, startPoint x: 544, startPoint y: 136, endPoint x: 560, endPoint y: 138, distance: 15.4
click at [544, 136] on div at bounding box center [753, 382] width 1506 height 765
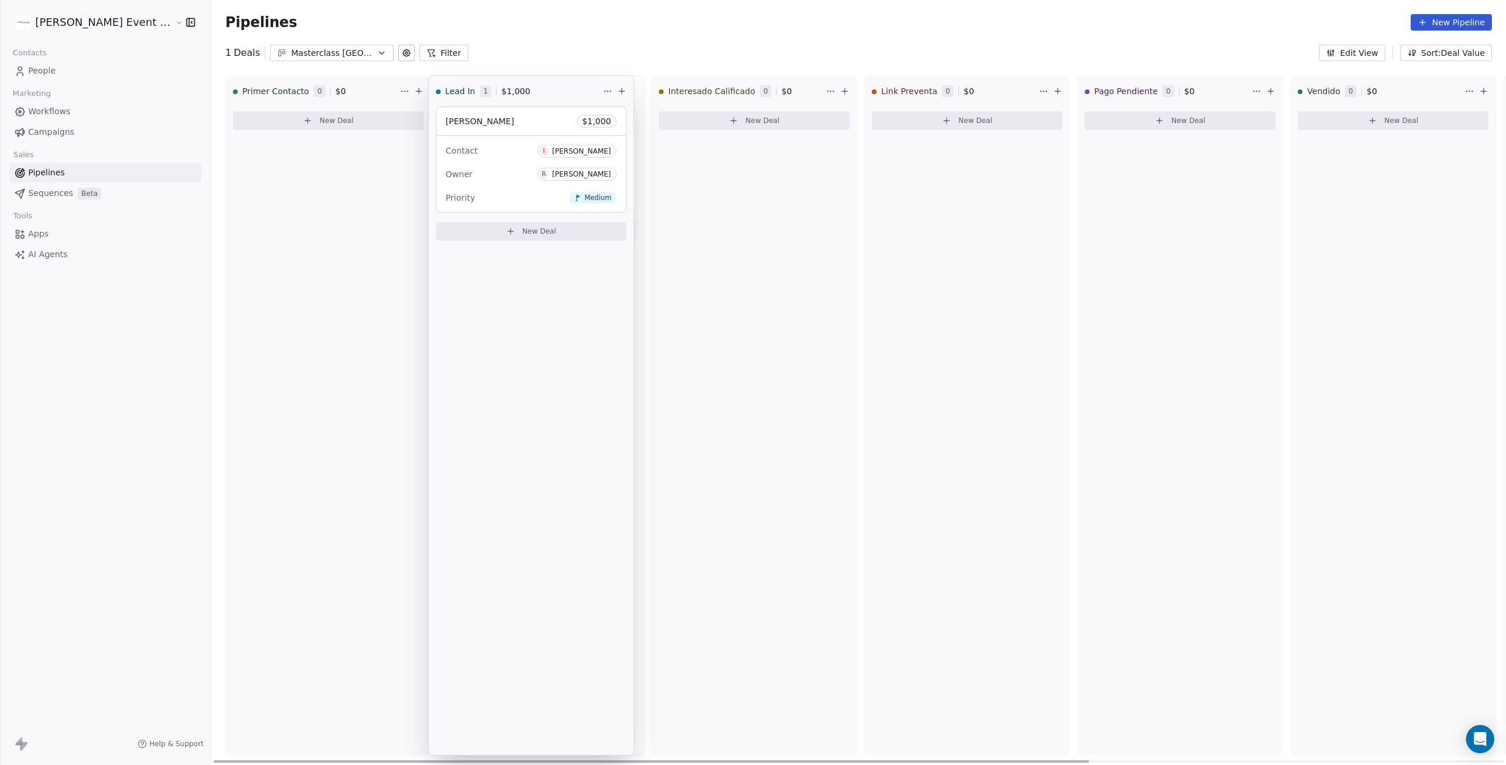
drag, startPoint x: 322, startPoint y: 93, endPoint x: 477, endPoint y: 105, distance: 155.2
click at [477, 105] on div "Primer Contacto 0 $ 0 New Deal Lead In 1 $ 1,000 [PERSON_NAME] $ 1,000 Contact …" at bounding box center [858, 420] width 1295 height 690
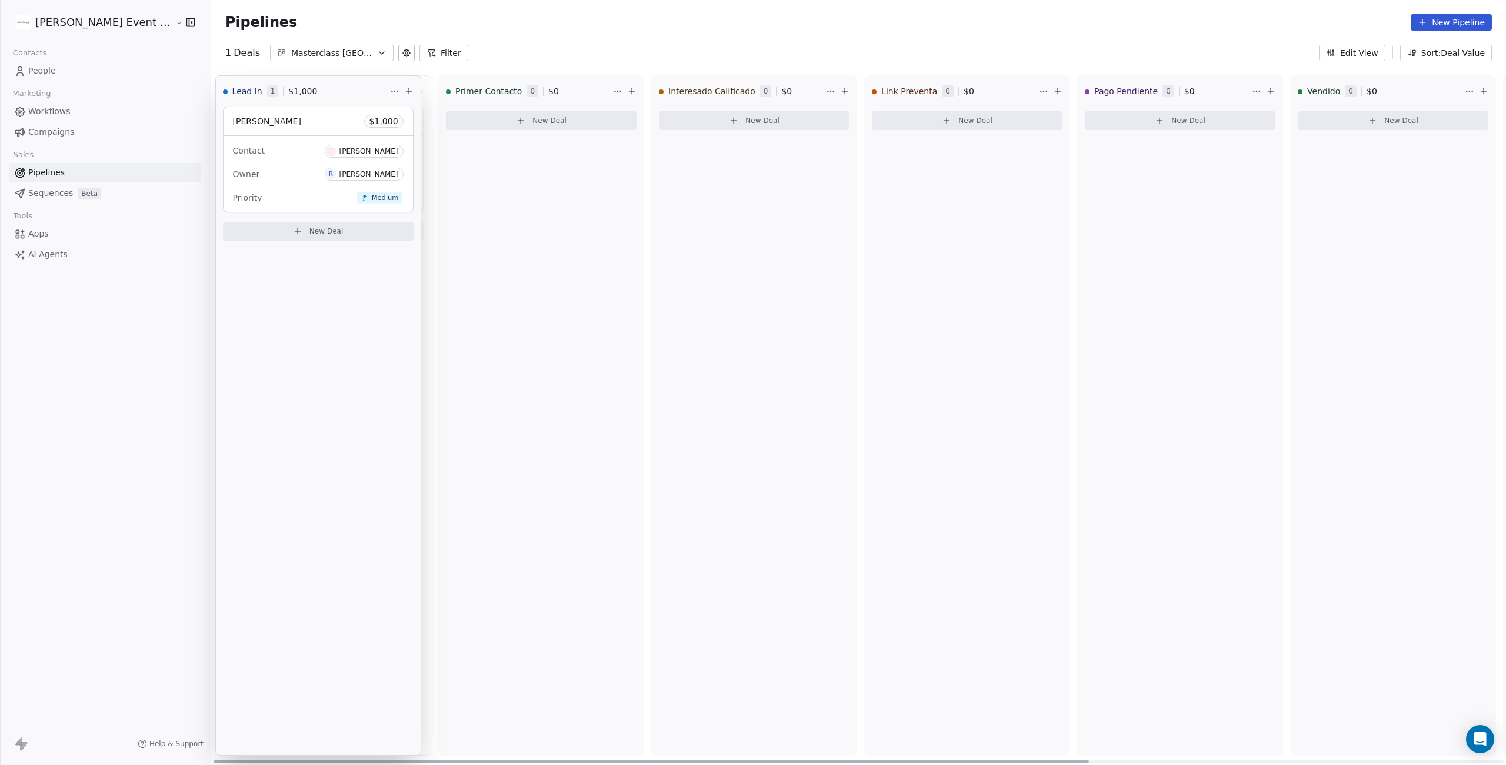
drag, startPoint x: 534, startPoint y: 86, endPoint x: 366, endPoint y: 91, distance: 168.3
click at [347, 89] on div "Lead In 1 $ 1,000 [PERSON_NAME] $ 1,000 Contact I [PERSON_NAME] Owner R [PERSON…" at bounding box center [858, 420] width 1295 height 690
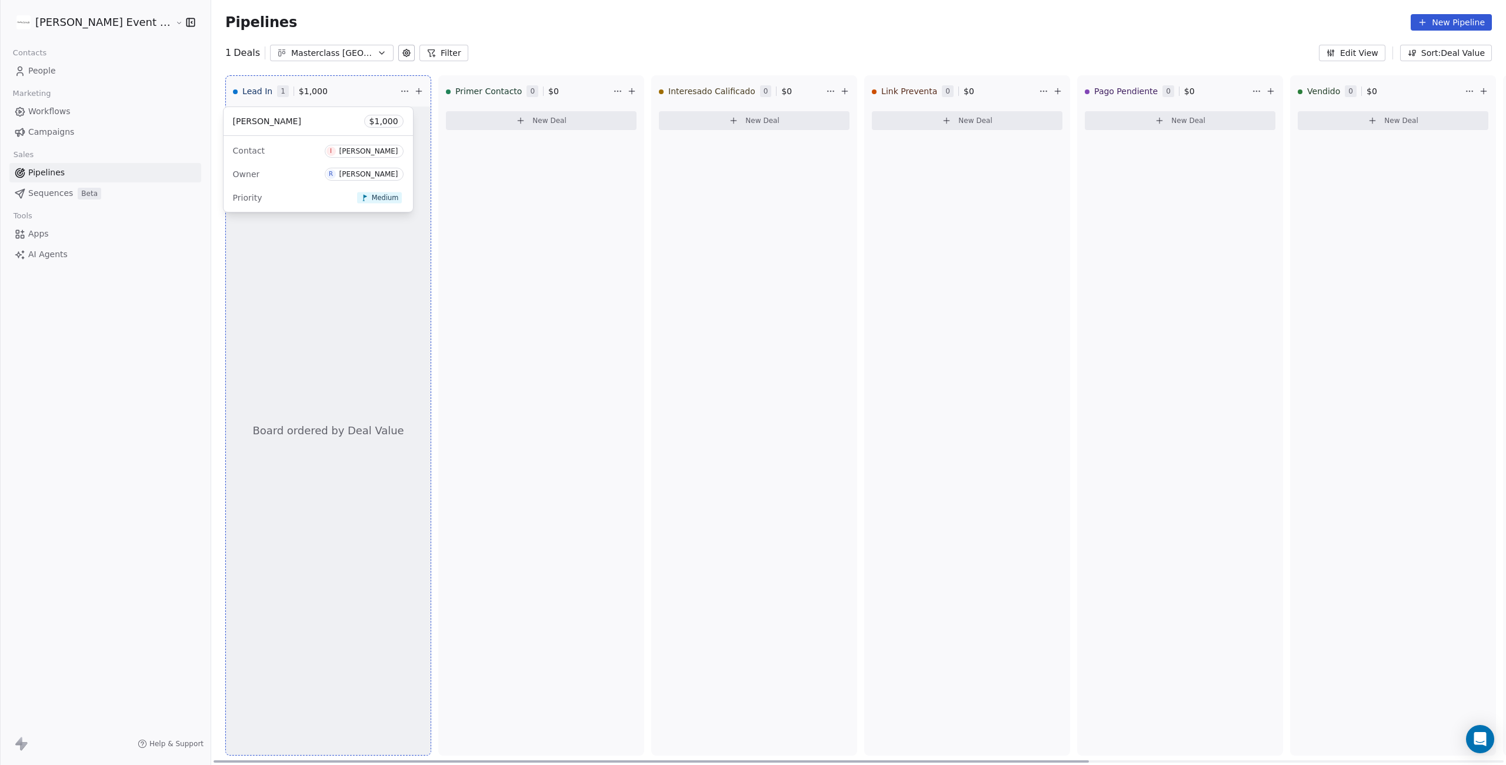
drag, startPoint x: 319, startPoint y: 121, endPoint x: 291, endPoint y: 152, distance: 42.1
click at [291, 152] on div "Lead In 1 $ 1,000 Board ordered by Deal Value [PERSON_NAME] $ 1,000 Contact I […" at bounding box center [858, 420] width 1295 height 690
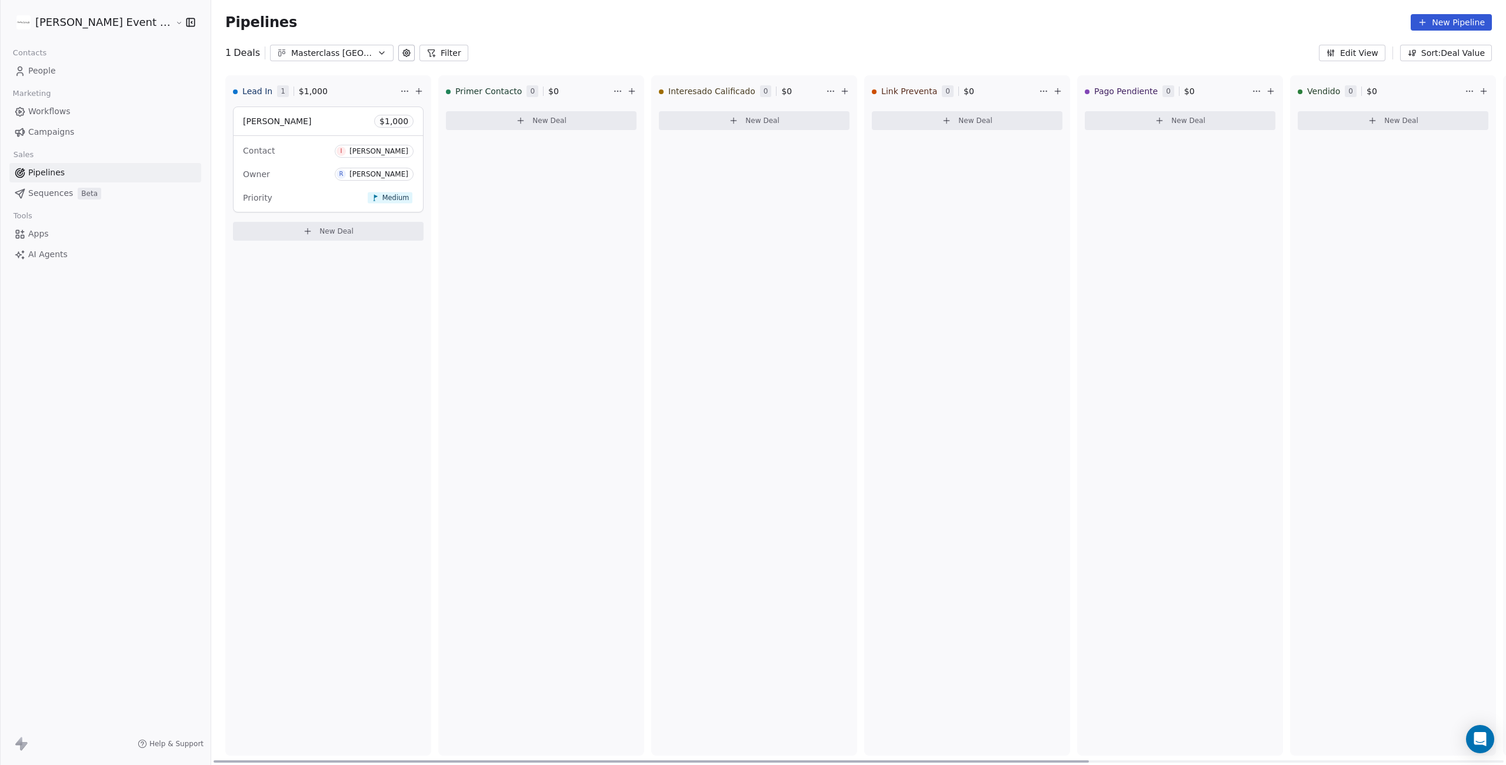
click at [330, 122] on div "[PERSON_NAME] $ 1,000" at bounding box center [328, 121] width 189 height 28
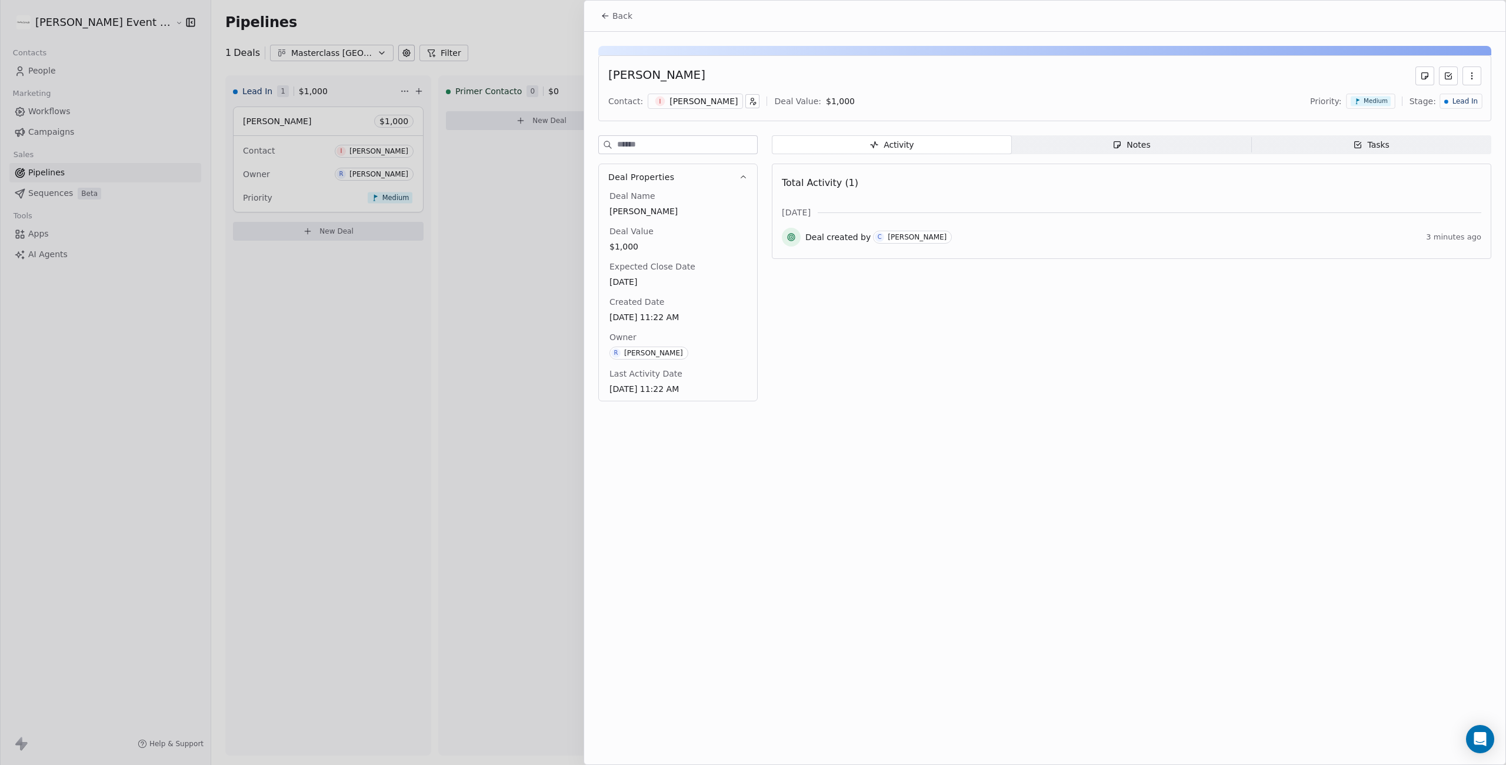
click at [1123, 145] on div "Notes" at bounding box center [1132, 145] width 38 height 12
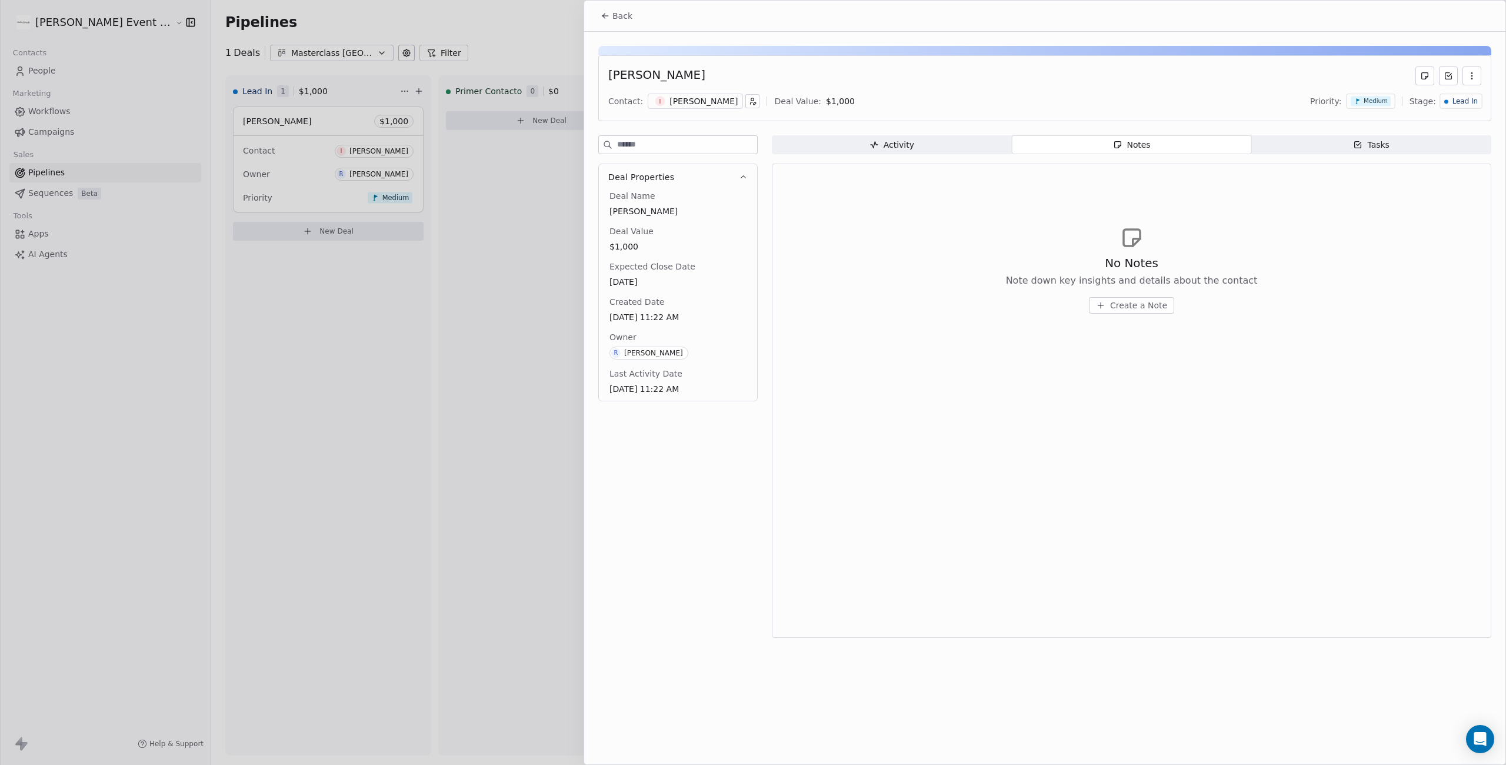
click at [1080, 149] on span "Notes Notes" at bounding box center [1132, 144] width 240 height 19
click at [1127, 303] on span "Create a Note" at bounding box center [1138, 305] width 57 height 12
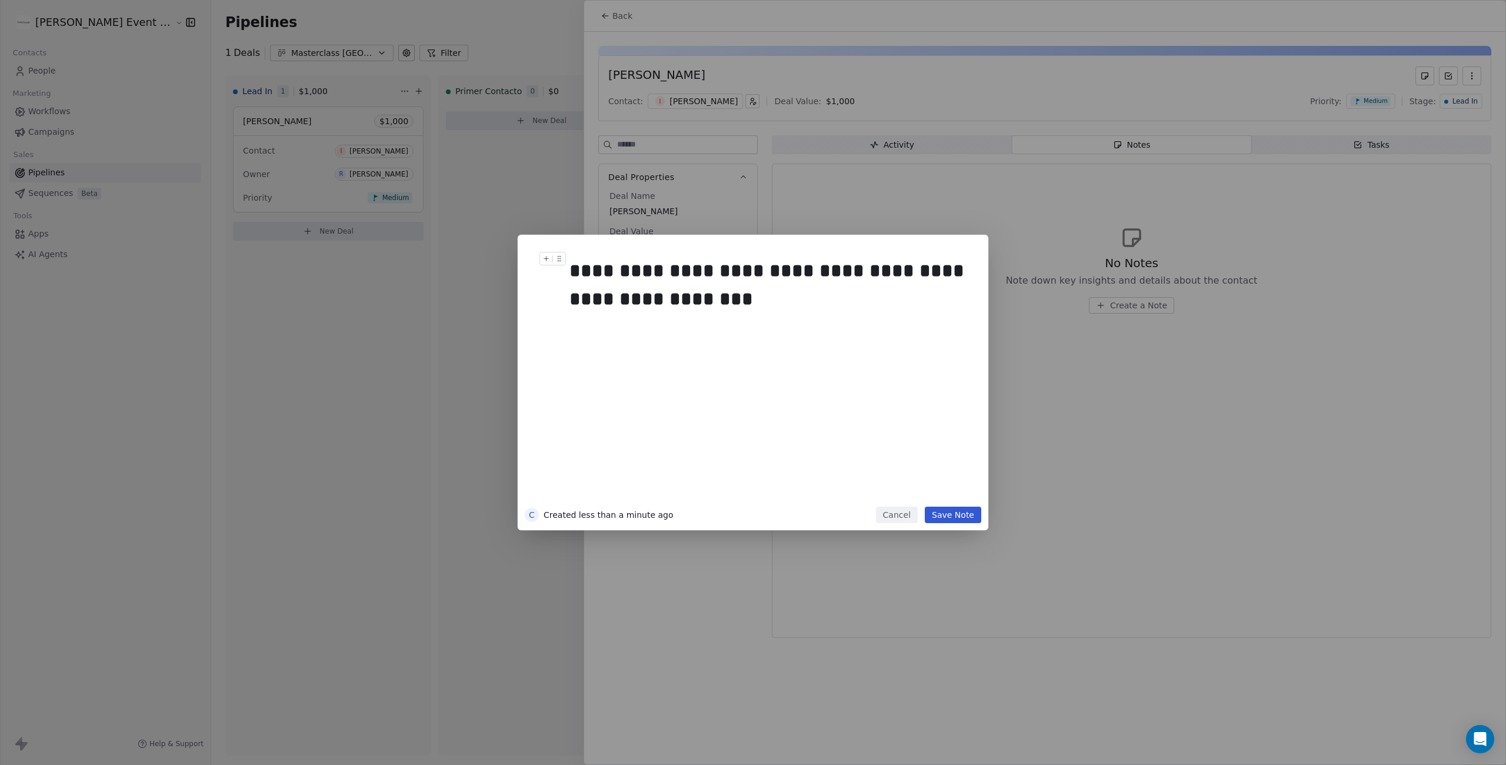
click at [949, 514] on button "Save Note" at bounding box center [953, 515] width 56 height 16
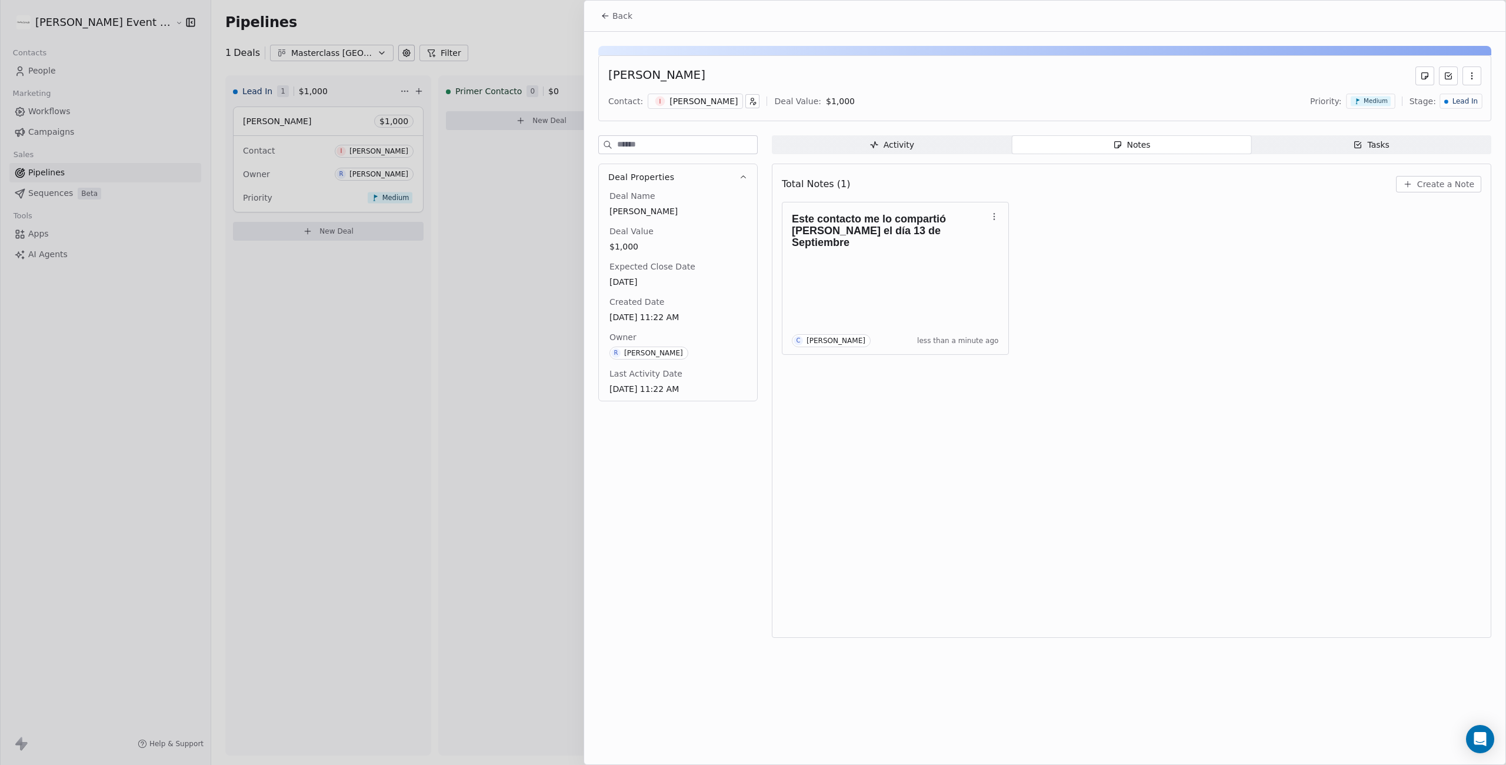
click at [1339, 142] on span "Tasks Tasks" at bounding box center [1371, 144] width 240 height 19
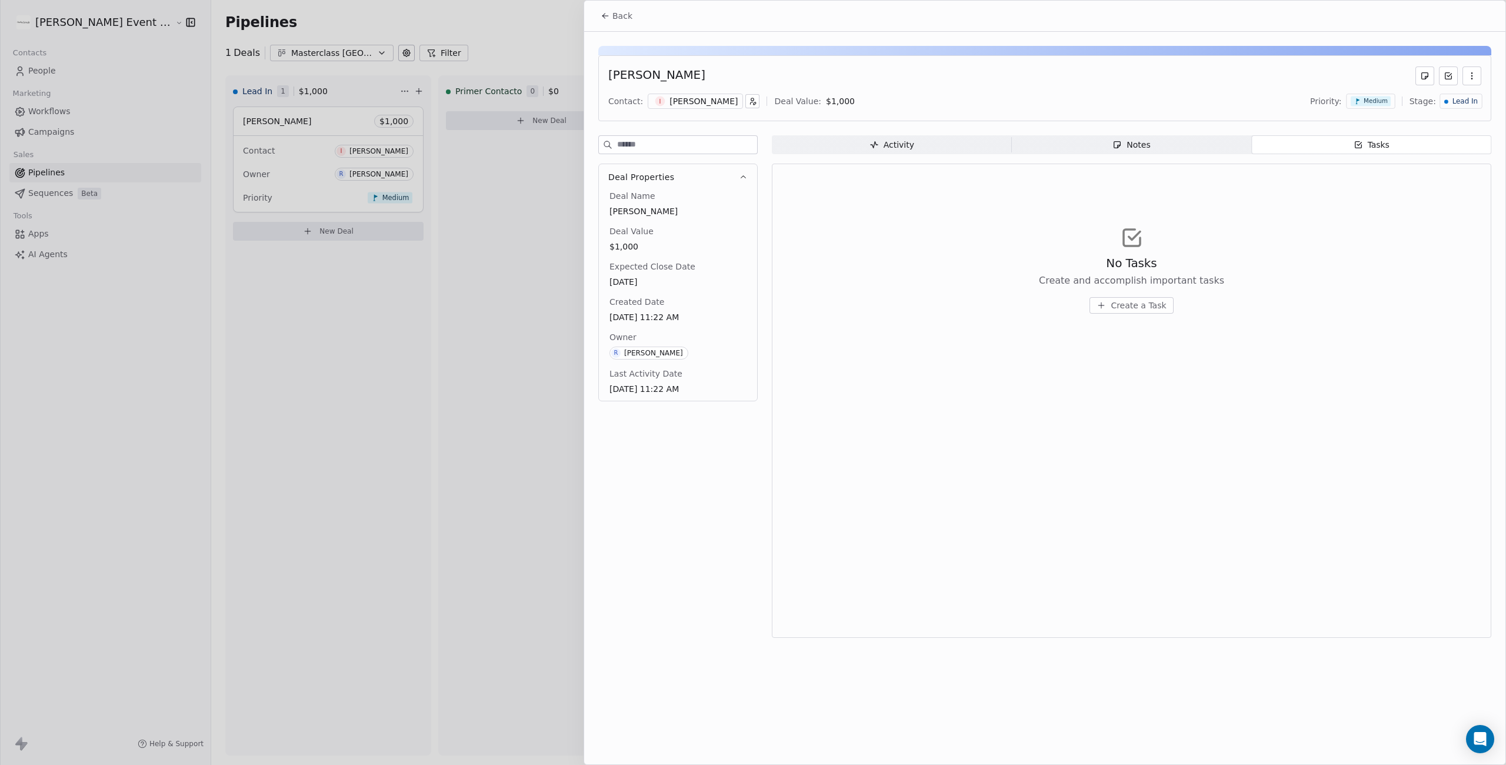
click at [1132, 305] on span "Create a Task" at bounding box center [1138, 305] width 55 height 12
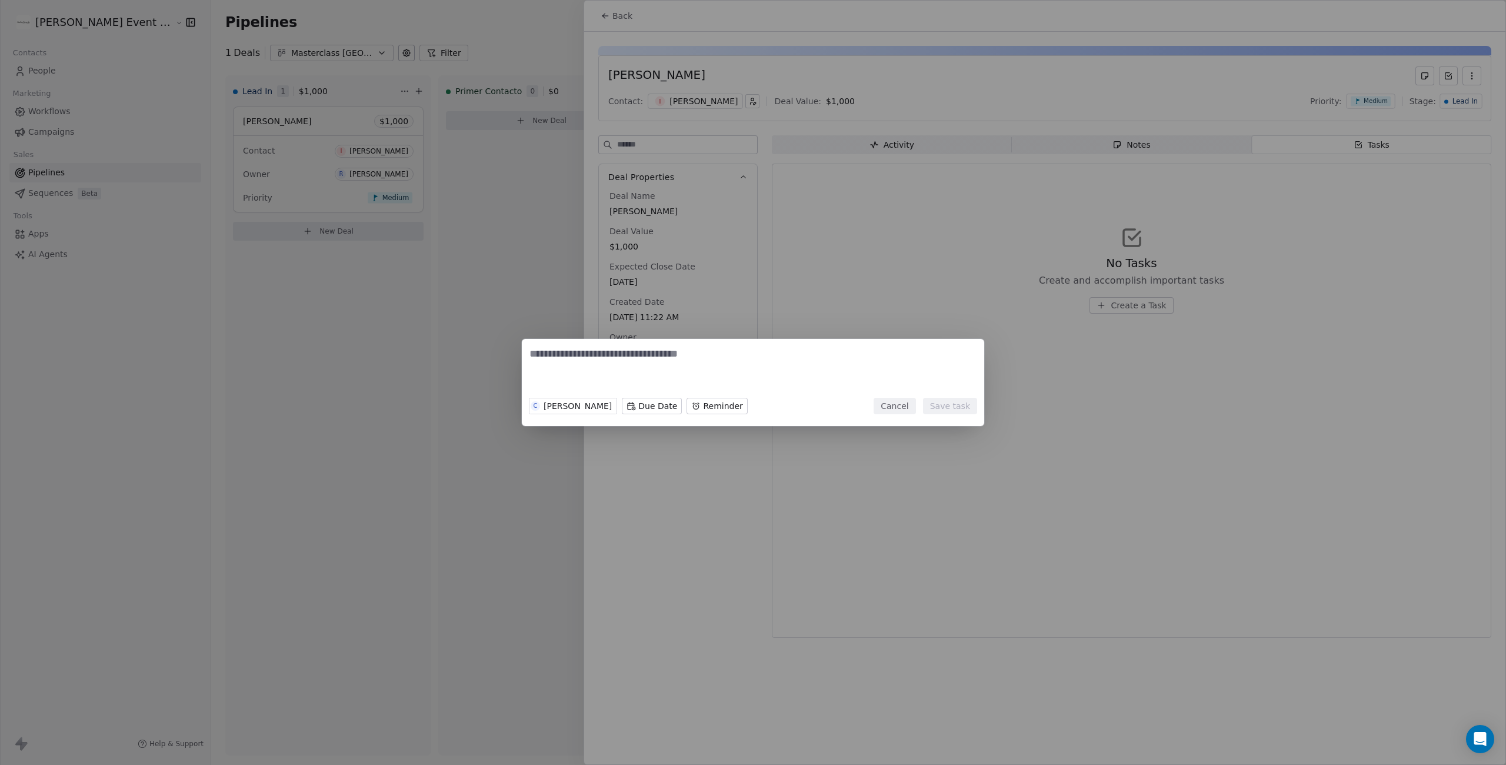
click at [708, 362] on textarea at bounding box center [753, 370] width 447 height 46
type textarea "**********"
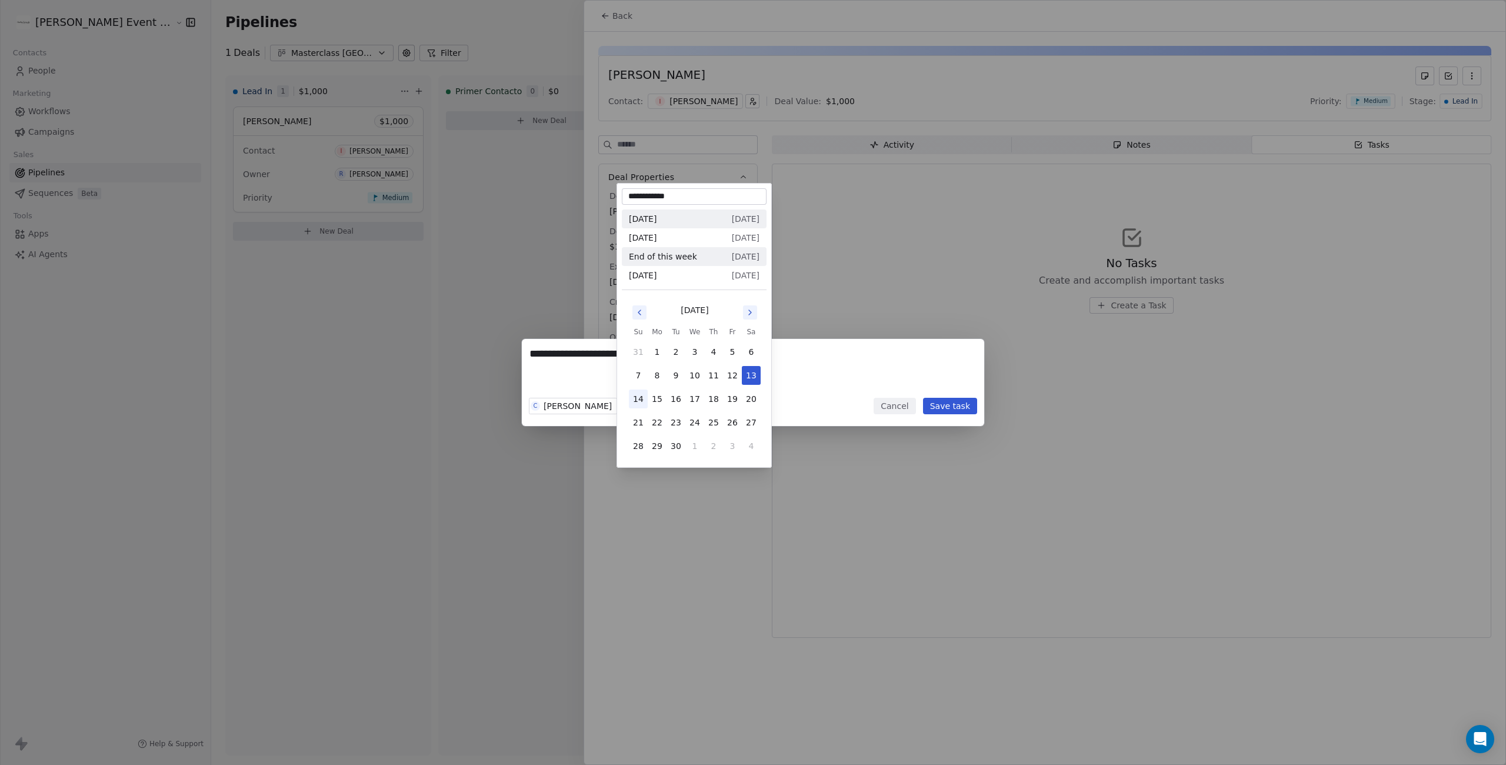
click at [644, 407] on body "[PERSON_NAME] Event Planner Contacts People Marketing Workflows Campaigns Sales…" at bounding box center [753, 470] width 1506 height 941
click at [693, 444] on button "1" at bounding box center [694, 446] width 19 height 19
type input "**********"
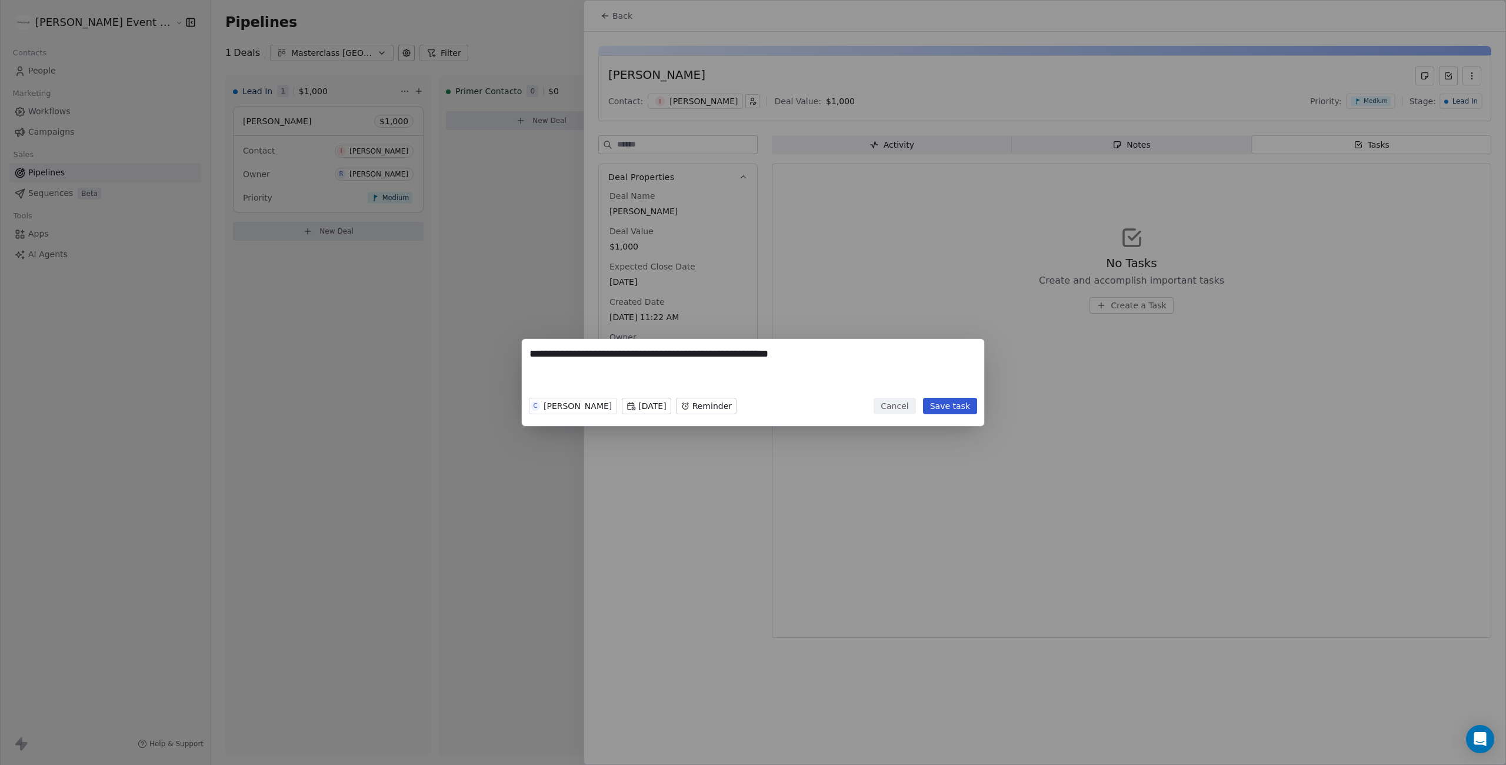
click at [675, 404] on body "[PERSON_NAME] Event Planner Contacts People Marketing Workflows Campaigns Sales…" at bounding box center [753, 470] width 1506 height 941
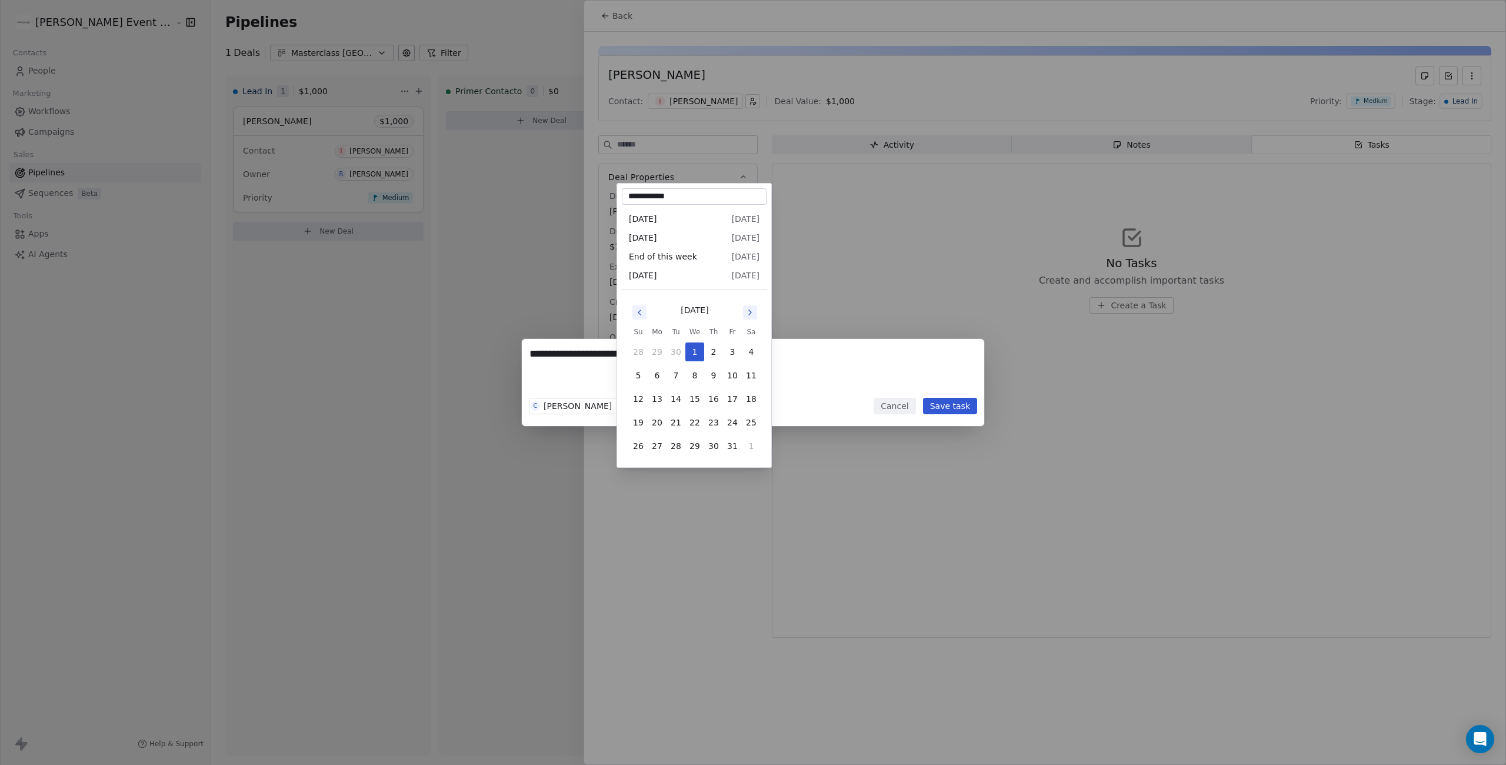
click at [645, 313] on button "Go to previous month" at bounding box center [639, 312] width 14 height 14
drag, startPoint x: 700, startPoint y: 420, endPoint x: 855, endPoint y: 378, distance: 161.4
click at [700, 420] on button "24" at bounding box center [694, 422] width 19 height 19
type input "**********"
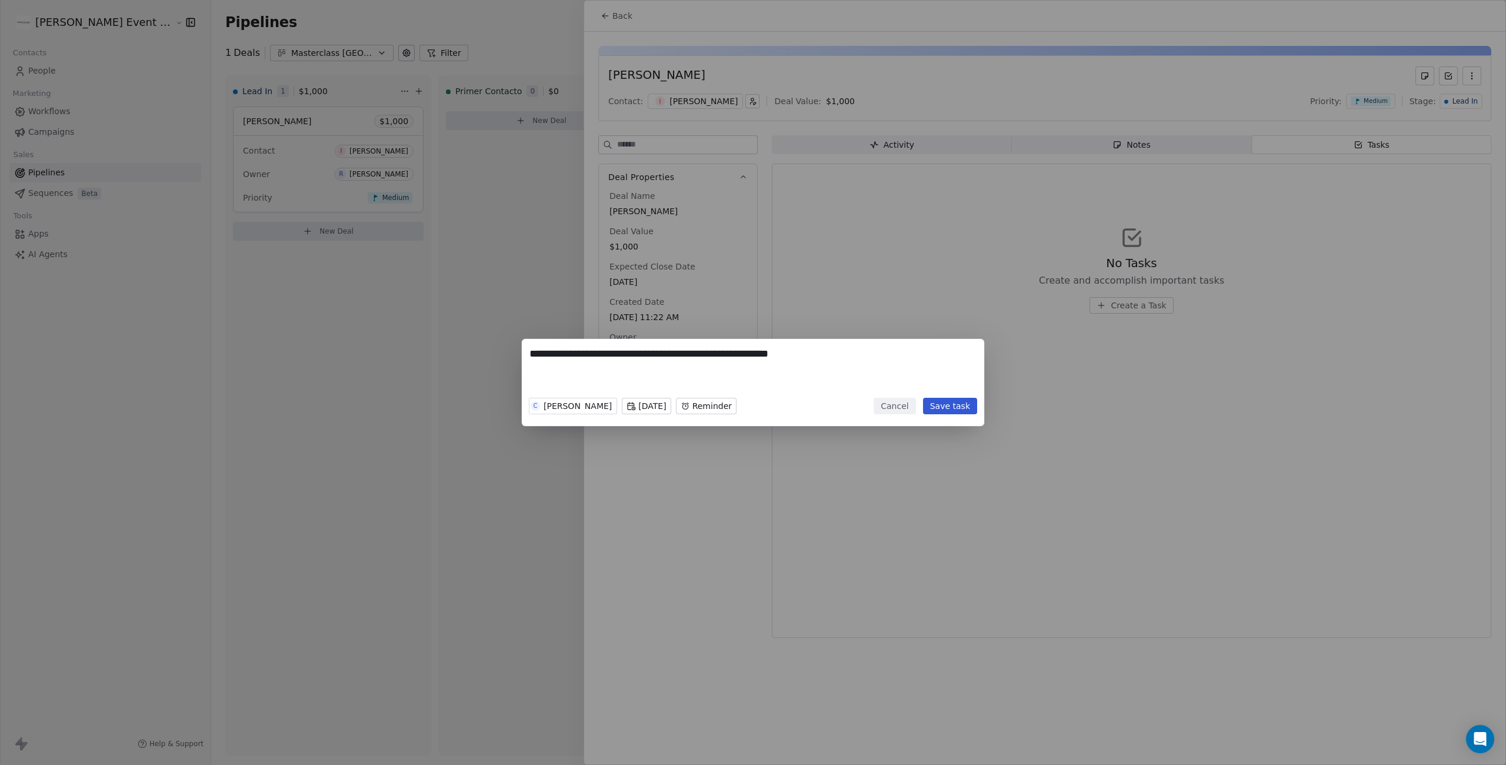
click at [950, 405] on button "Save task" at bounding box center [950, 406] width 54 height 16
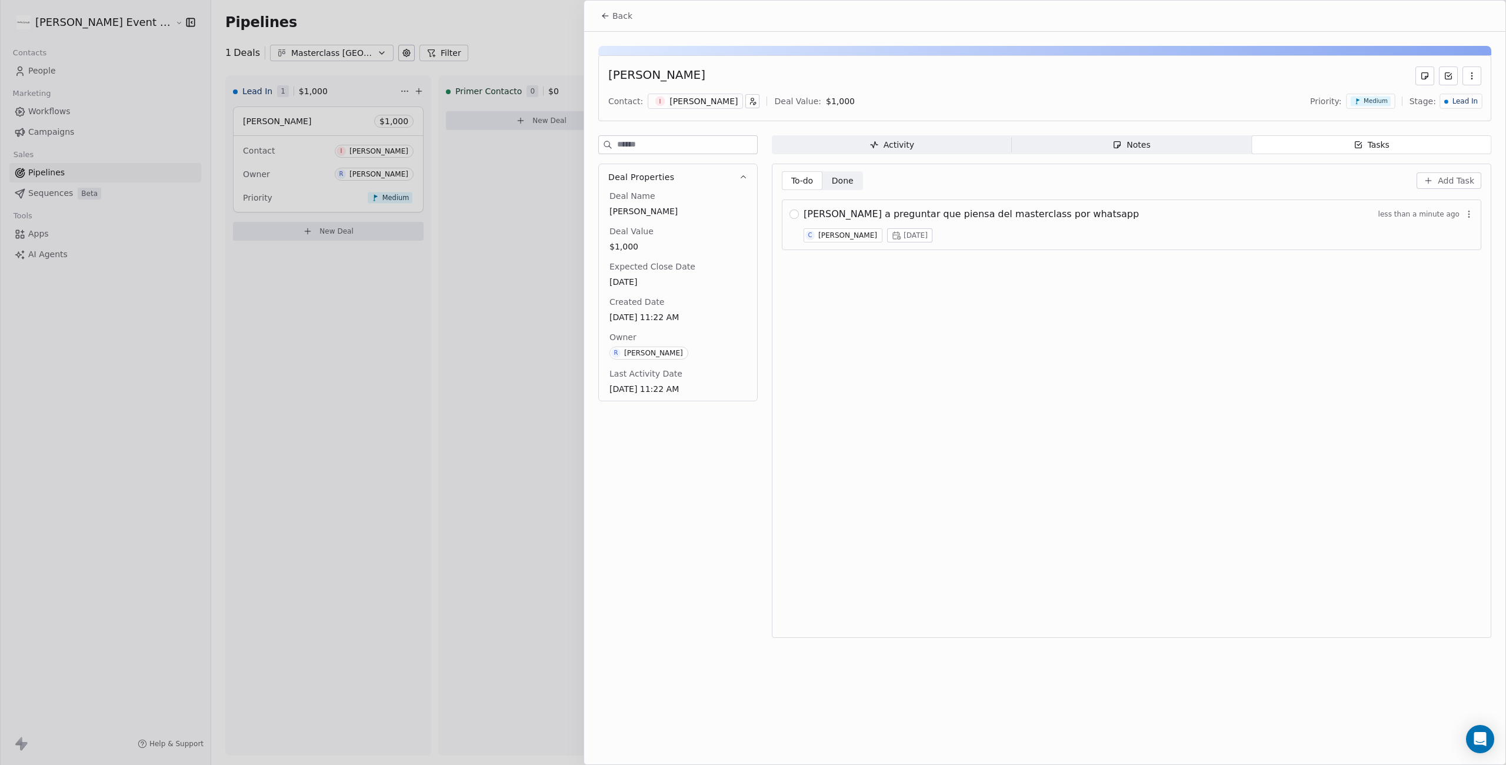
click at [624, 21] on span "Back" at bounding box center [622, 16] width 20 height 12
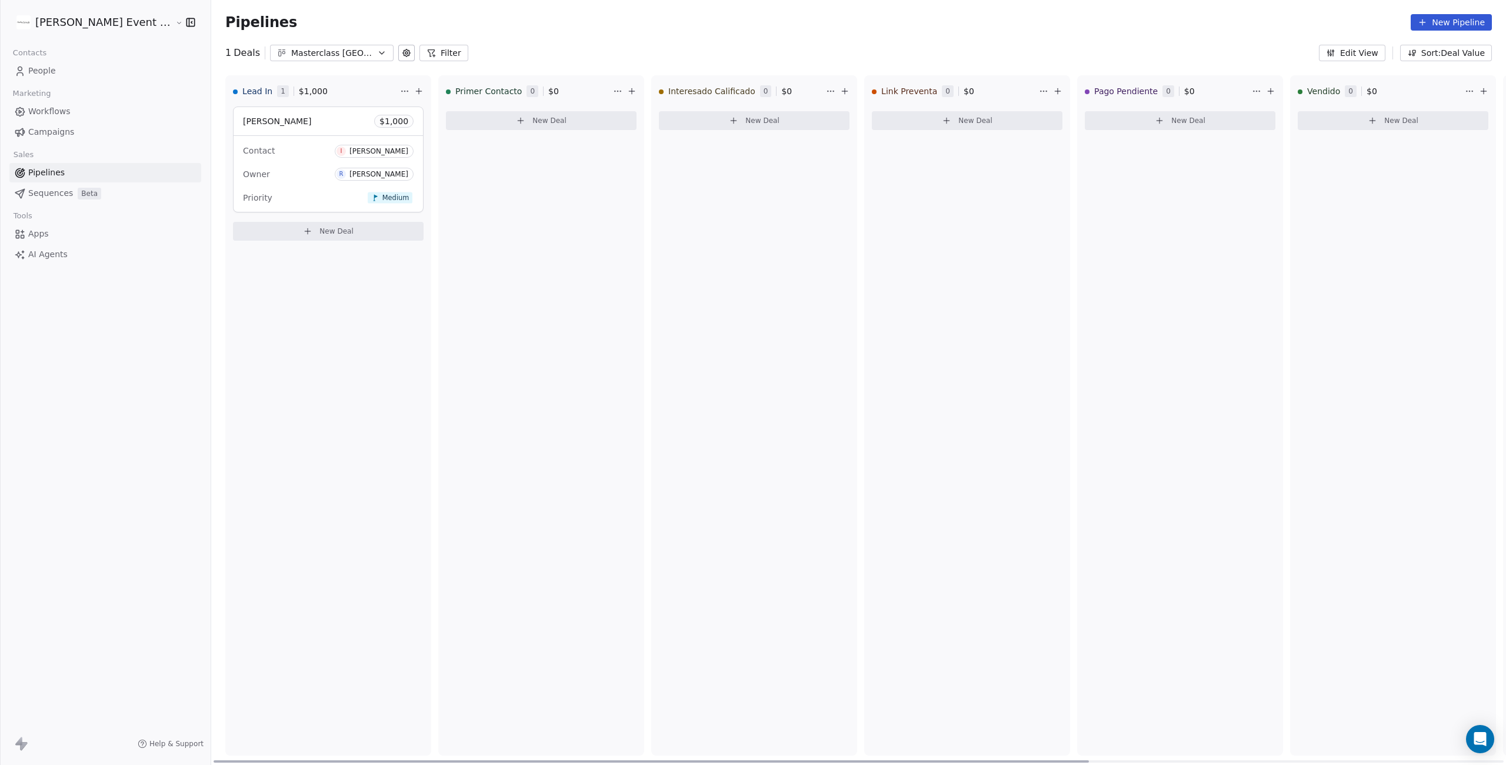
drag, startPoint x: 286, startPoint y: 142, endPoint x: 305, endPoint y: 144, distance: 19.5
click at [286, 142] on div "Contact I [PERSON_NAME]" at bounding box center [328, 150] width 171 height 19
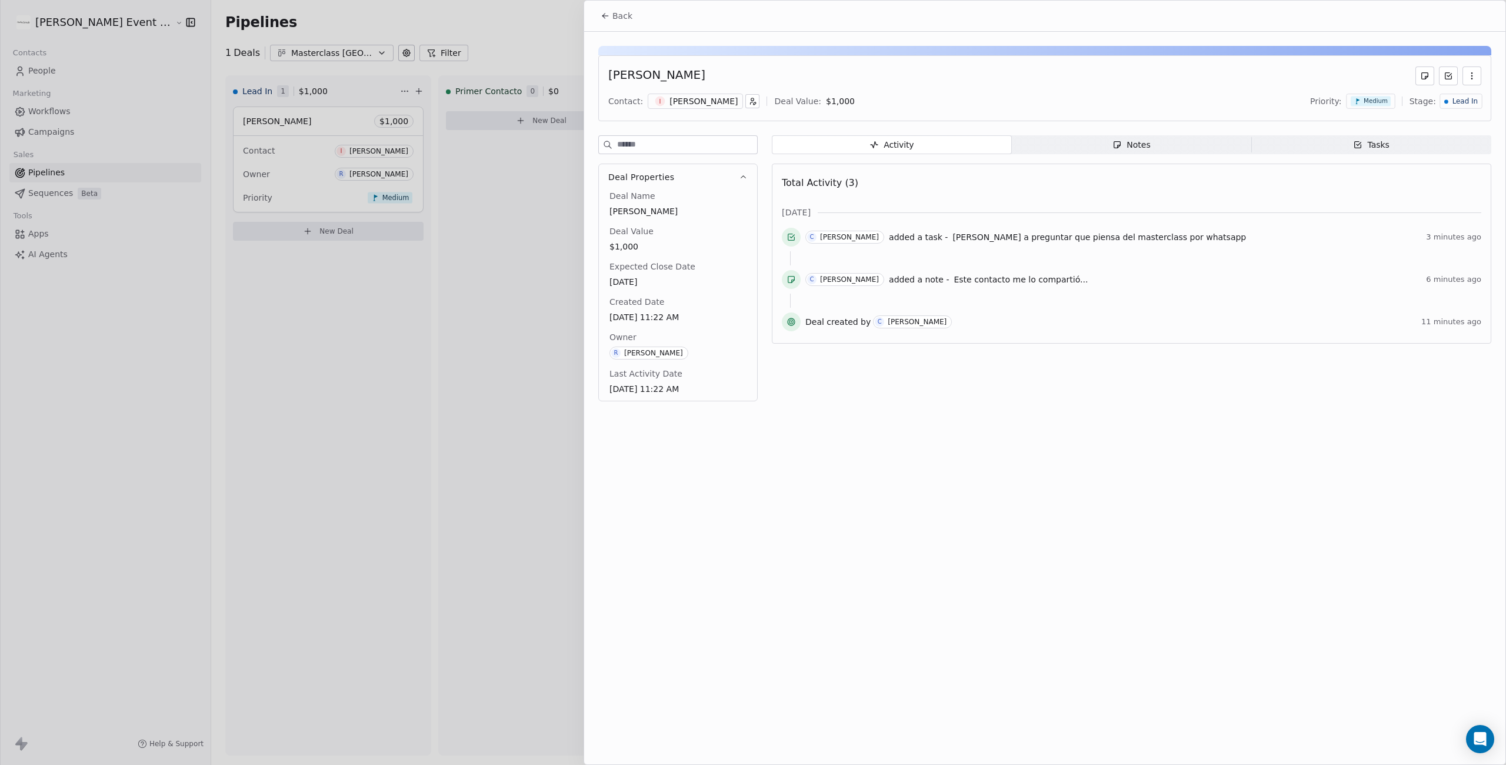
click at [1469, 74] on icon "button" at bounding box center [1471, 75] width 9 height 9
click at [1240, 71] on div "[PERSON_NAME]" at bounding box center [1044, 75] width 873 height 19
click at [1458, 101] on span "Lead In" at bounding box center [1465, 101] width 25 height 10
drag, startPoint x: 1435, startPoint y: 142, endPoint x: 1487, endPoint y: 128, distance: 53.7
click at [1435, 142] on span "Primer Contacto" at bounding box center [1421, 145] width 66 height 12
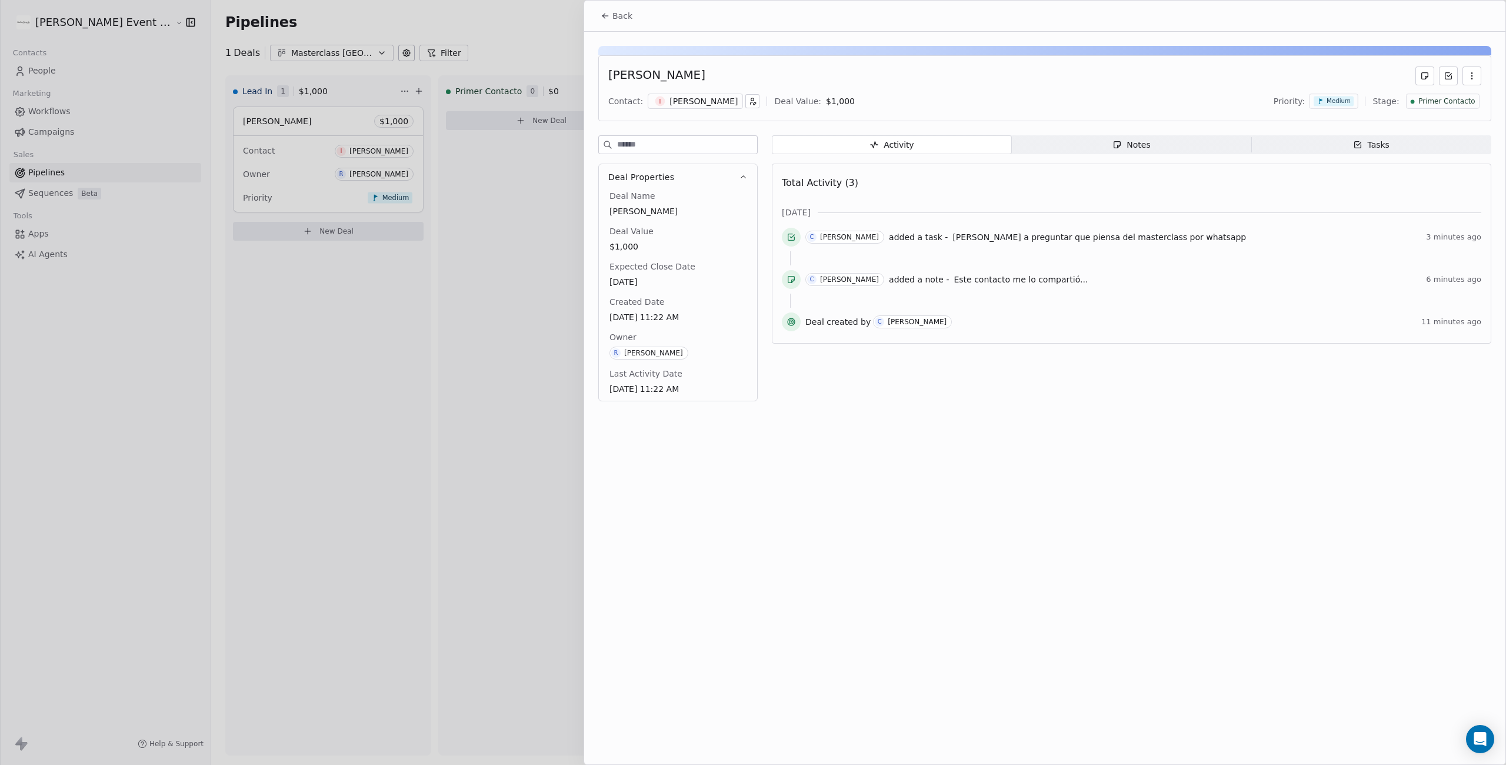
click at [611, 19] on button "Back" at bounding box center [617, 15] width 46 height 21
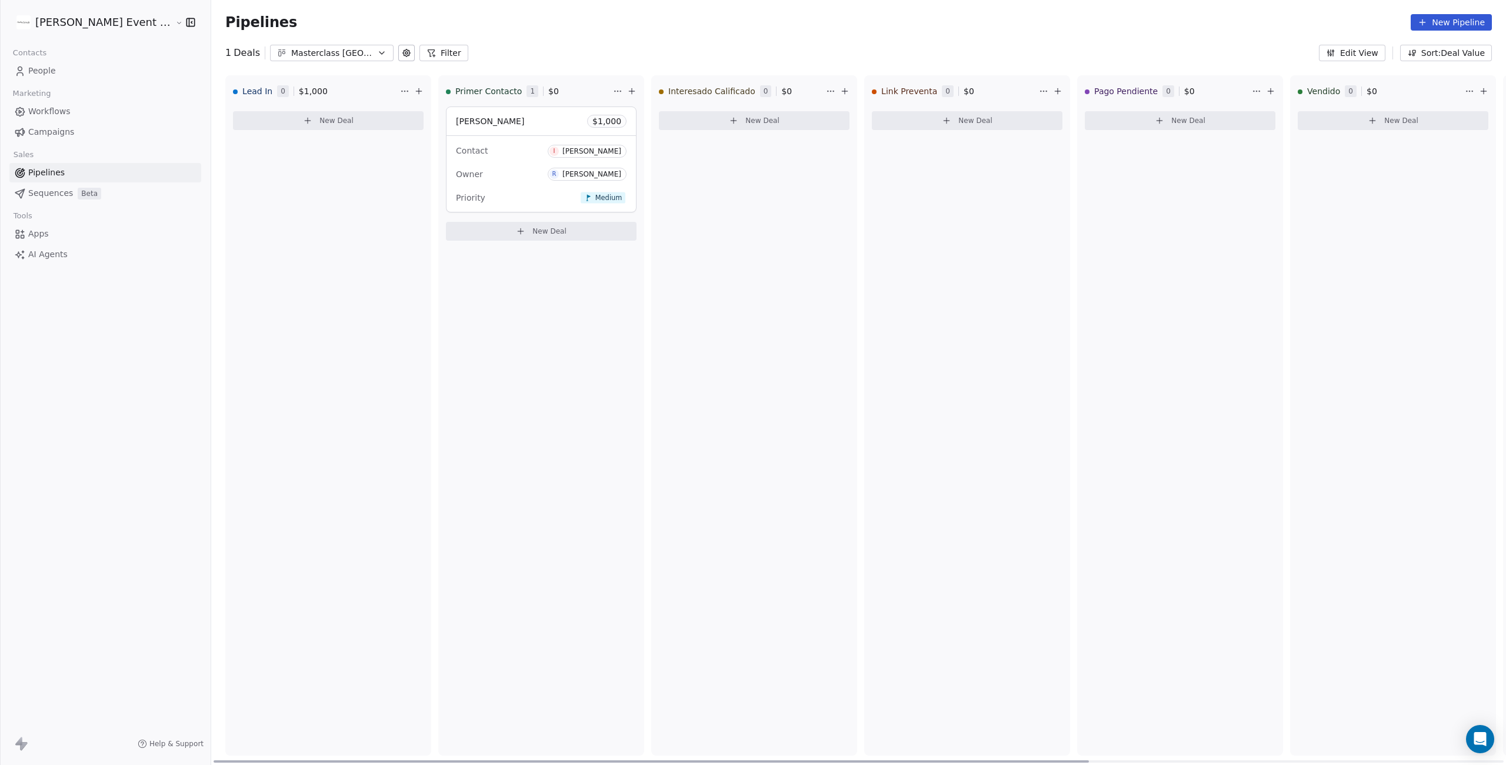
click at [527, 125] on div "[PERSON_NAME] $ 1,000" at bounding box center [541, 121] width 189 height 28
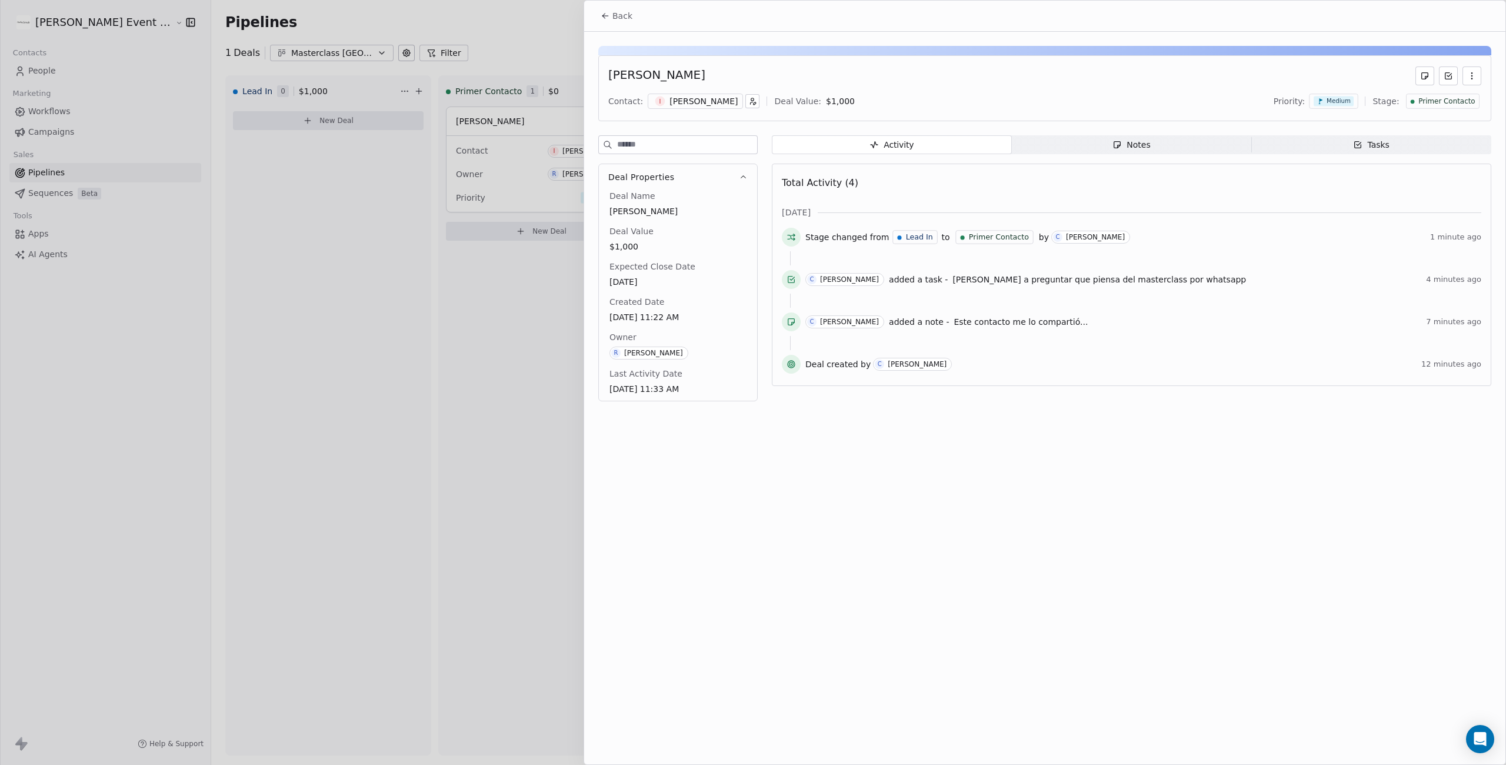
click at [1430, 98] on span "Primer Contacto" at bounding box center [1447, 101] width 56 height 10
click at [1419, 161] on span "Interesado Calificado" at bounding box center [1428, 164] width 87 height 12
click at [613, 13] on span "Back" at bounding box center [622, 16] width 20 height 12
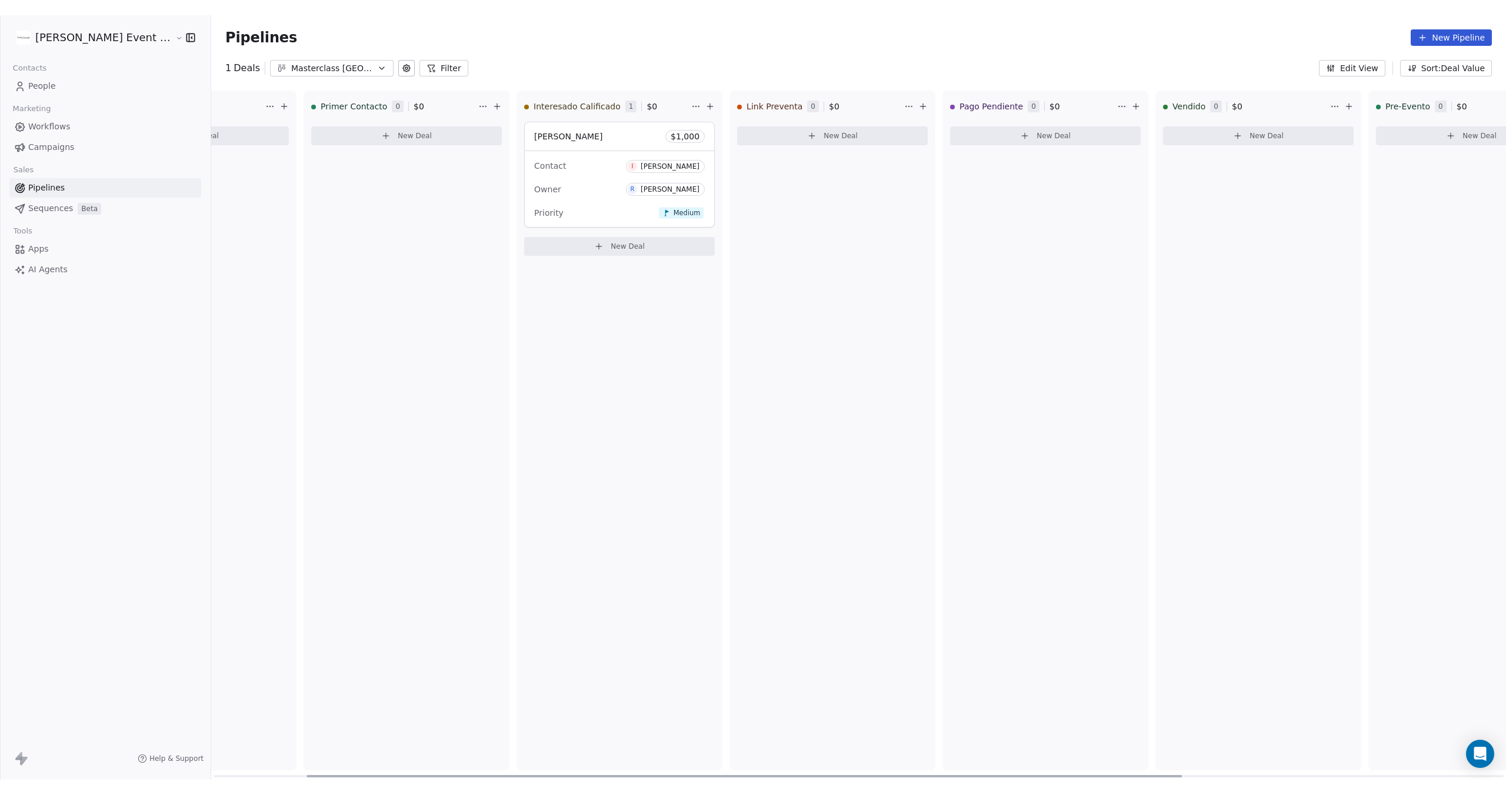
scroll to position [0, 132]
